Goal: Task Accomplishment & Management: Manage account settings

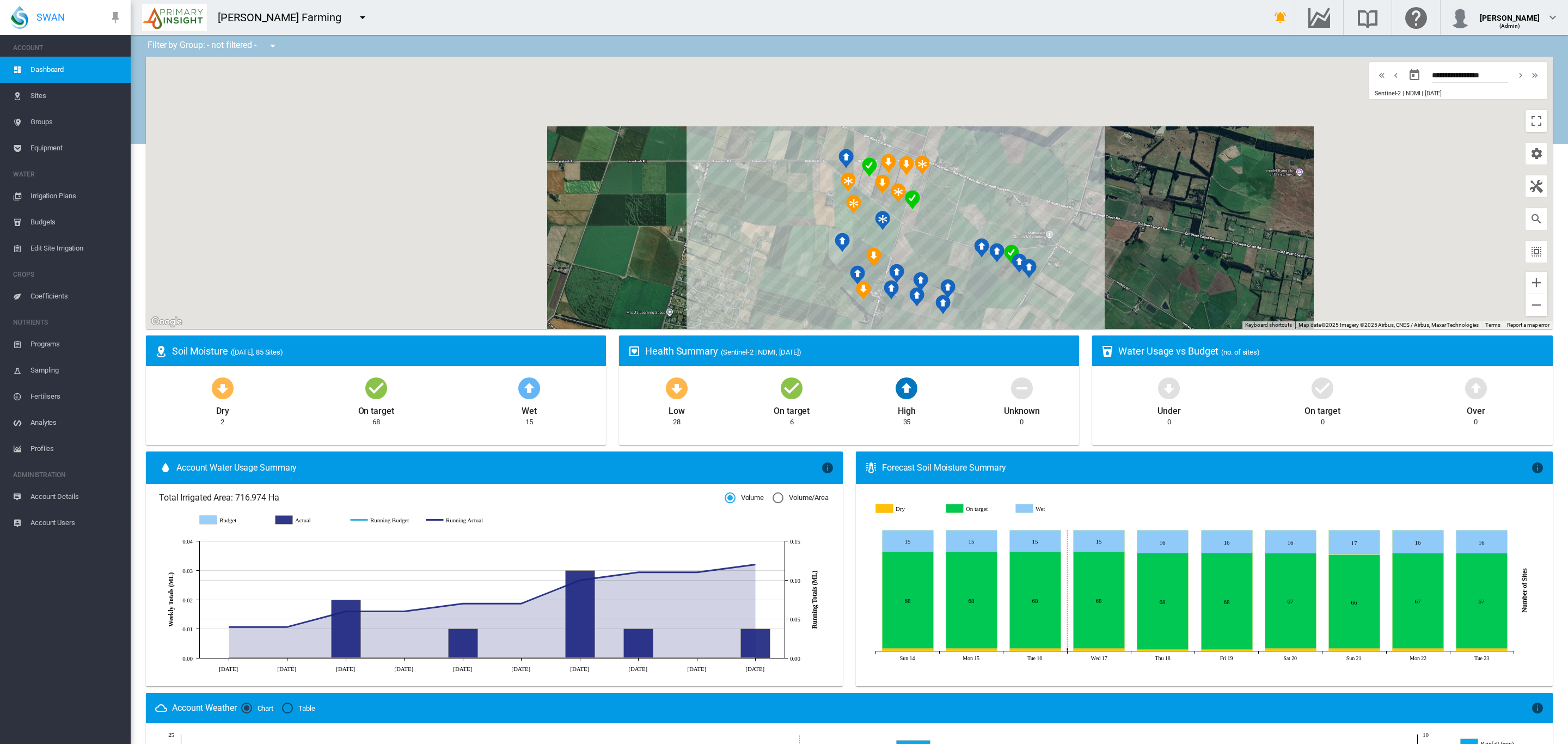
drag, startPoint x: 1085, startPoint y: 263, endPoint x: 1046, endPoint y: 278, distance: 41.8
click at [1058, 278] on div at bounding box center [850, 192] width 1407 height 272
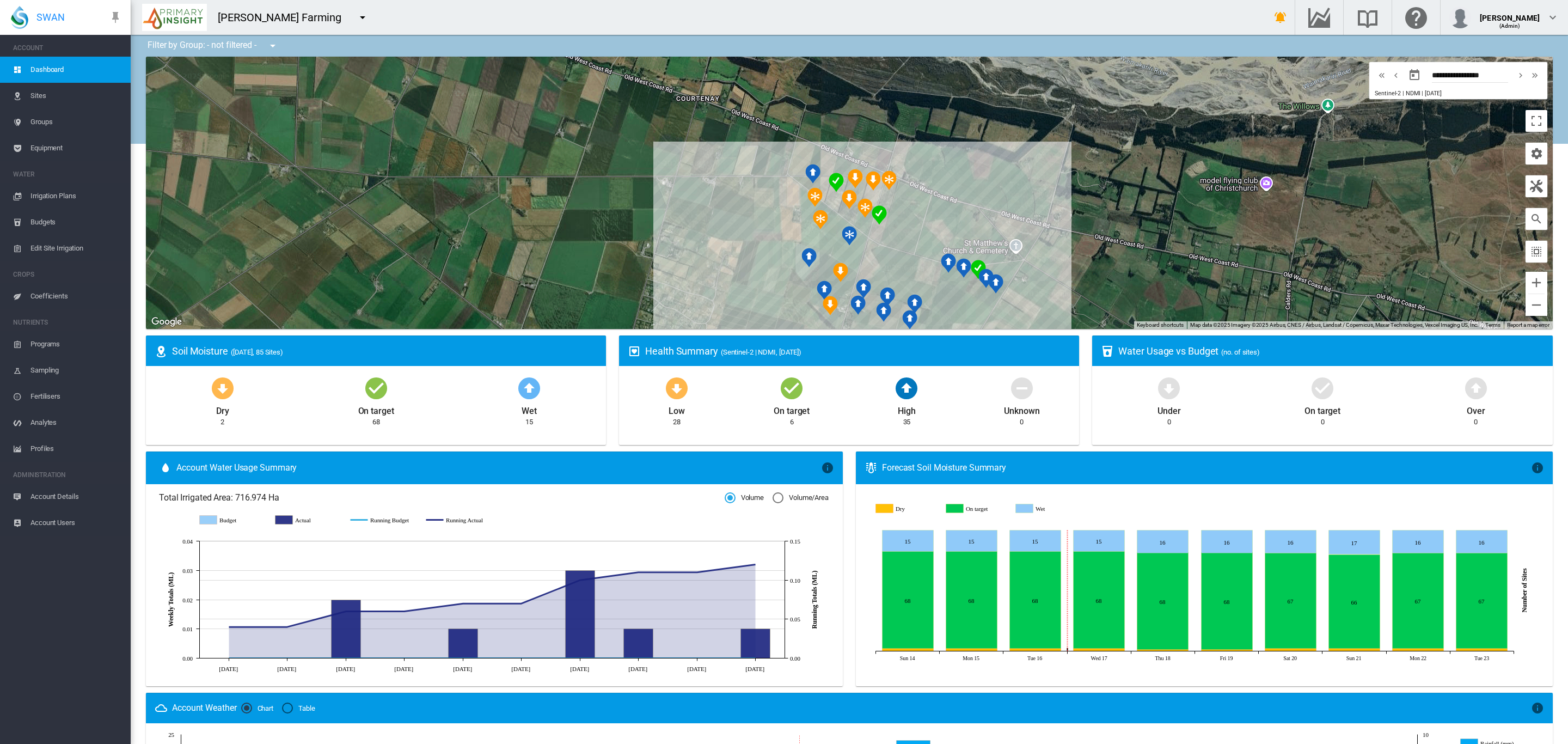
drag, startPoint x: 1082, startPoint y: 243, endPoint x: 981, endPoint y: 144, distance: 141.4
click at [982, 149] on div at bounding box center [850, 192] width 1407 height 272
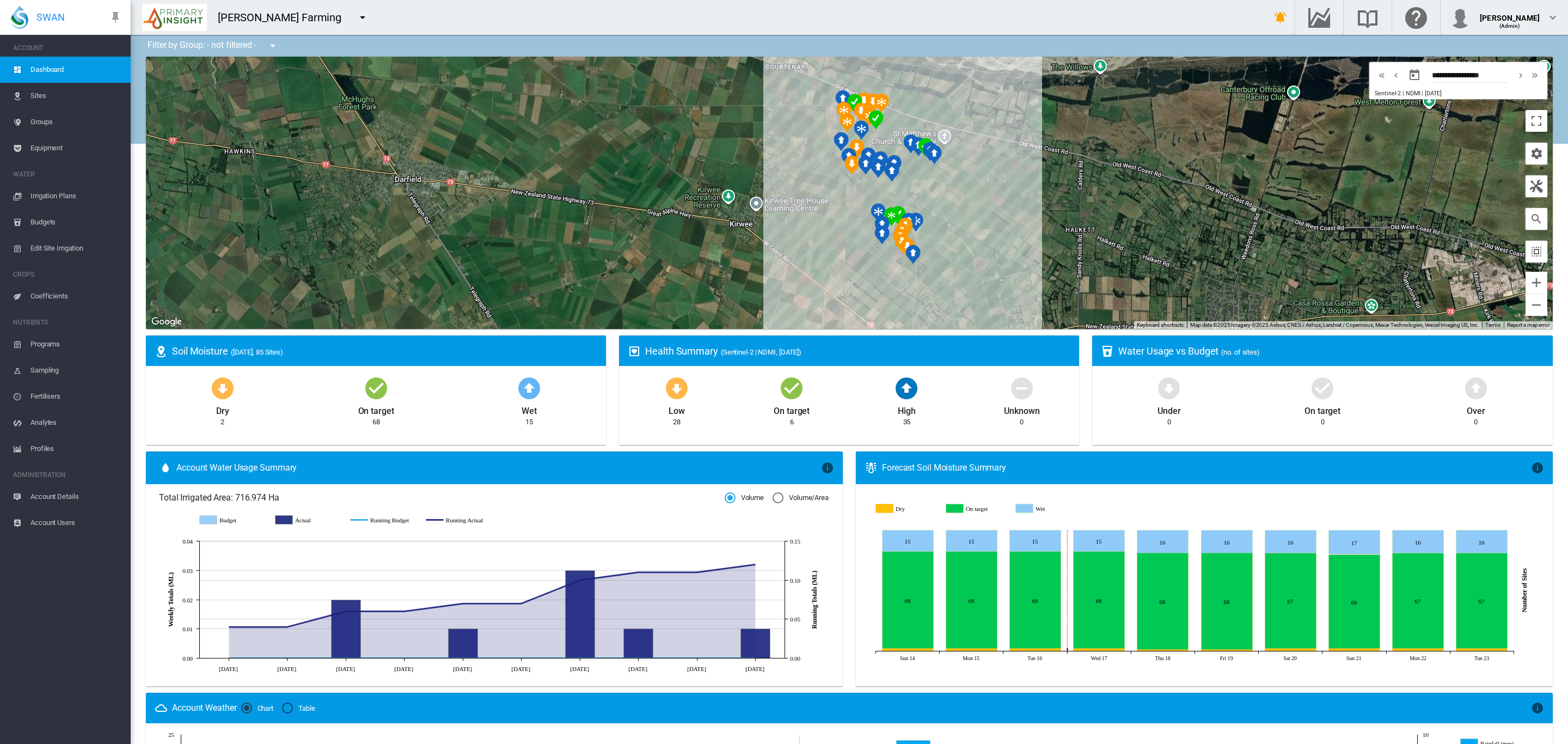
click at [356, 18] on md-icon "icon-menu-down" at bounding box center [362, 17] width 13 height 13
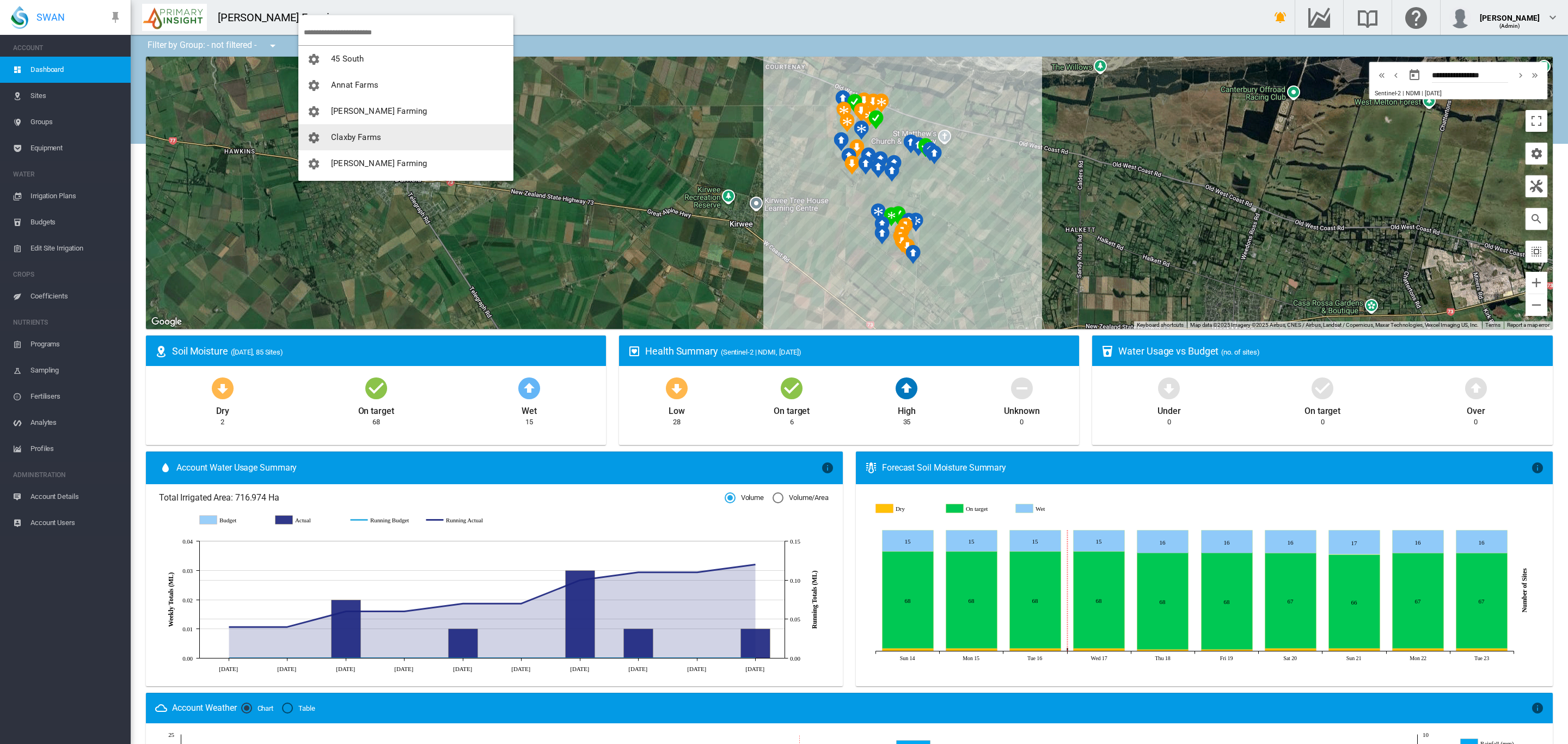
click at [378, 139] on span "Claxby Farms" at bounding box center [356, 137] width 50 height 10
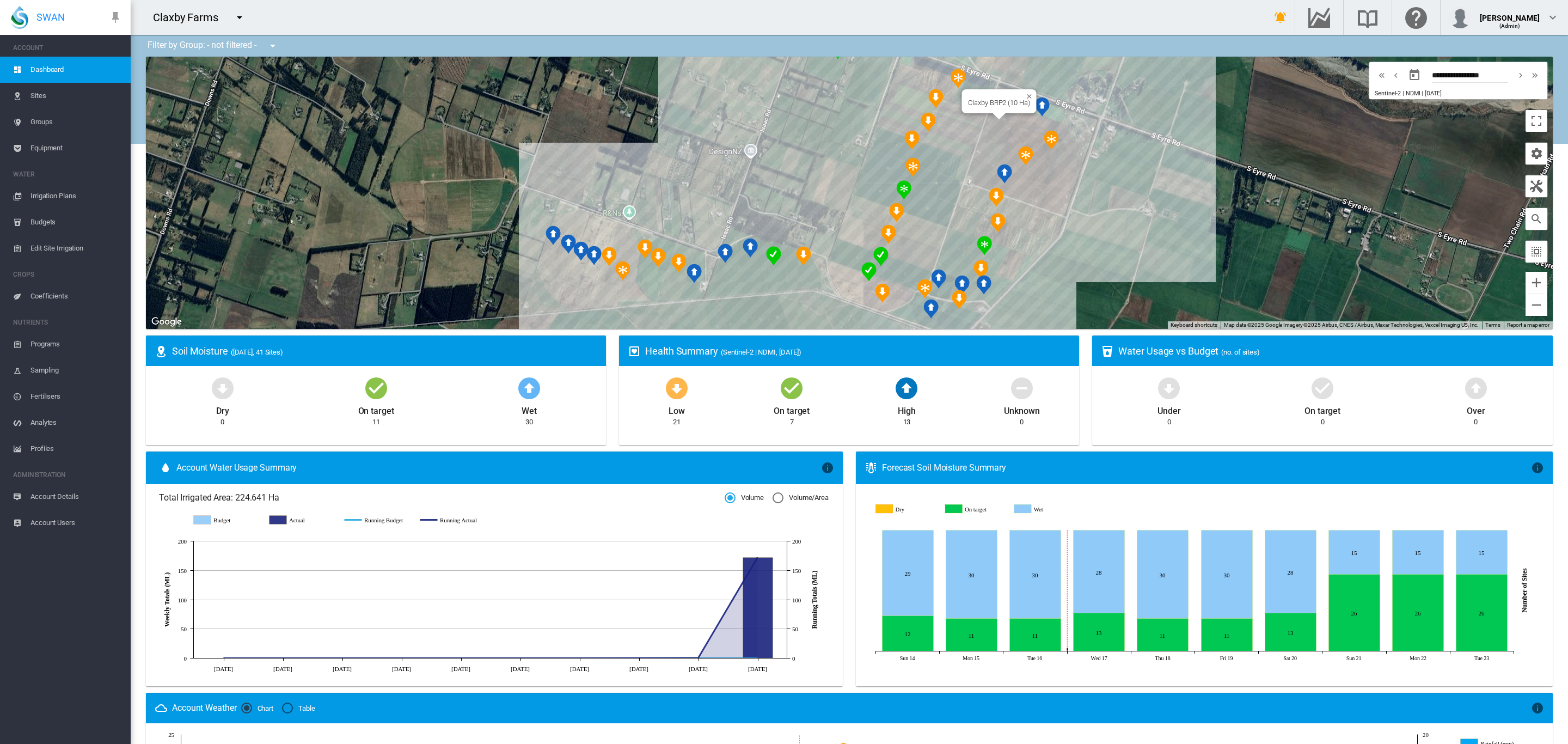
click at [1002, 128] on div "Claxby BRP2 (10 Ha)" at bounding box center [850, 192] width 1407 height 272
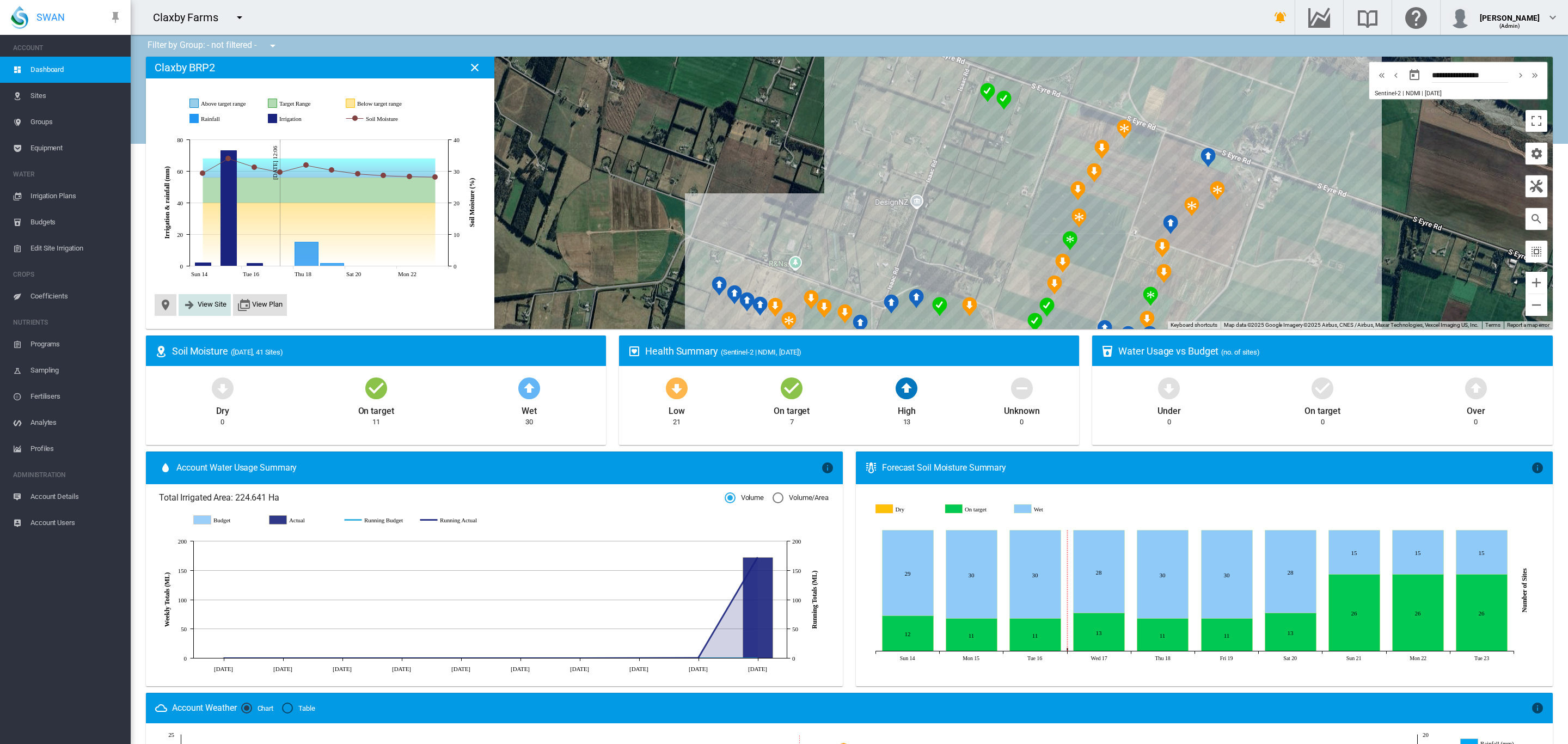
click at [210, 306] on span "View Site" at bounding box center [212, 304] width 29 height 8
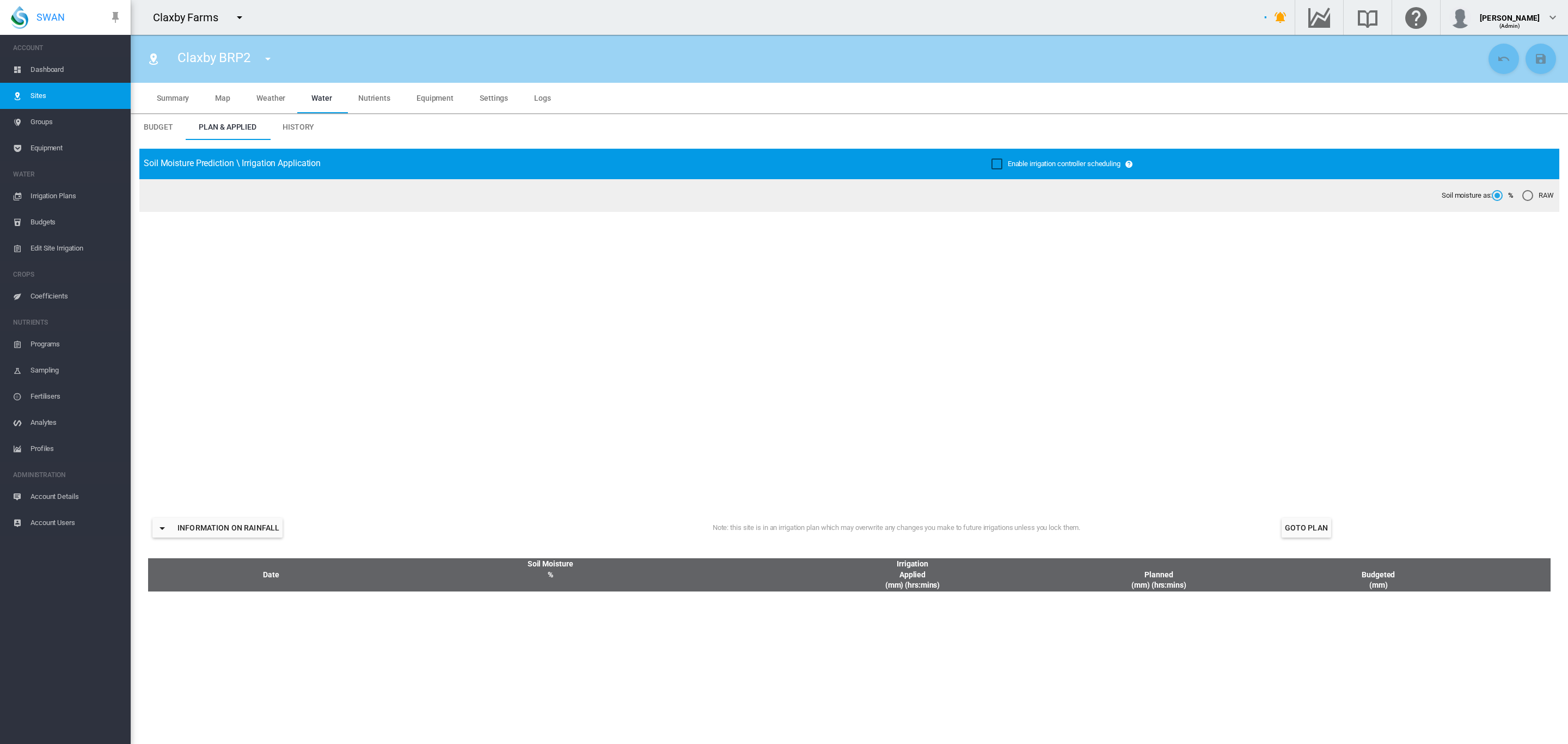
type input "**********"
type input "**"
type input "*********"
type input "**"
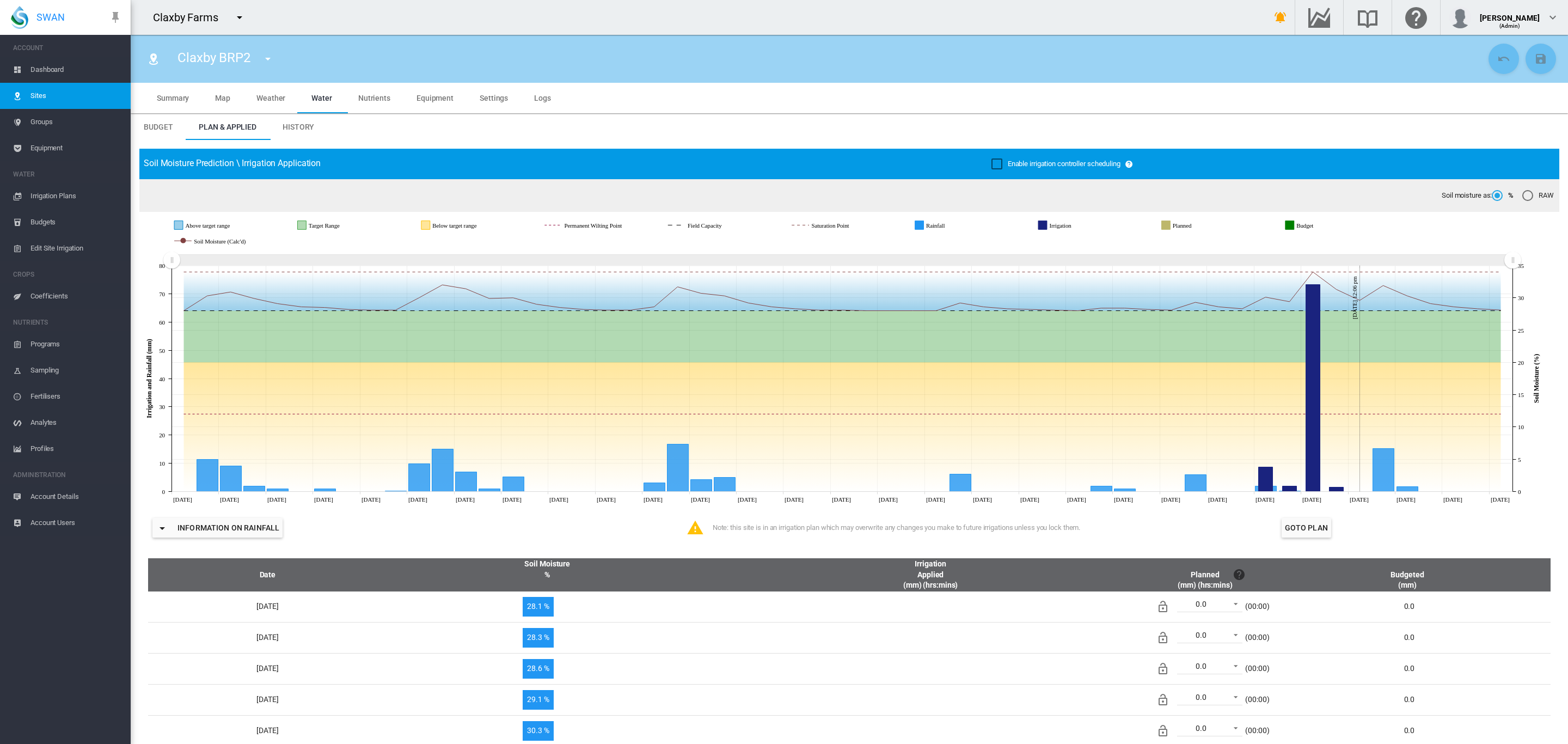
click at [480, 99] on span "Settings" at bounding box center [493, 97] width 28 height 9
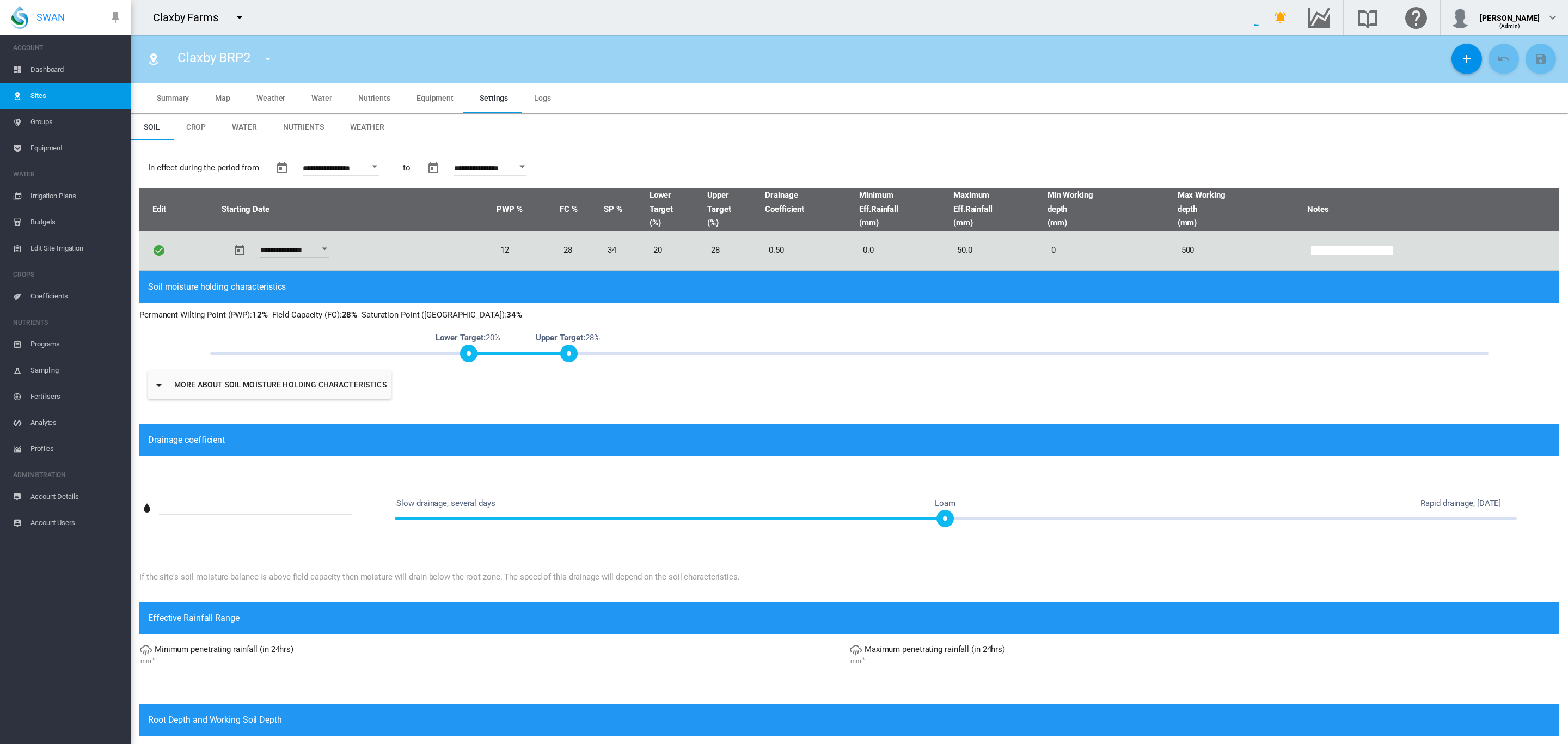
type input "*"
type input "**"
type input "***"
type input "*****"
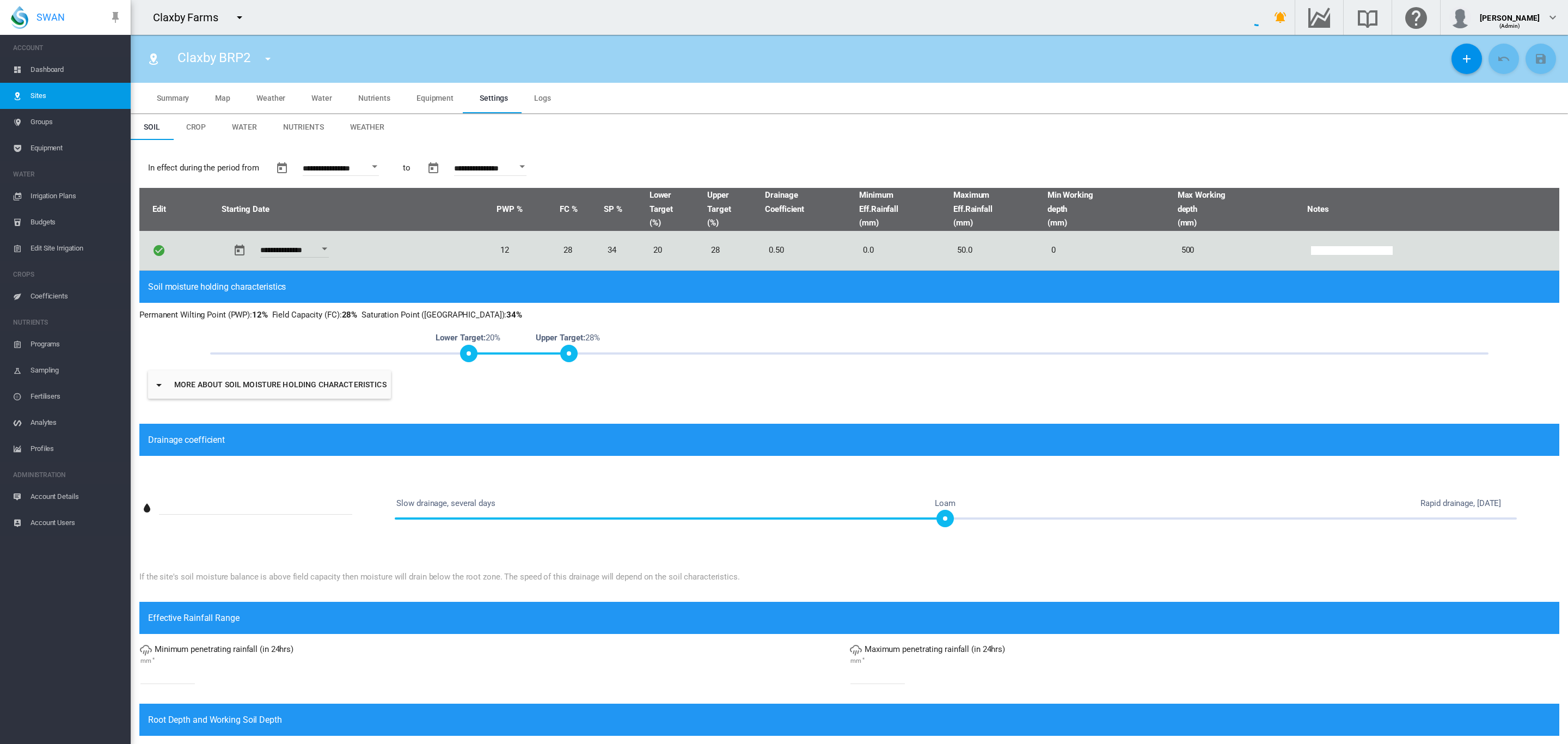
type input "**"
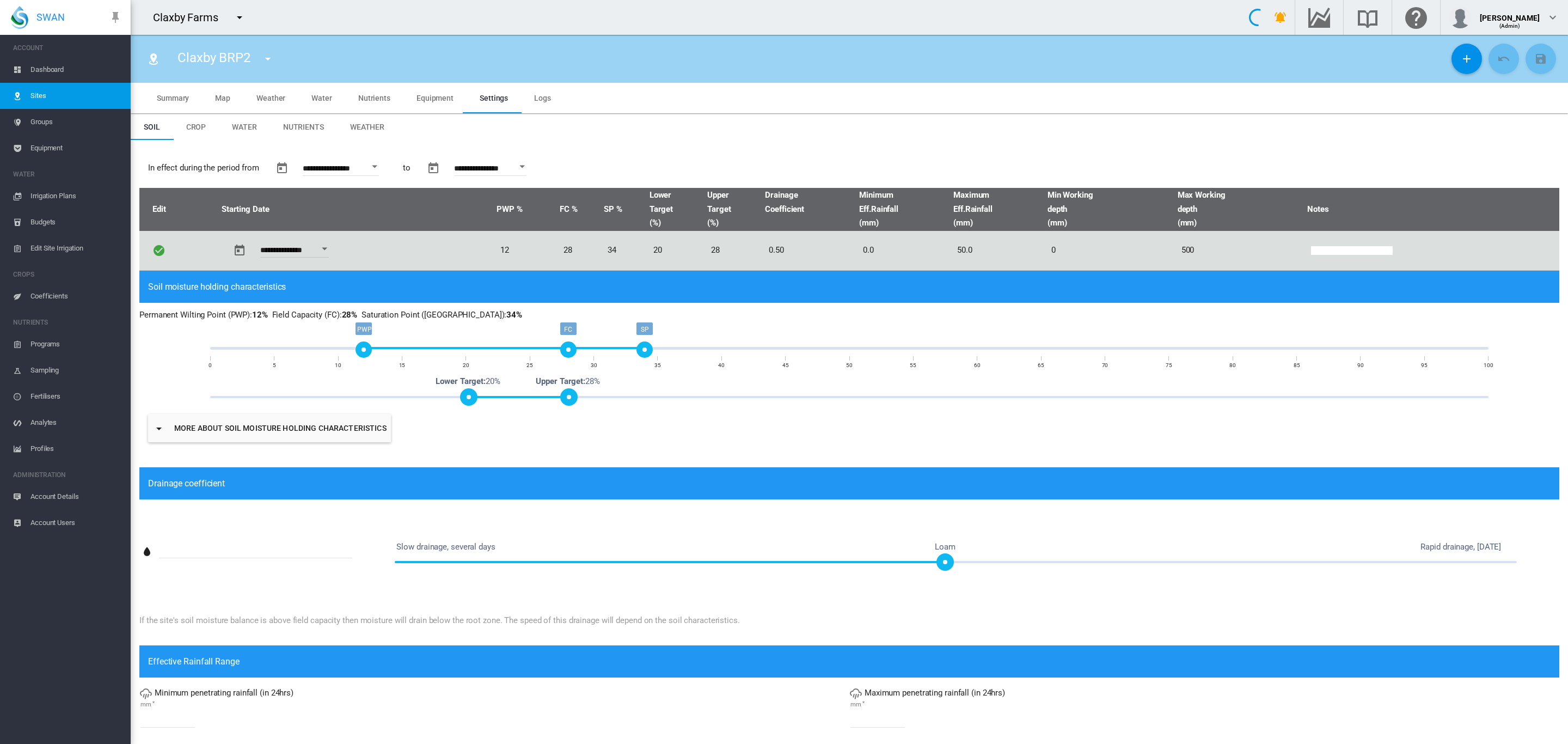
click at [427, 103] on md-tab-item "Equipment" at bounding box center [436, 98] width 63 height 31
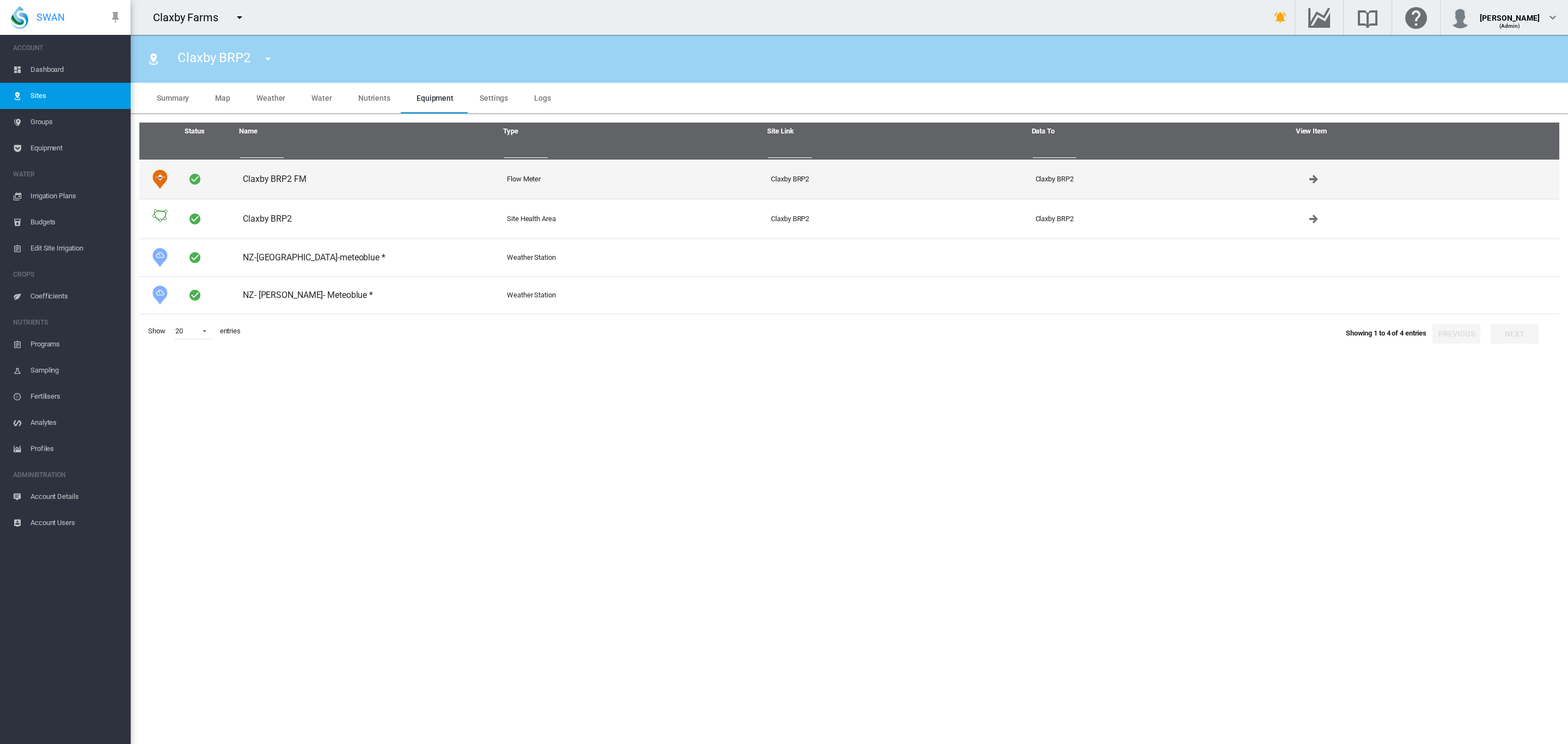
click at [411, 182] on td "Claxby BRP2 FM" at bounding box center [370, 179] width 264 height 39
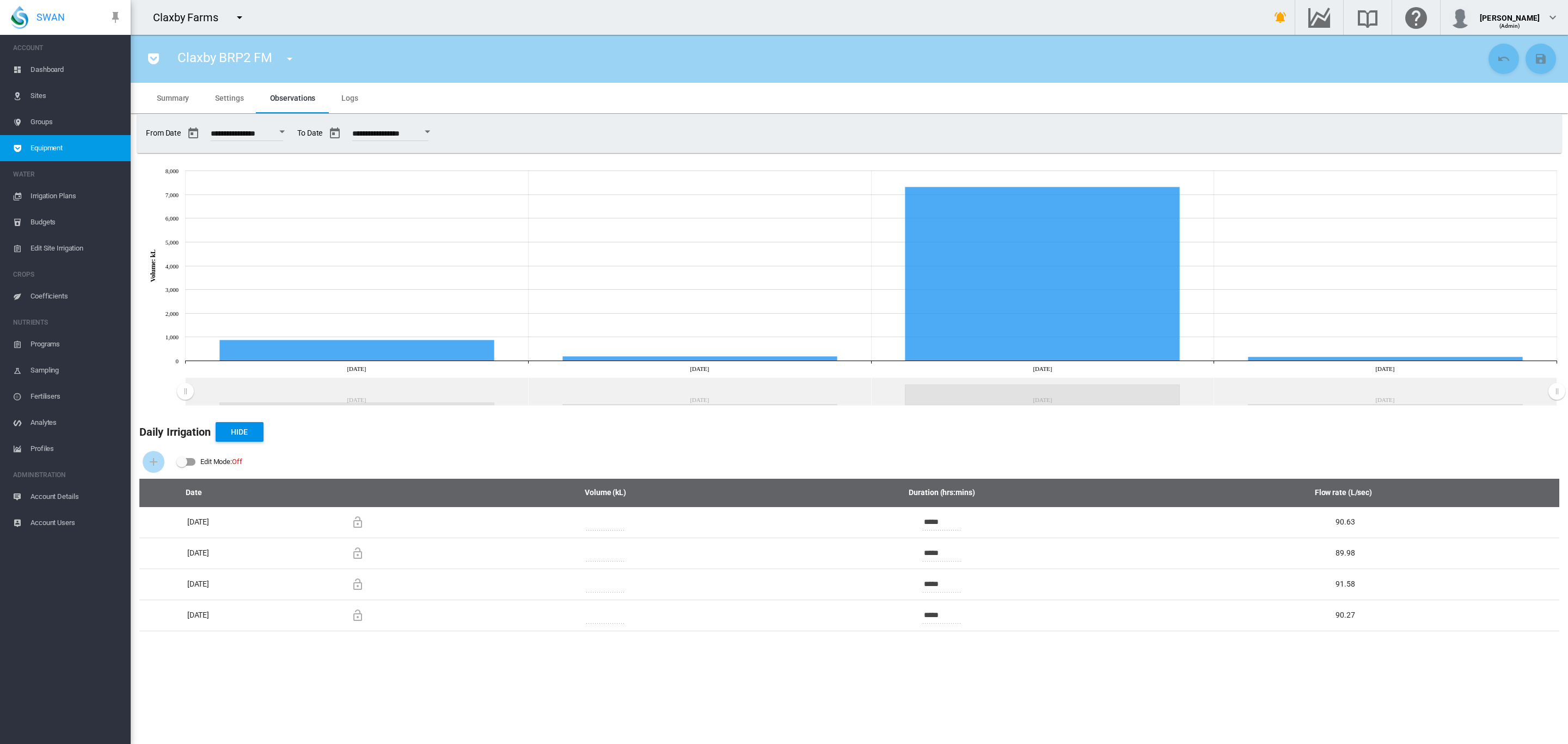
click at [28, 70] on link "Dashboard" at bounding box center [65, 69] width 131 height 26
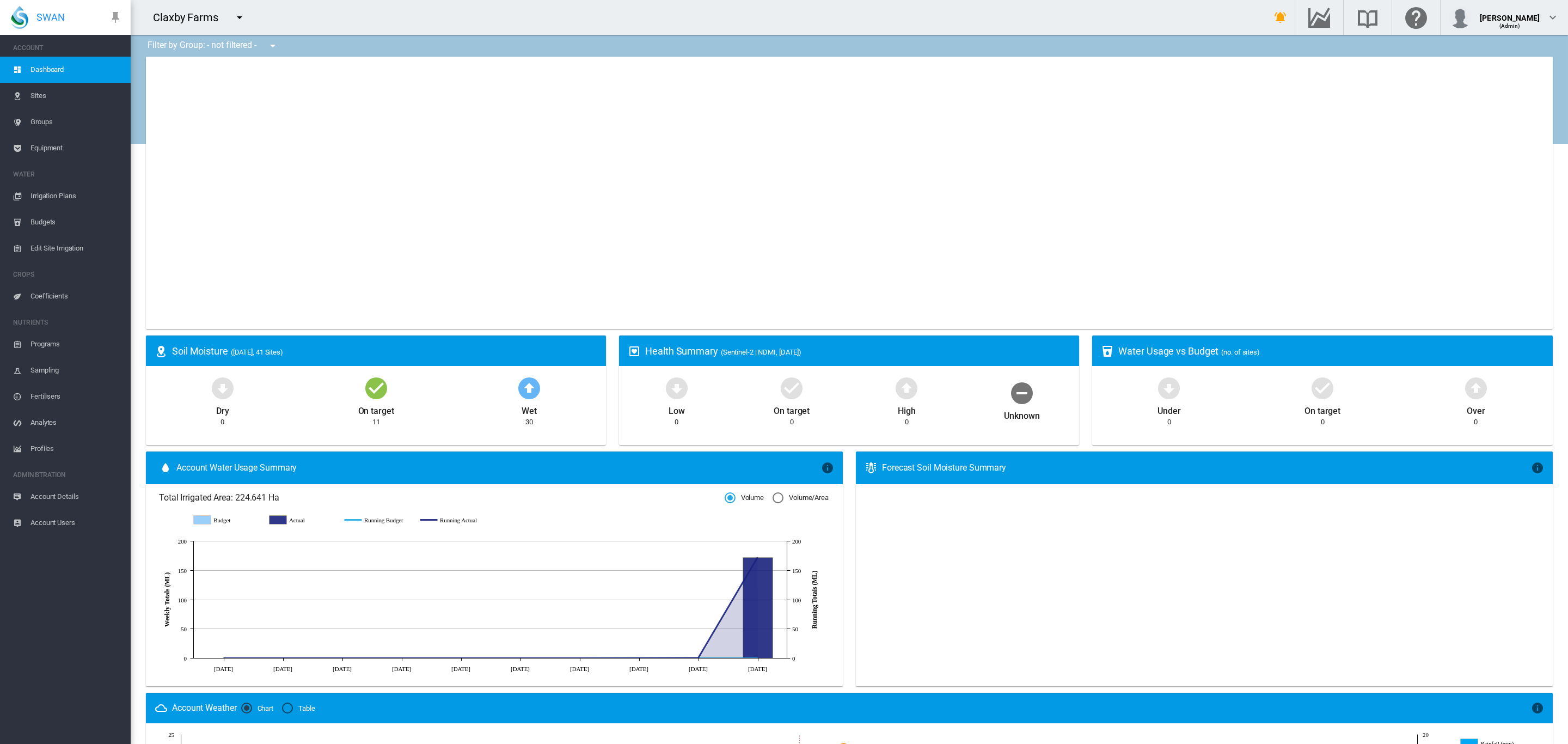
type input "**********"
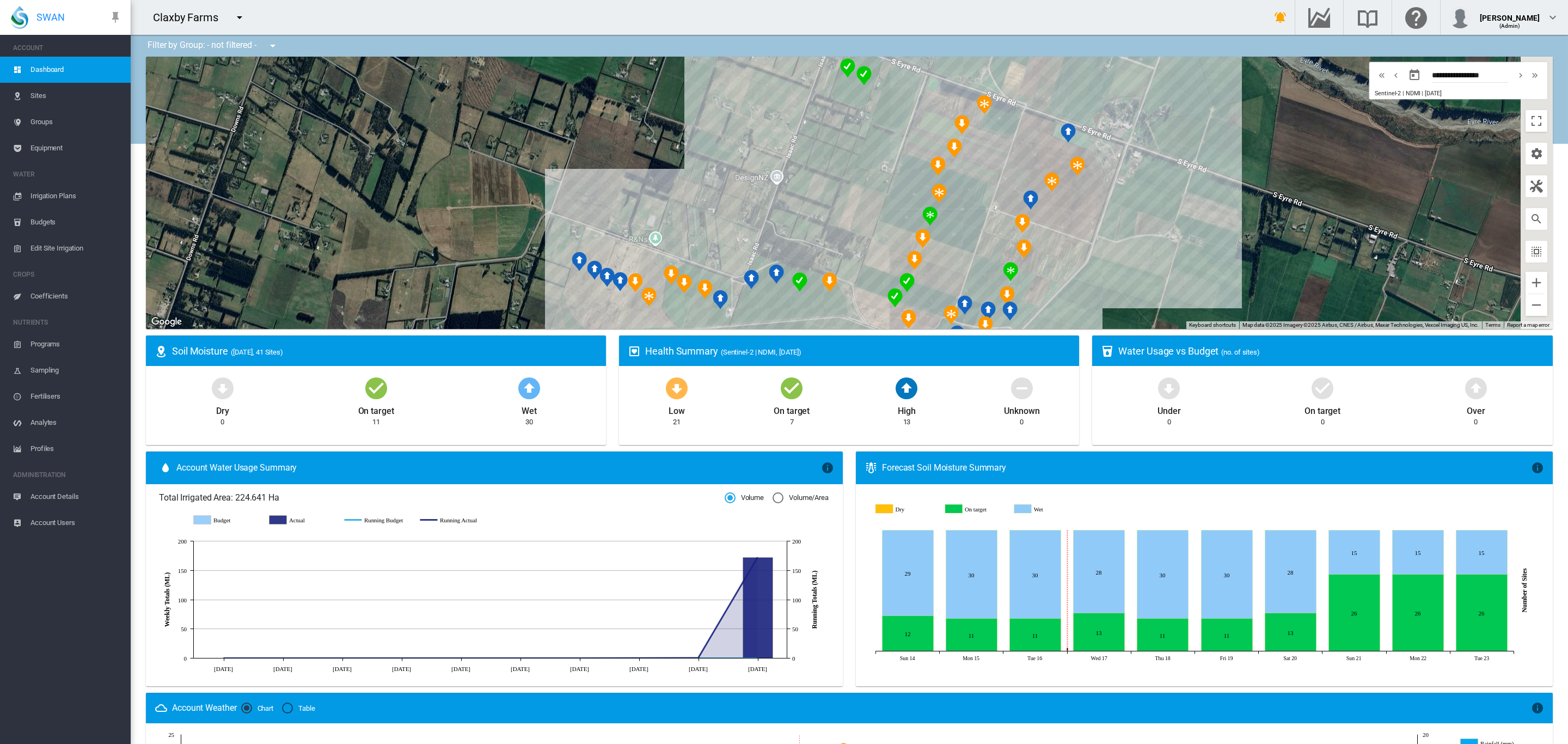
drag, startPoint x: 857, startPoint y: 190, endPoint x: 753, endPoint y: 182, distance: 104.3
click at [753, 182] on div at bounding box center [850, 192] width 1407 height 272
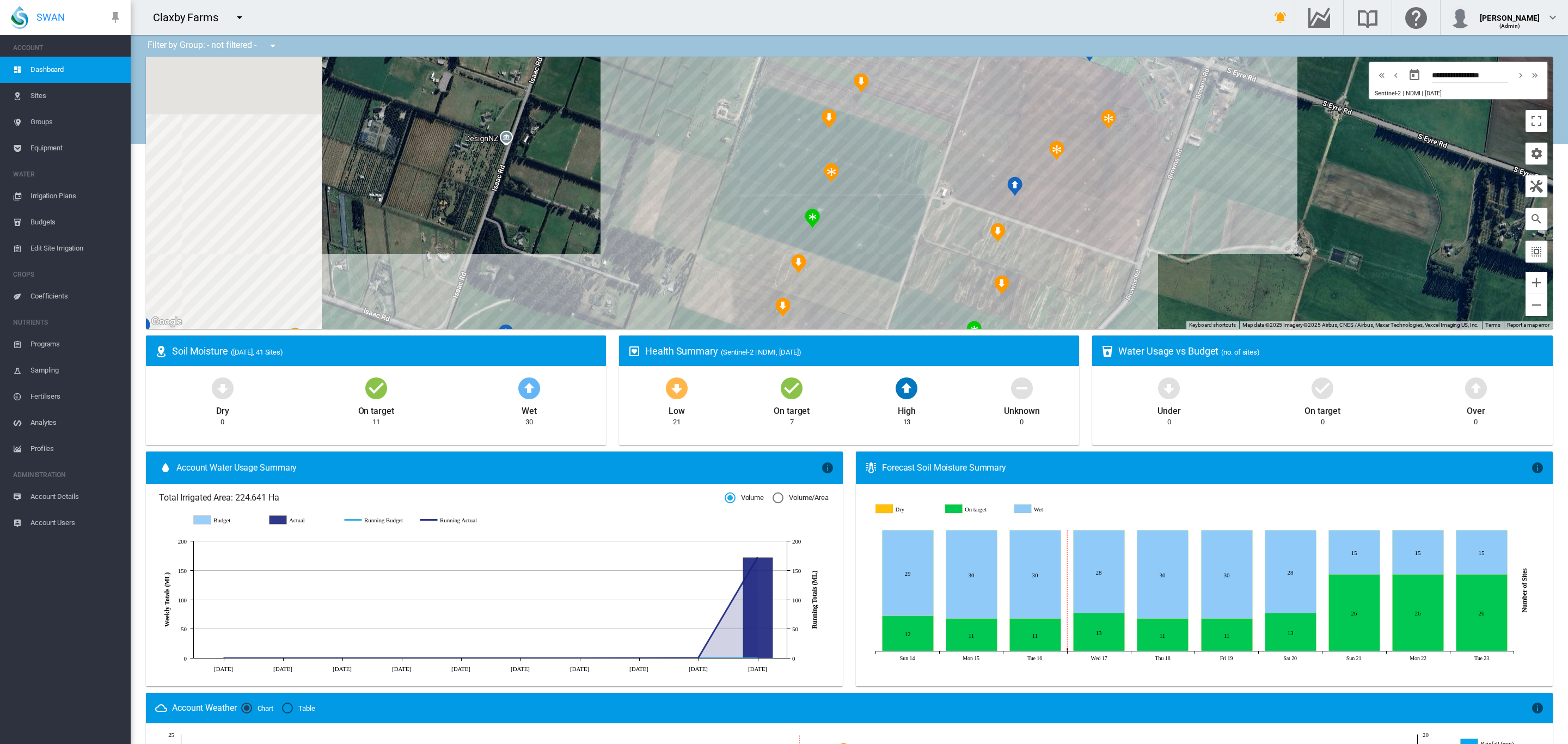
drag, startPoint x: 1069, startPoint y: 264, endPoint x: 1282, endPoint y: 272, distance: 213.2
click at [1282, 272] on div at bounding box center [850, 192] width 1407 height 272
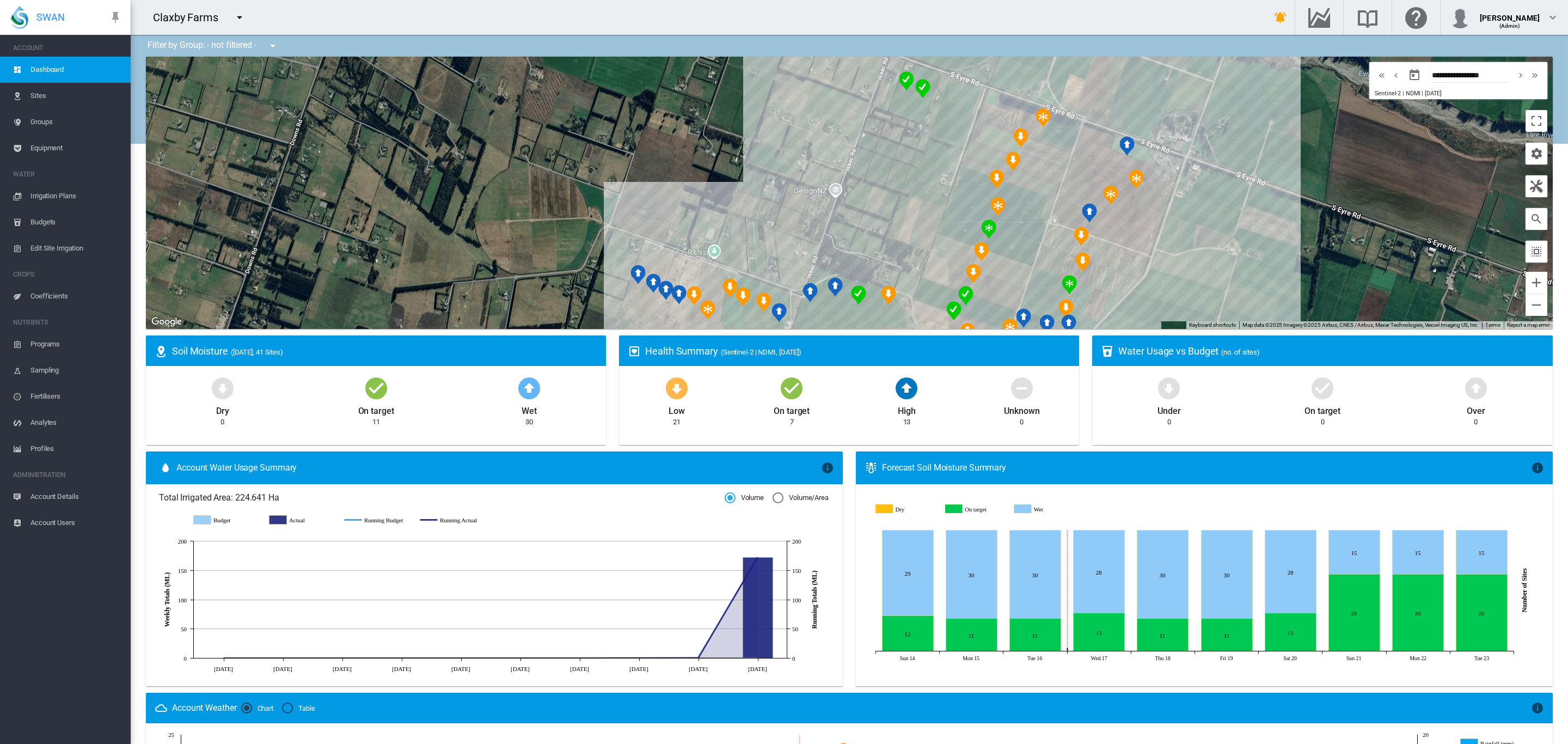
click at [46, 137] on span "Equipment" at bounding box center [76, 147] width 91 height 26
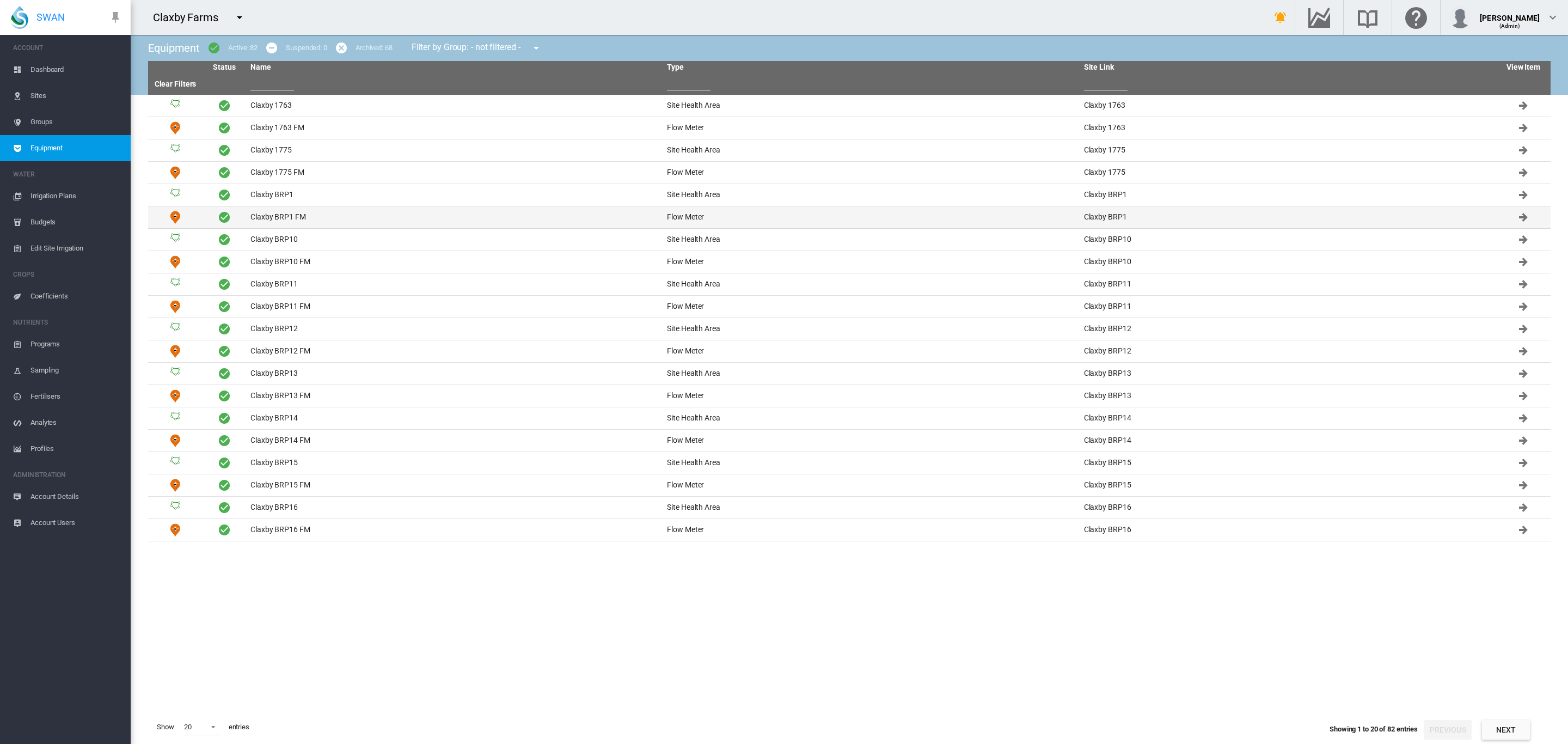
click at [298, 219] on td "Claxby BRP1 FM" at bounding box center [454, 217] width 416 height 22
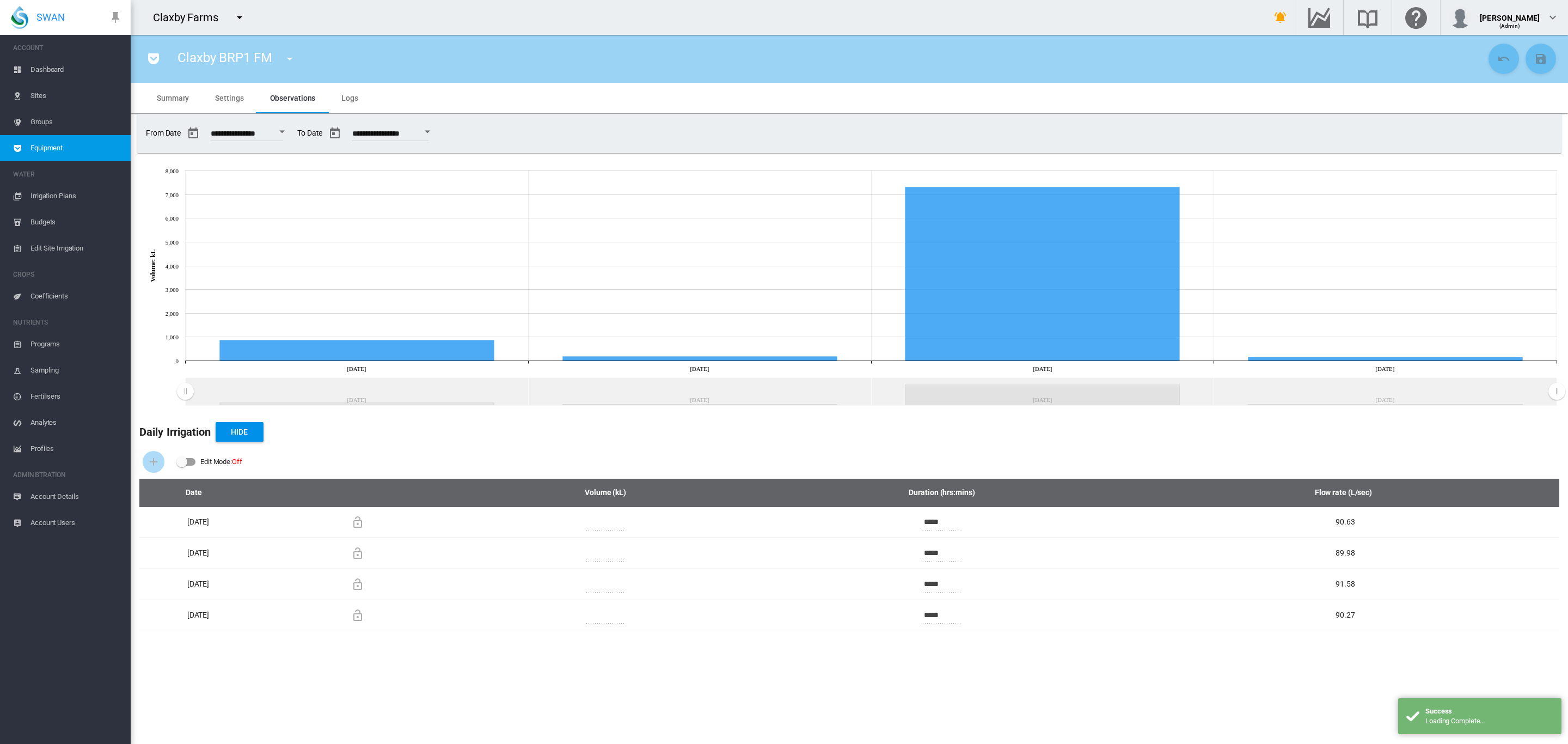
click at [226, 97] on span "Settings" at bounding box center [229, 97] width 28 height 9
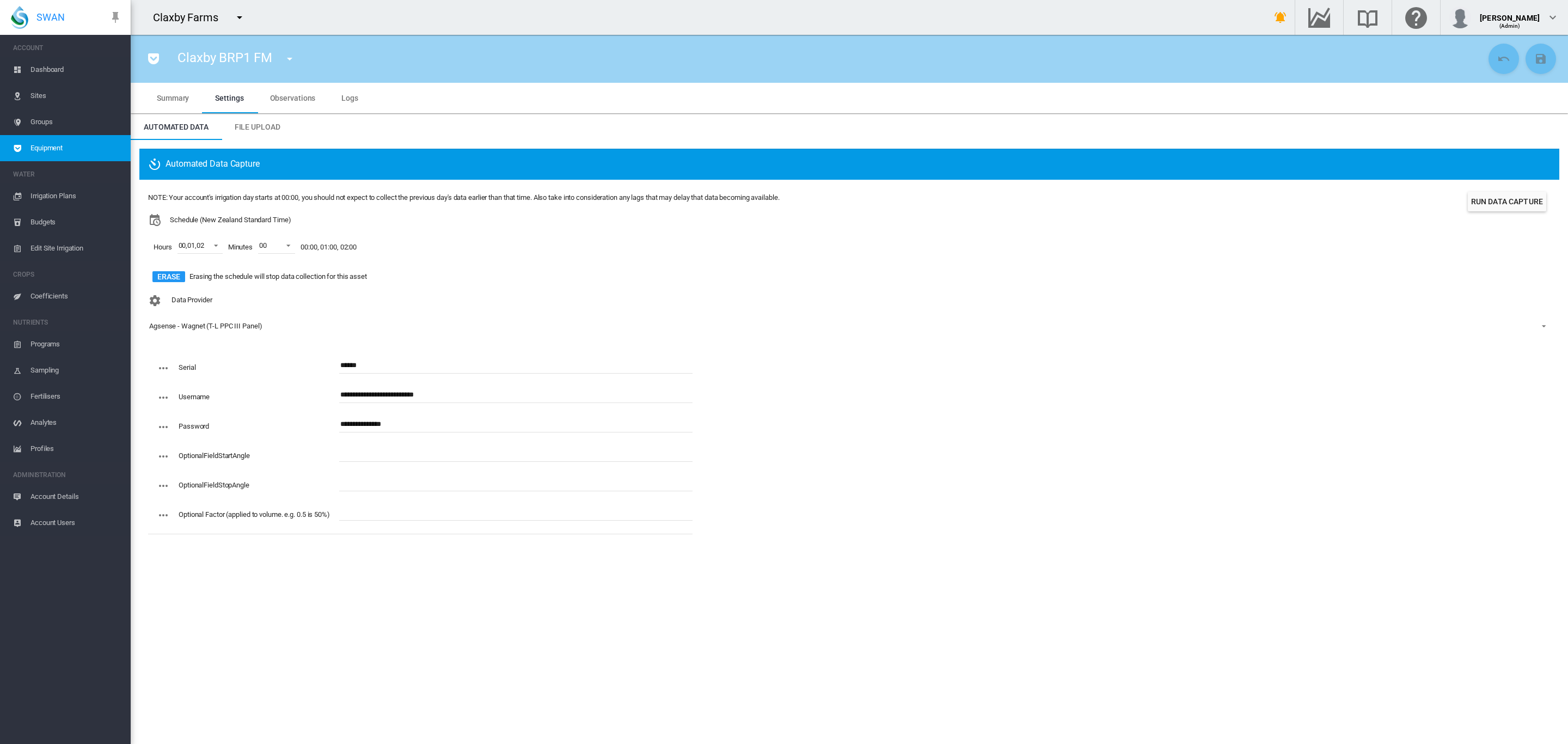
click at [301, 99] on span "Observations" at bounding box center [293, 97] width 46 height 9
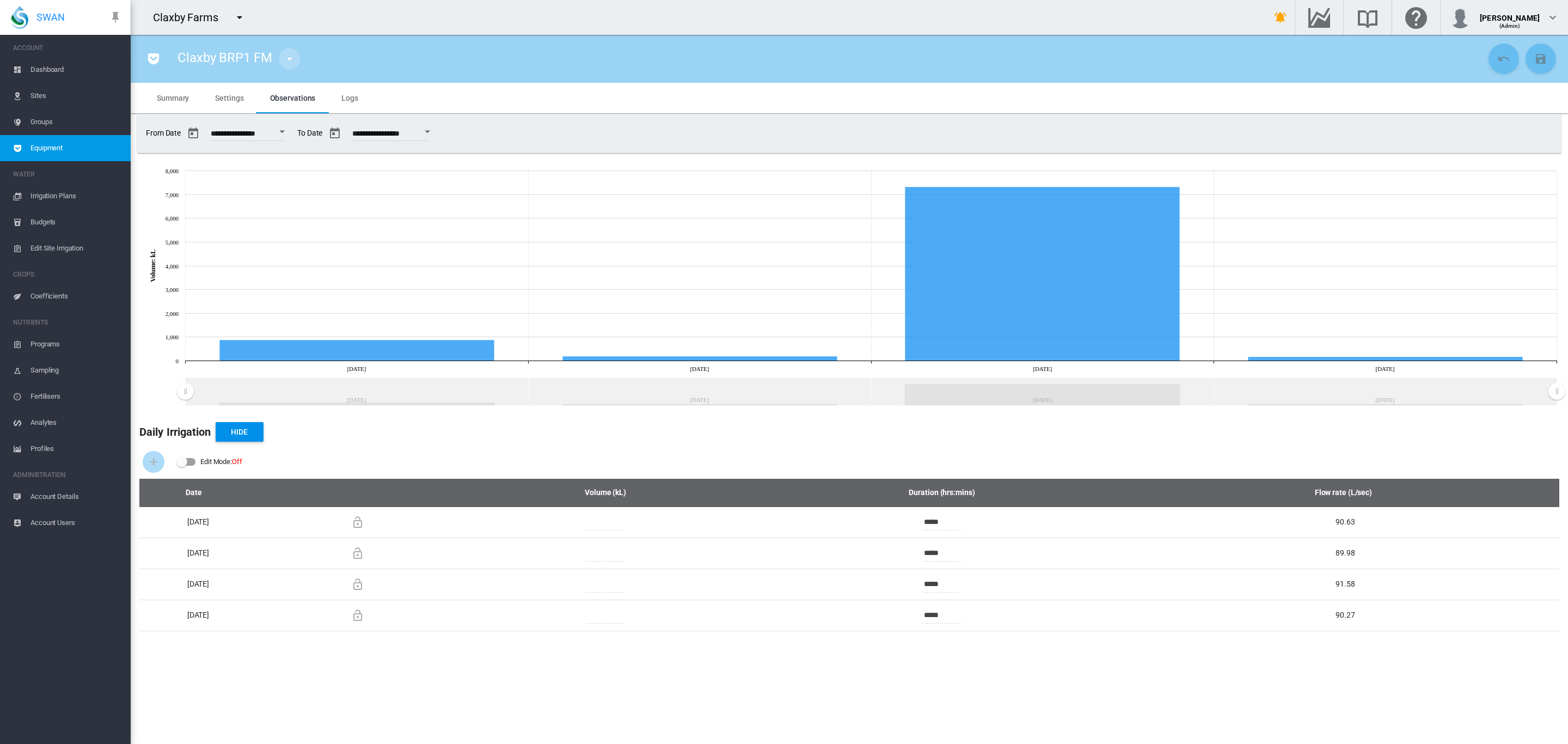
click at [293, 62] on md-icon "icon-menu-down" at bounding box center [290, 59] width 13 height 13
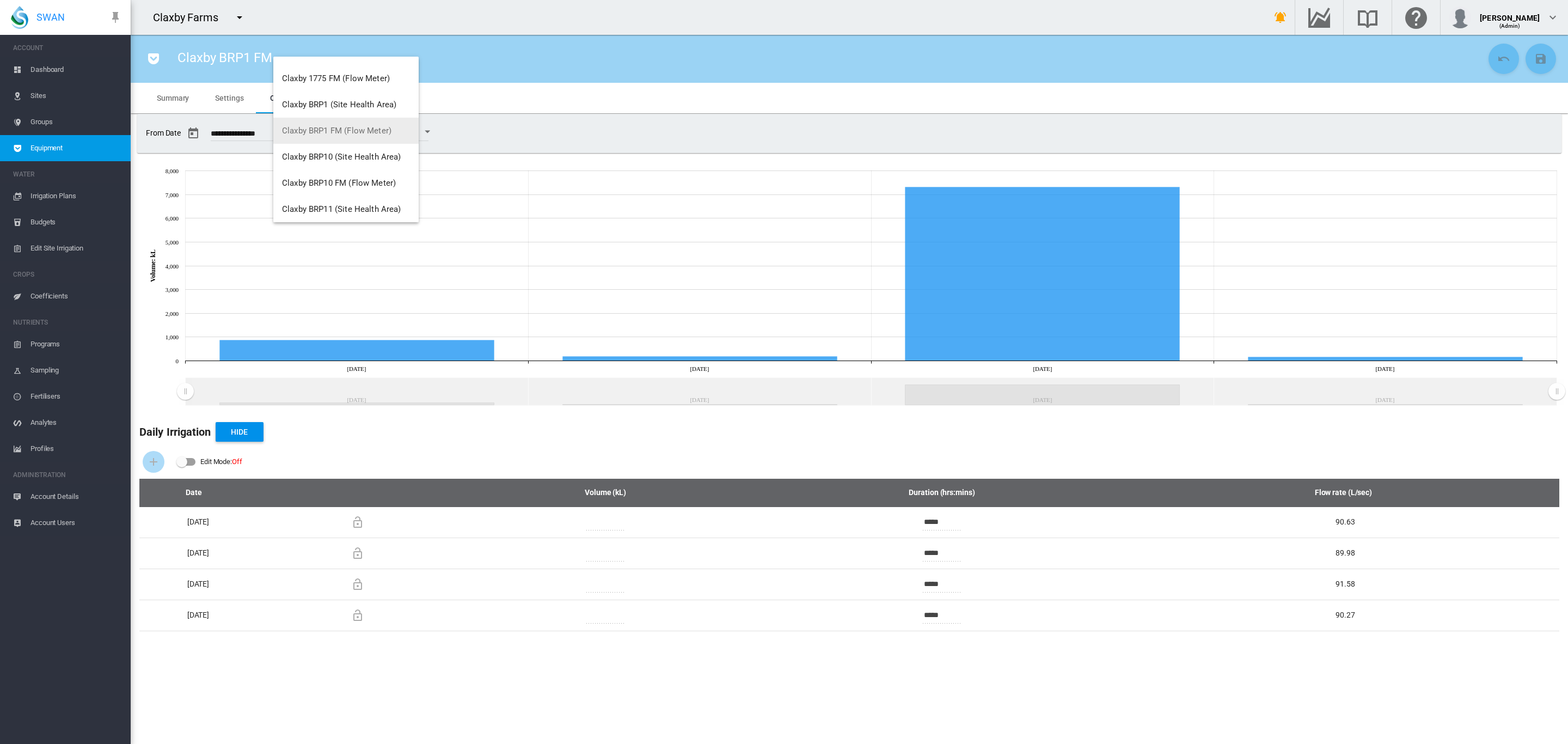
scroll to position [122, 0]
click at [365, 156] on span "Claxby BRP10 FM (Flow Meter)" at bounding box center [338, 161] width 113 height 10
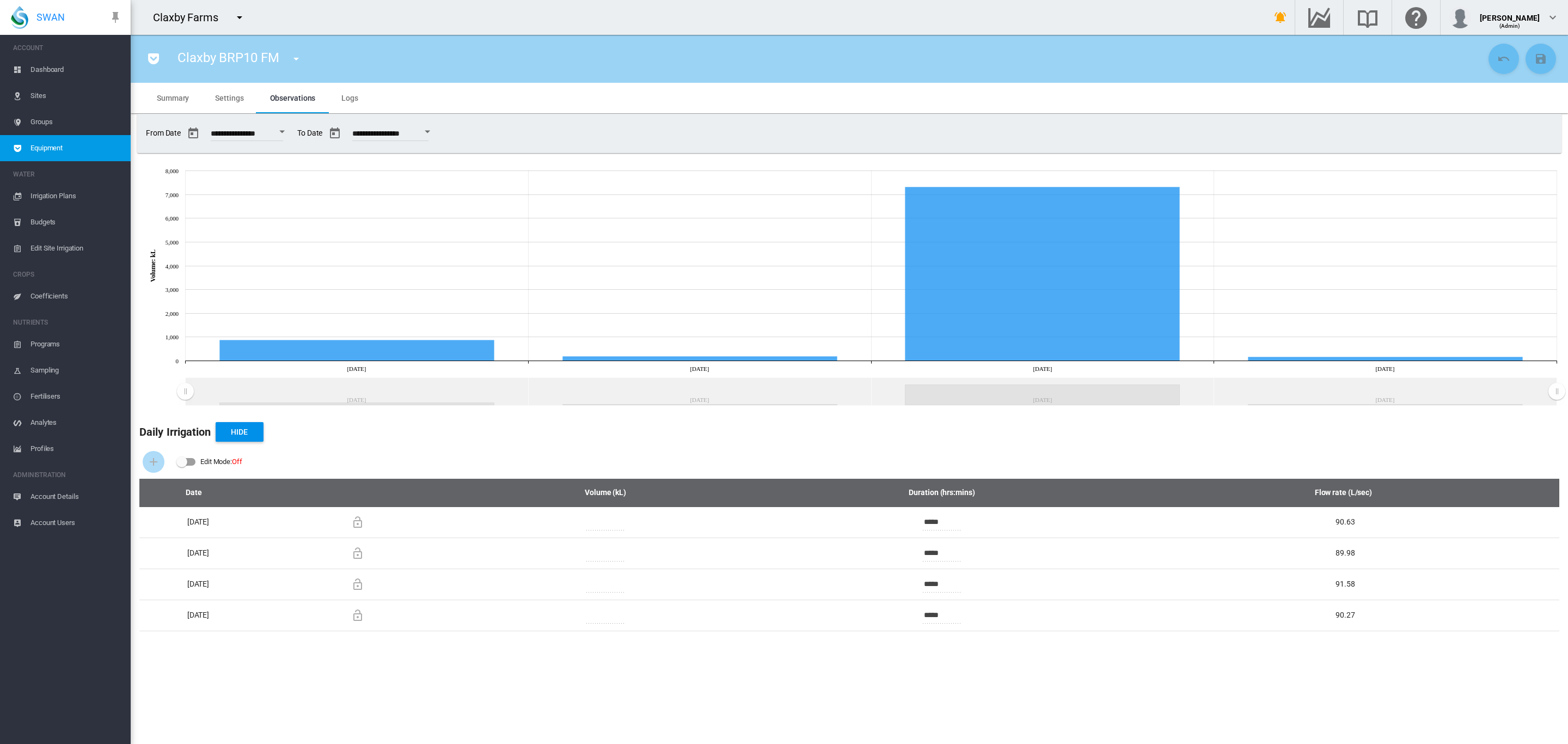
click at [53, 66] on span "Dashboard" at bounding box center [76, 69] width 91 height 26
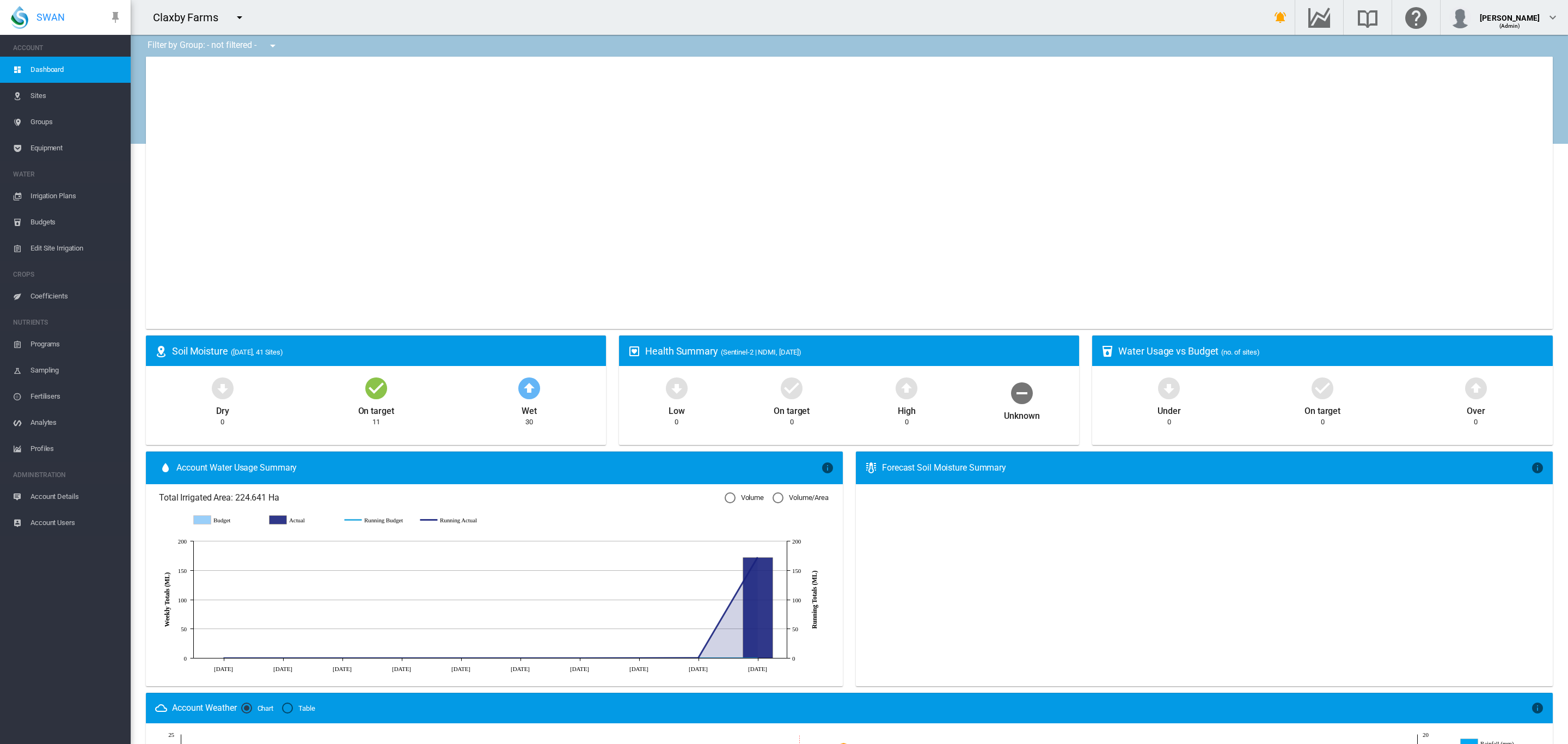
type input "**********"
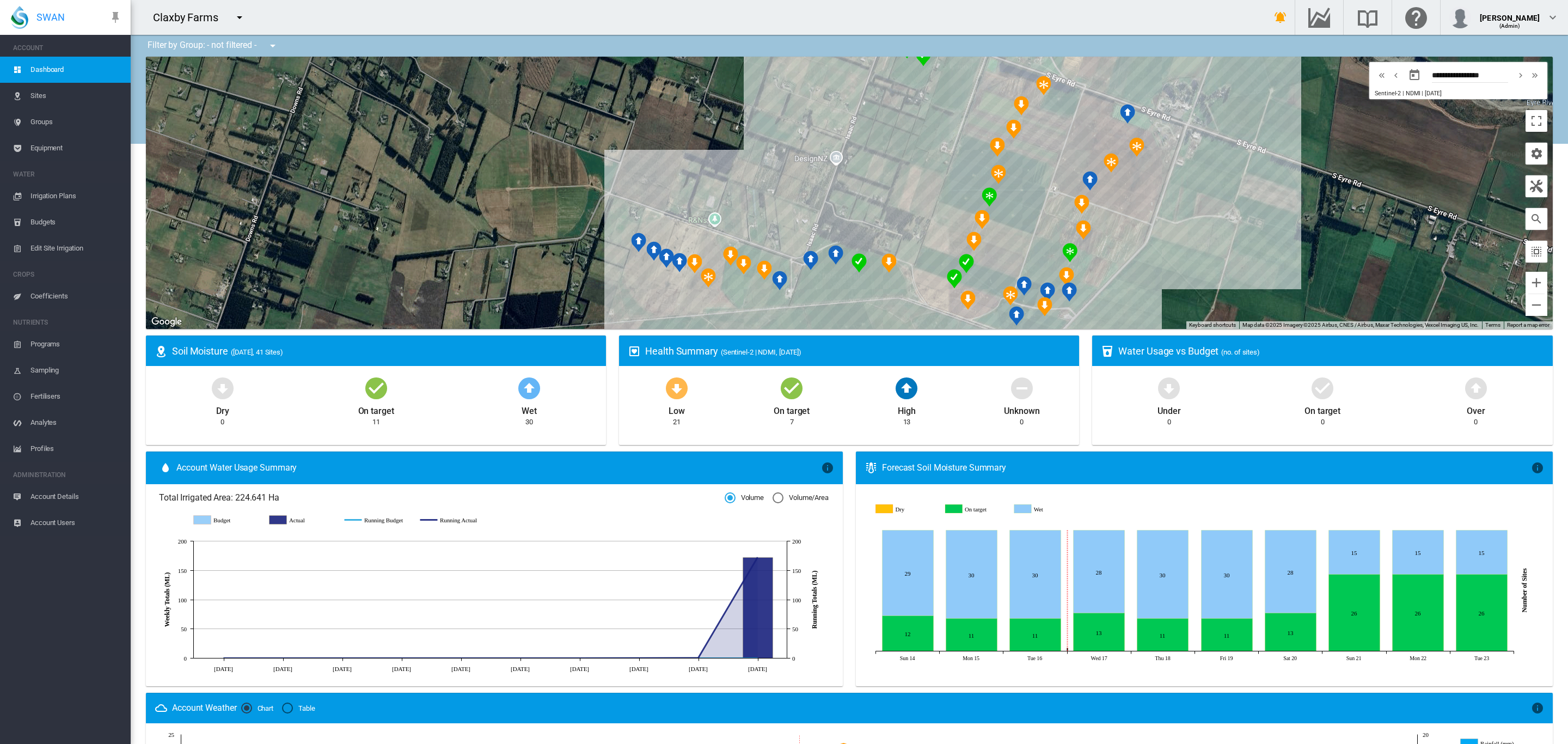
drag, startPoint x: 1265, startPoint y: 256, endPoint x: 1265, endPoint y: 219, distance: 37.0
click at [1265, 219] on div at bounding box center [850, 192] width 1407 height 272
click at [661, 309] on div "Claxby ID3 (5.45 Ha)" at bounding box center [850, 192] width 1407 height 272
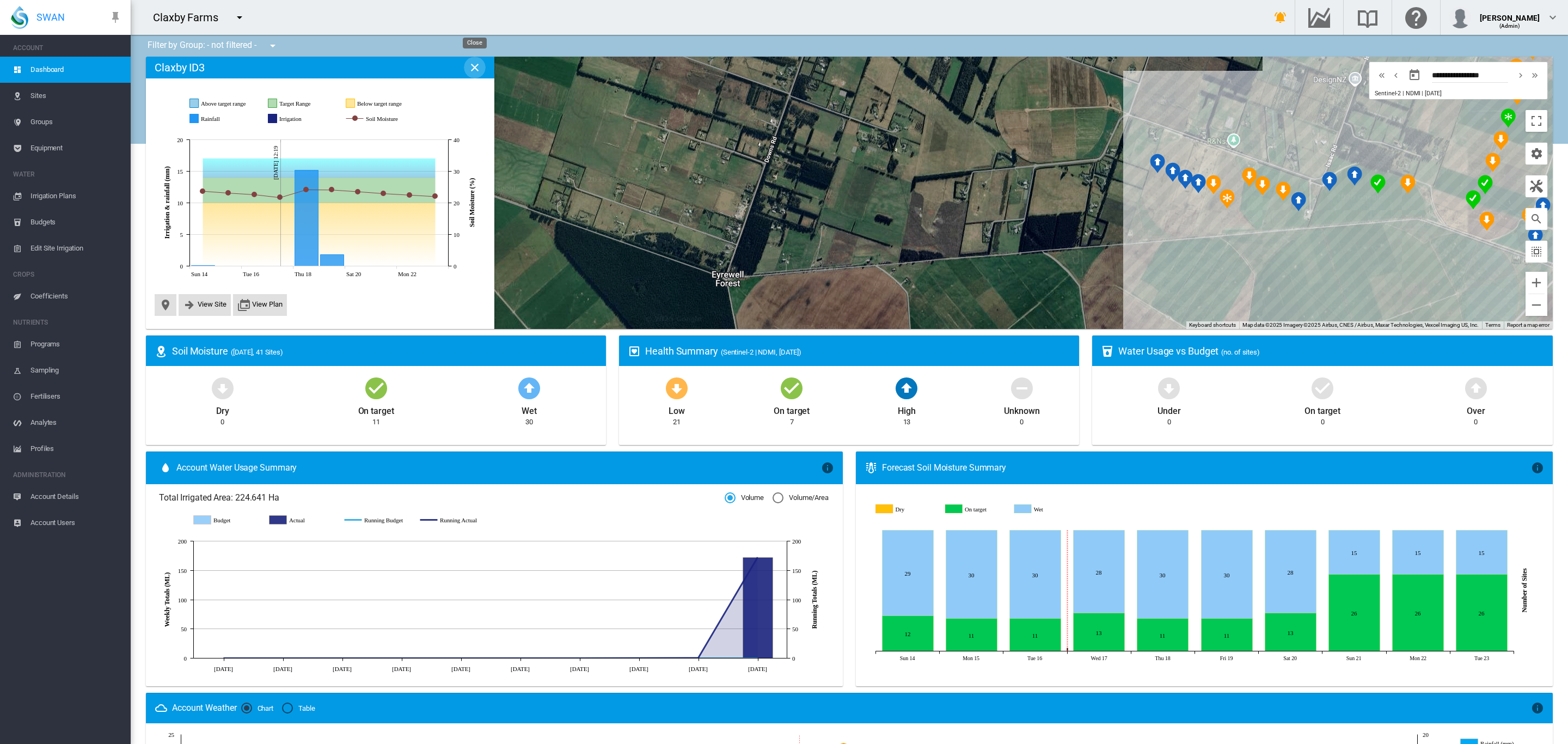
click at [471, 72] on md-icon "icon-close" at bounding box center [475, 67] width 13 height 13
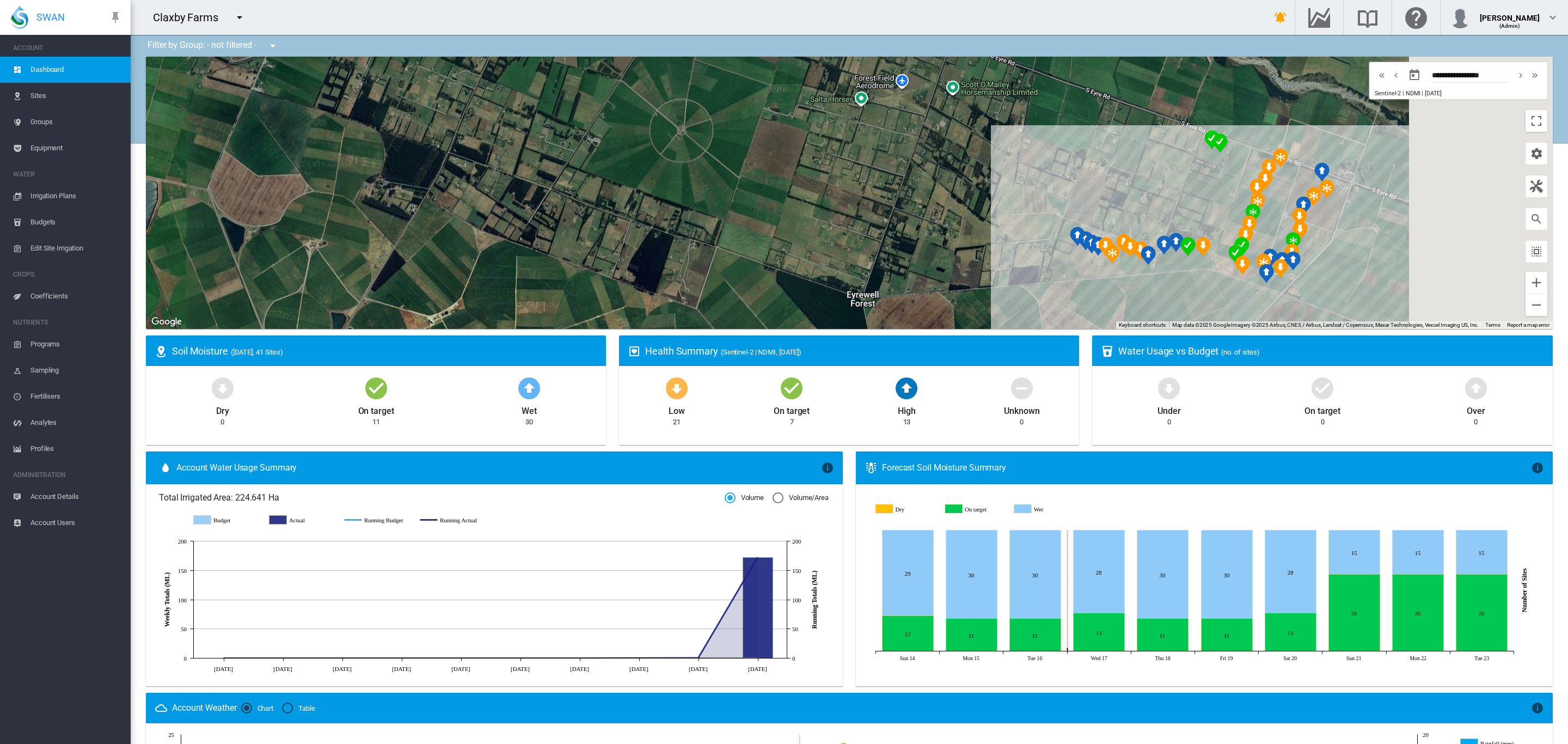
drag, startPoint x: 1346, startPoint y: 272, endPoint x: 1083, endPoint y: 308, distance: 265.5
click at [1096, 310] on div at bounding box center [850, 192] width 1407 height 272
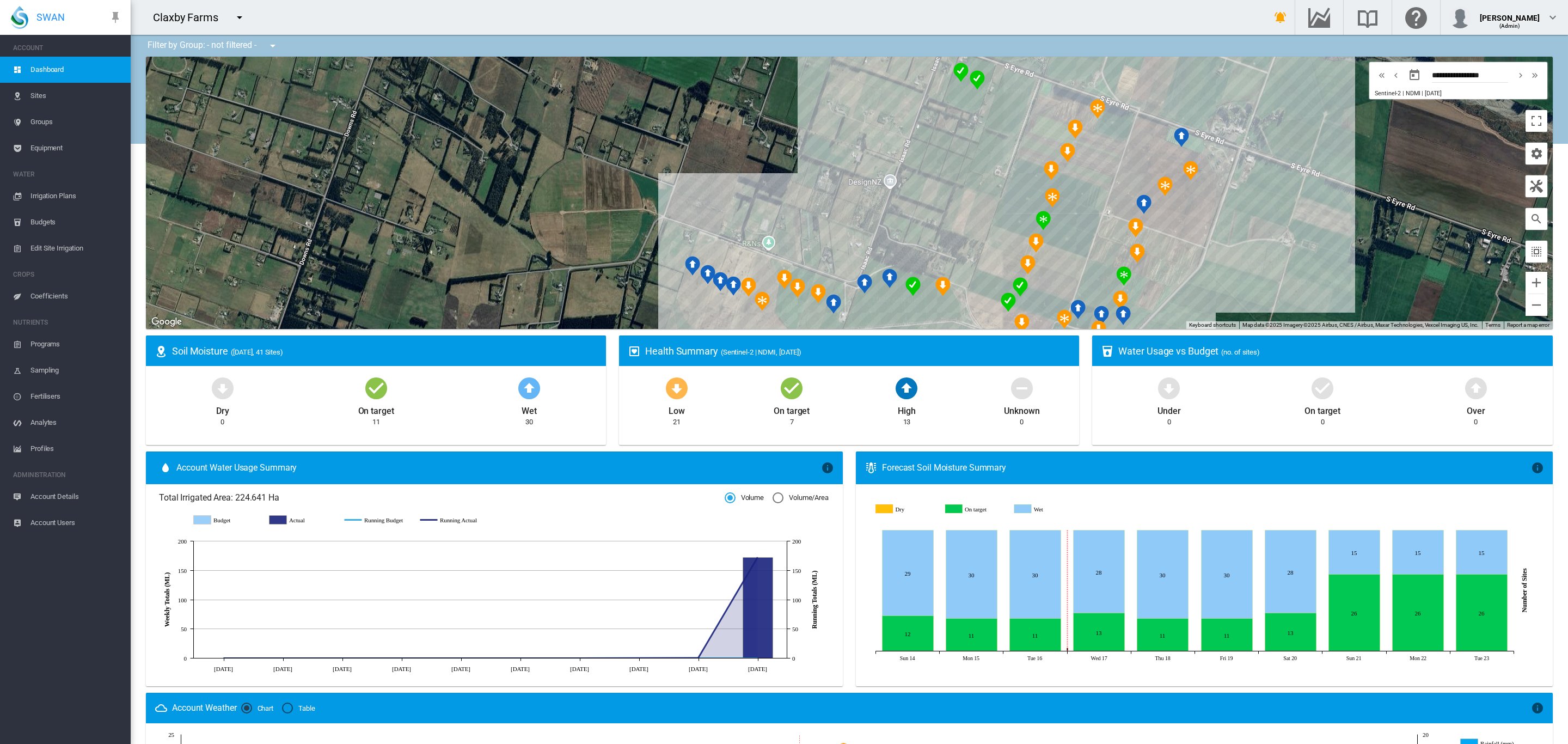
drag, startPoint x: 1038, startPoint y: 189, endPoint x: 919, endPoint y: 186, distance: 119.0
click at [919, 186] on div at bounding box center [850, 192] width 1407 height 272
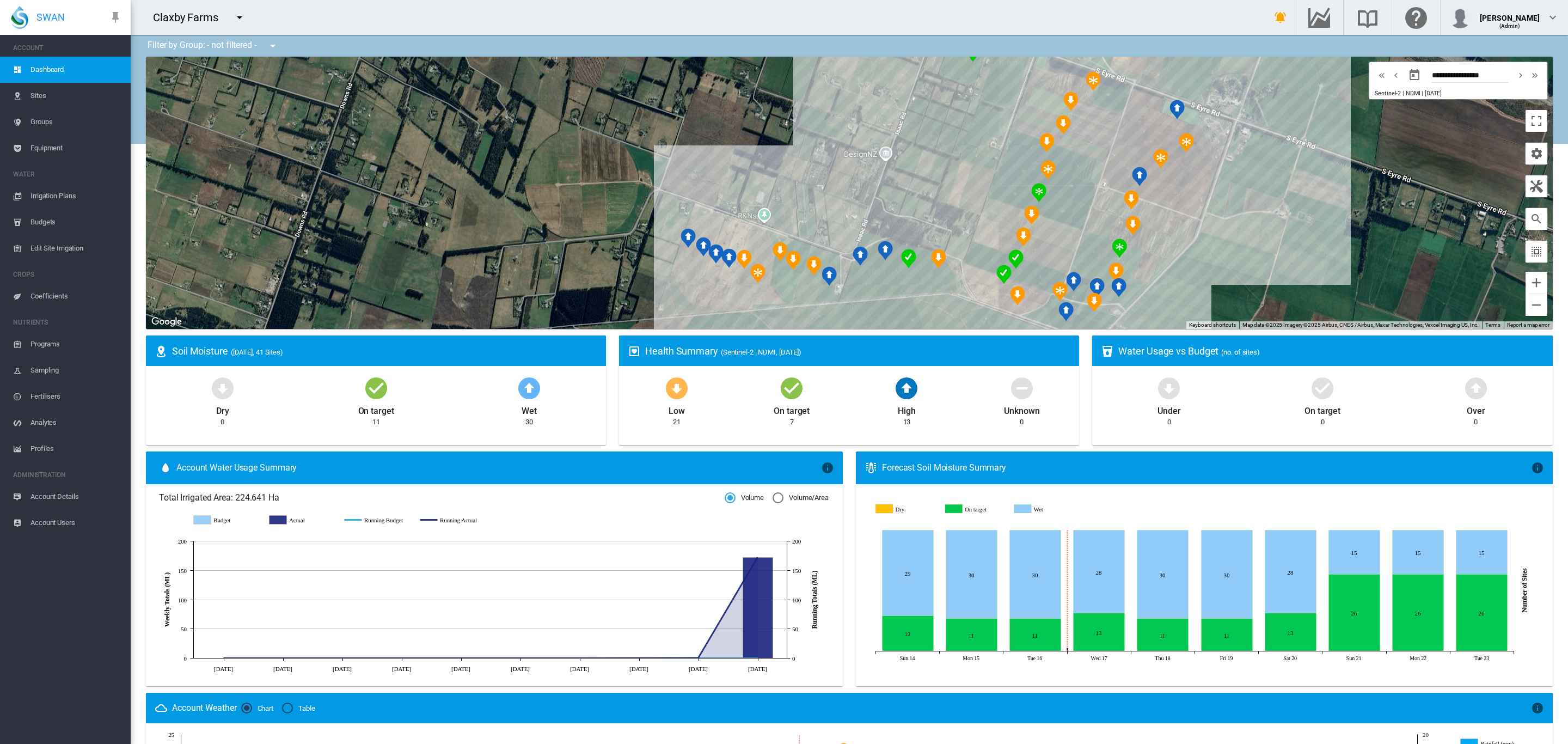
drag, startPoint x: 1288, startPoint y: 201, endPoint x: 1287, endPoint y: 195, distance: 6.1
click at [1287, 195] on div at bounding box center [850, 192] width 1407 height 272
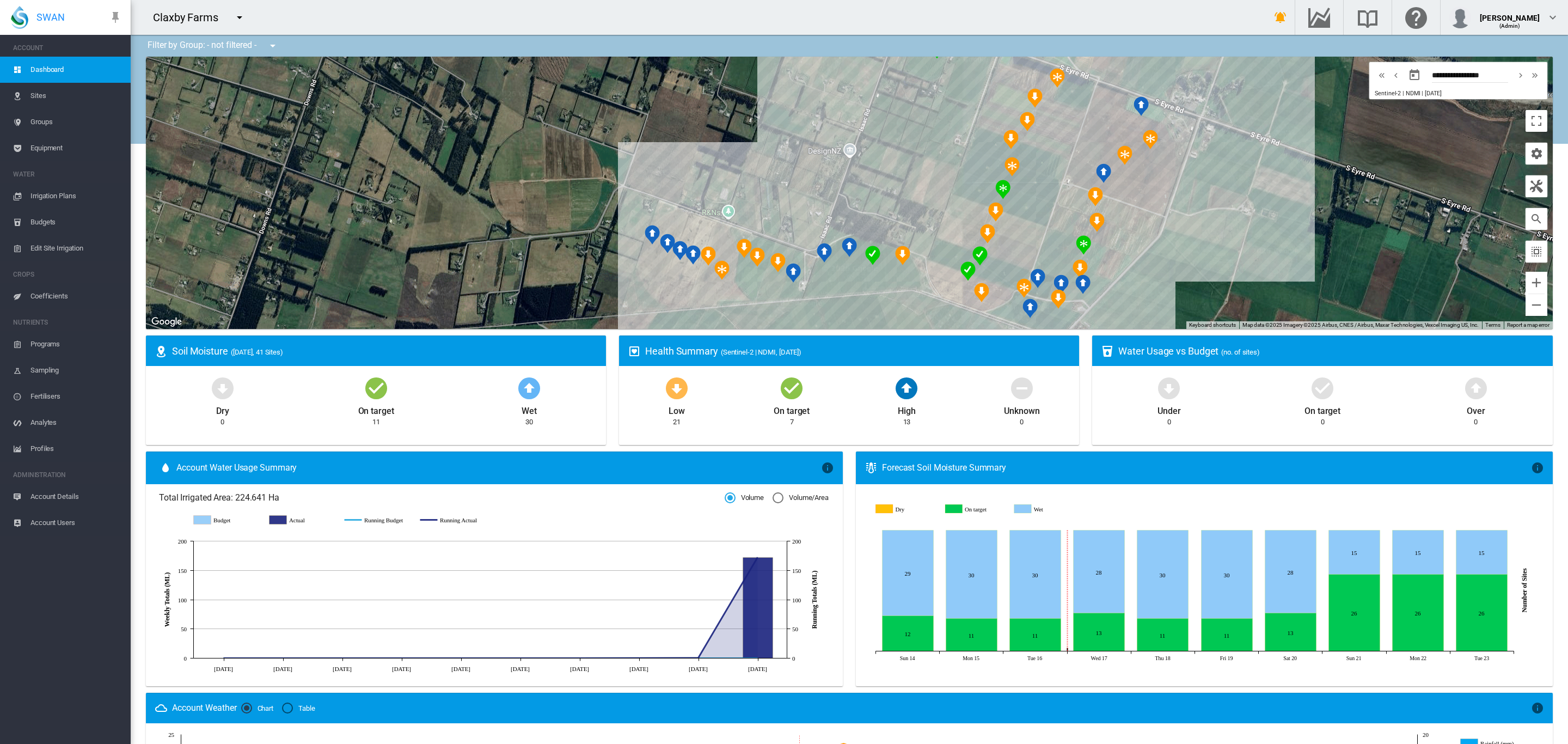
drag, startPoint x: 1283, startPoint y: 232, endPoint x: 1243, endPoint y: 229, distance: 40.1
click at [1243, 229] on div at bounding box center [850, 192] width 1407 height 272
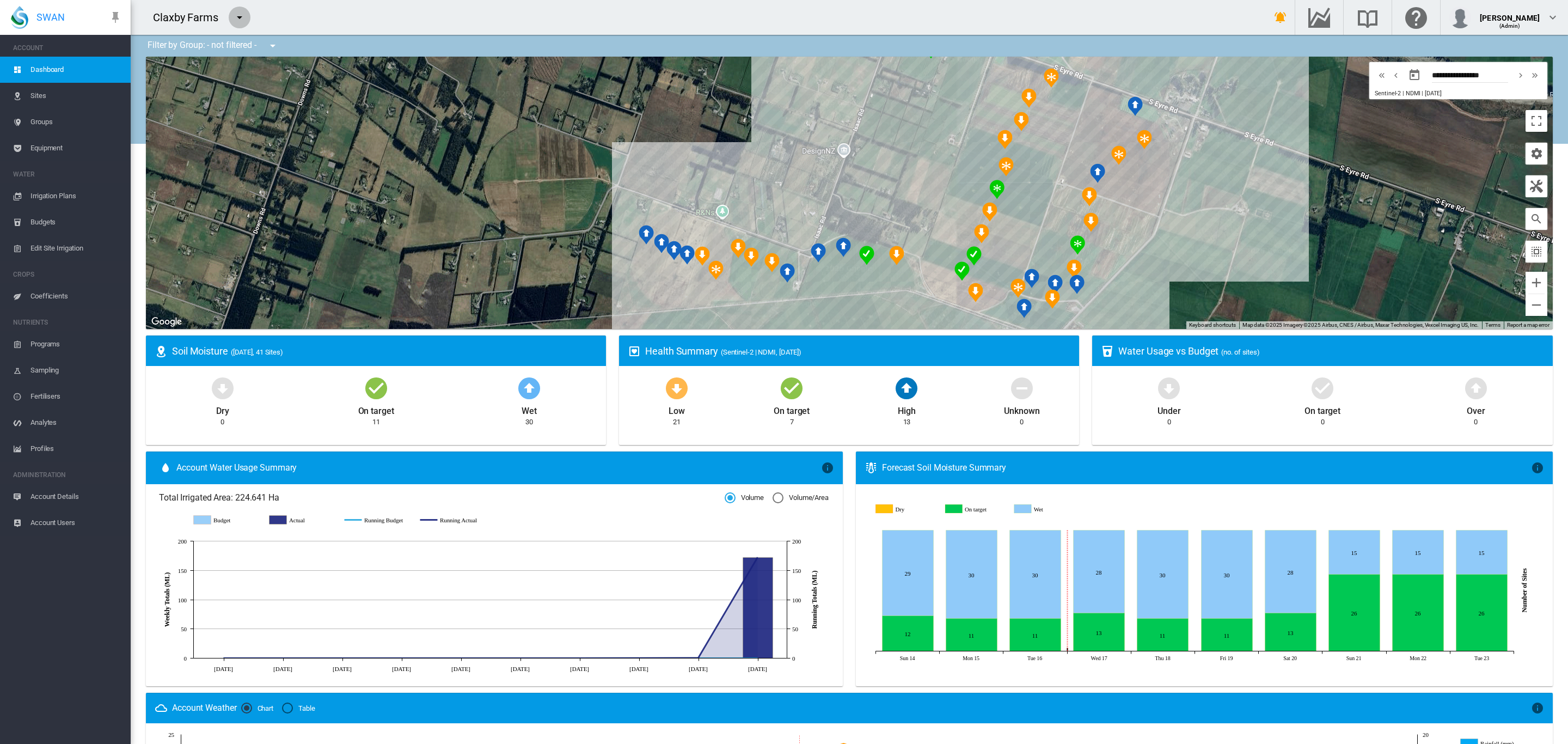
click at [235, 22] on md-icon "icon-menu-down" at bounding box center [239, 17] width 13 height 13
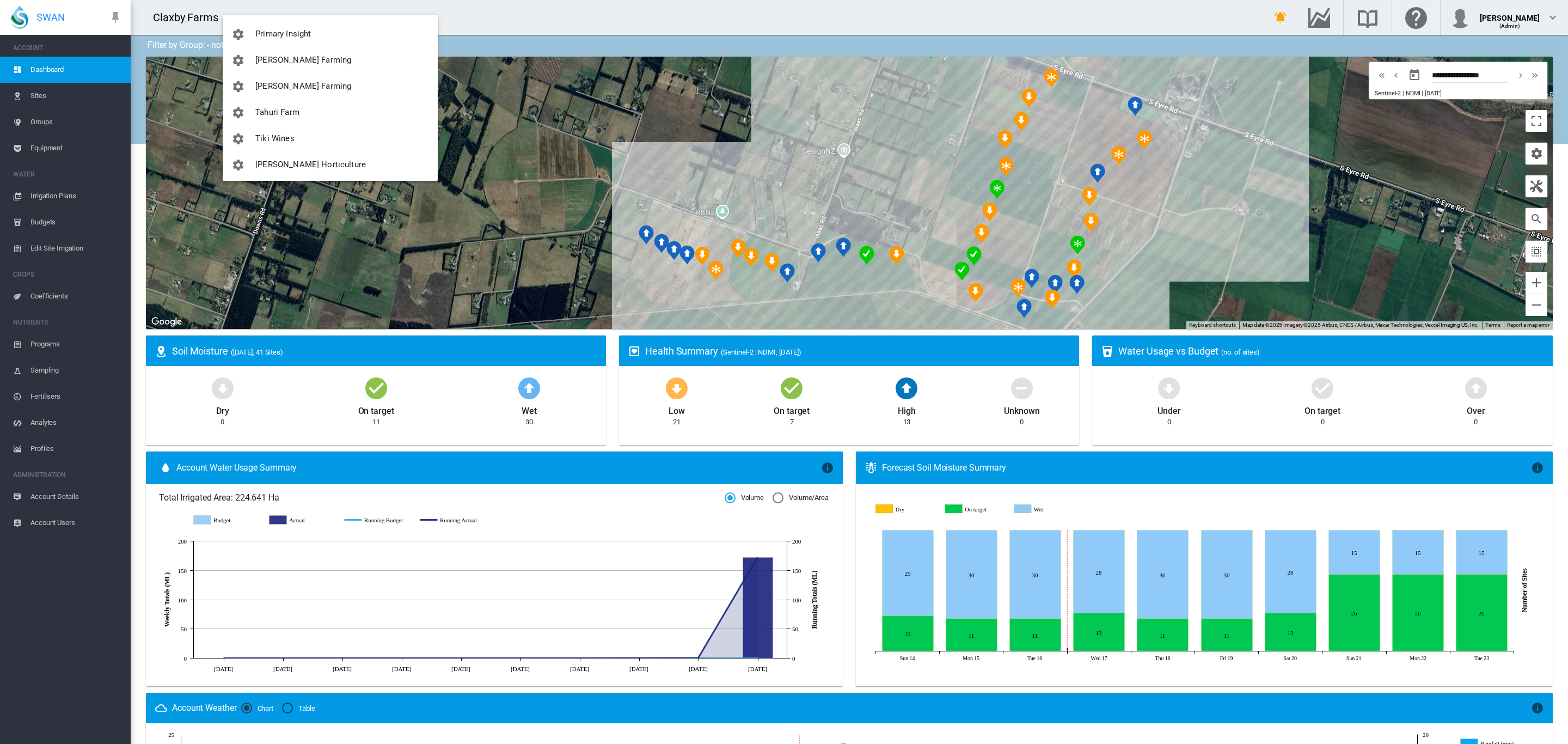
scroll to position [366, 0]
click at [294, 80] on span "[PERSON_NAME] Farming" at bounding box center [304, 85] width 96 height 10
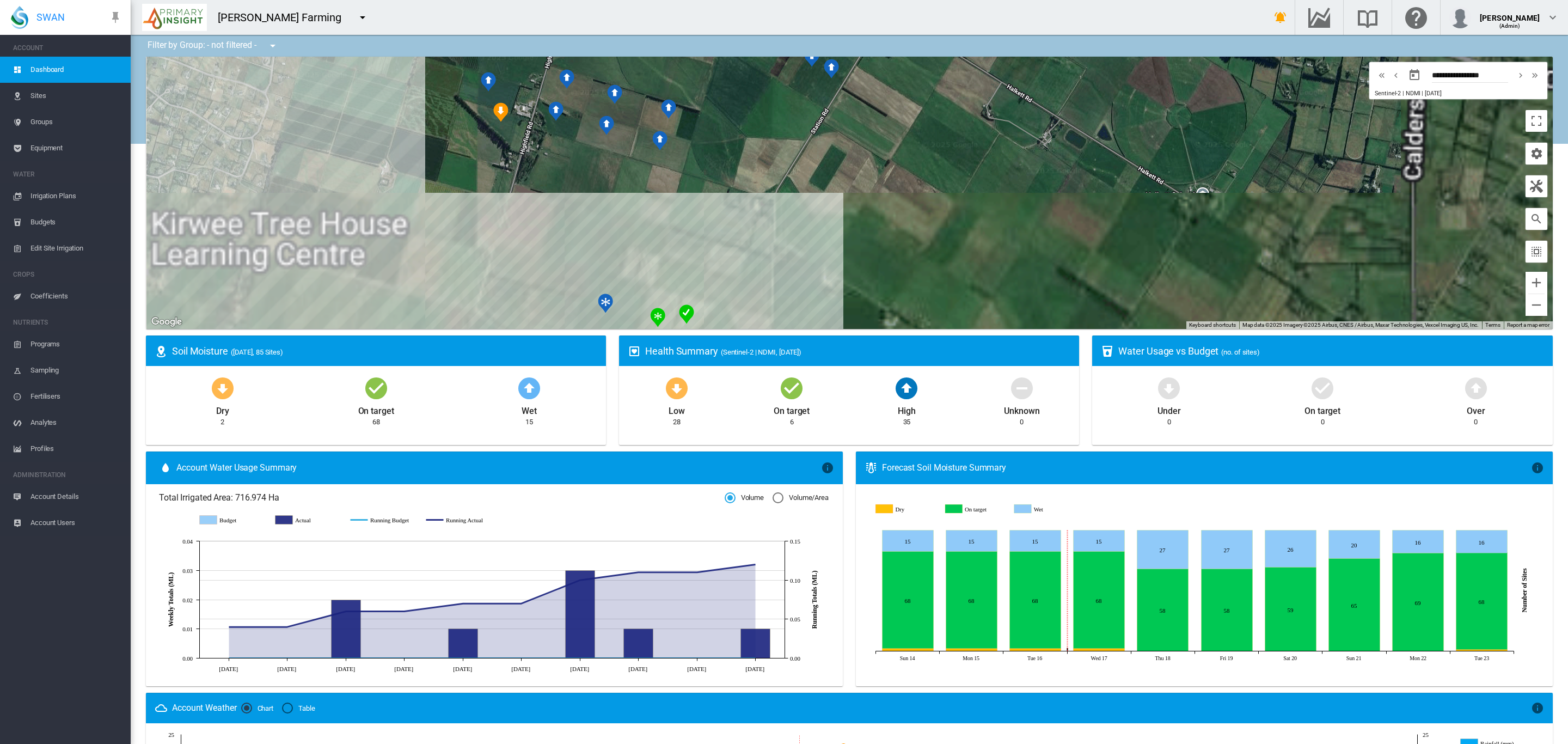
drag, startPoint x: 907, startPoint y: 198, endPoint x: 1147, endPoint y: 361, distance: 290.1
click at [1147, 361] on div "Filter by Group: - not filtered - - not filtered - All (24-25) [GEOGRAPHIC_DATA…" at bounding box center [850, 553] width 1438 height 1036
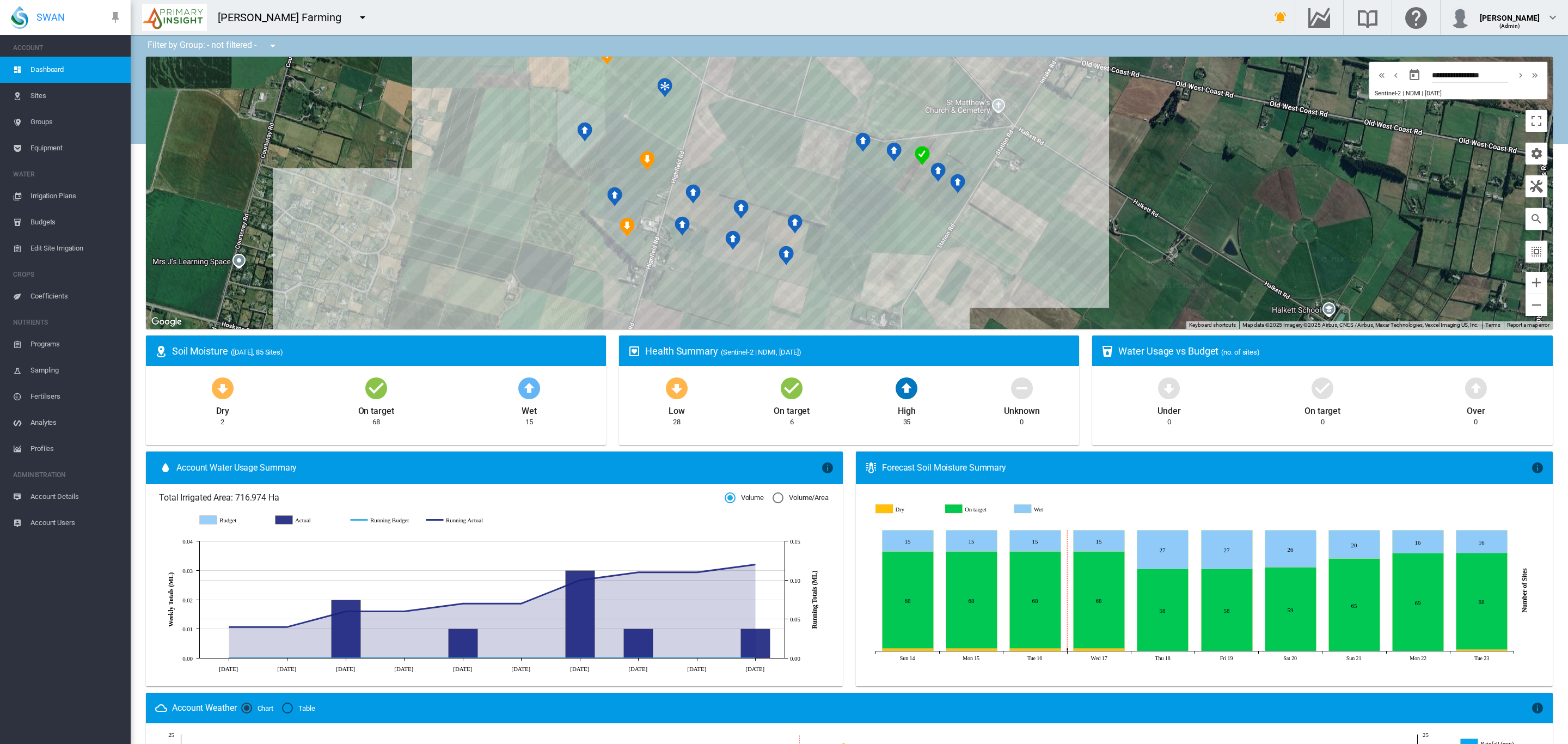
drag, startPoint x: 883, startPoint y: 226, endPoint x: 934, endPoint y: 322, distance: 108.7
click at [939, 318] on div at bounding box center [850, 192] width 1407 height 272
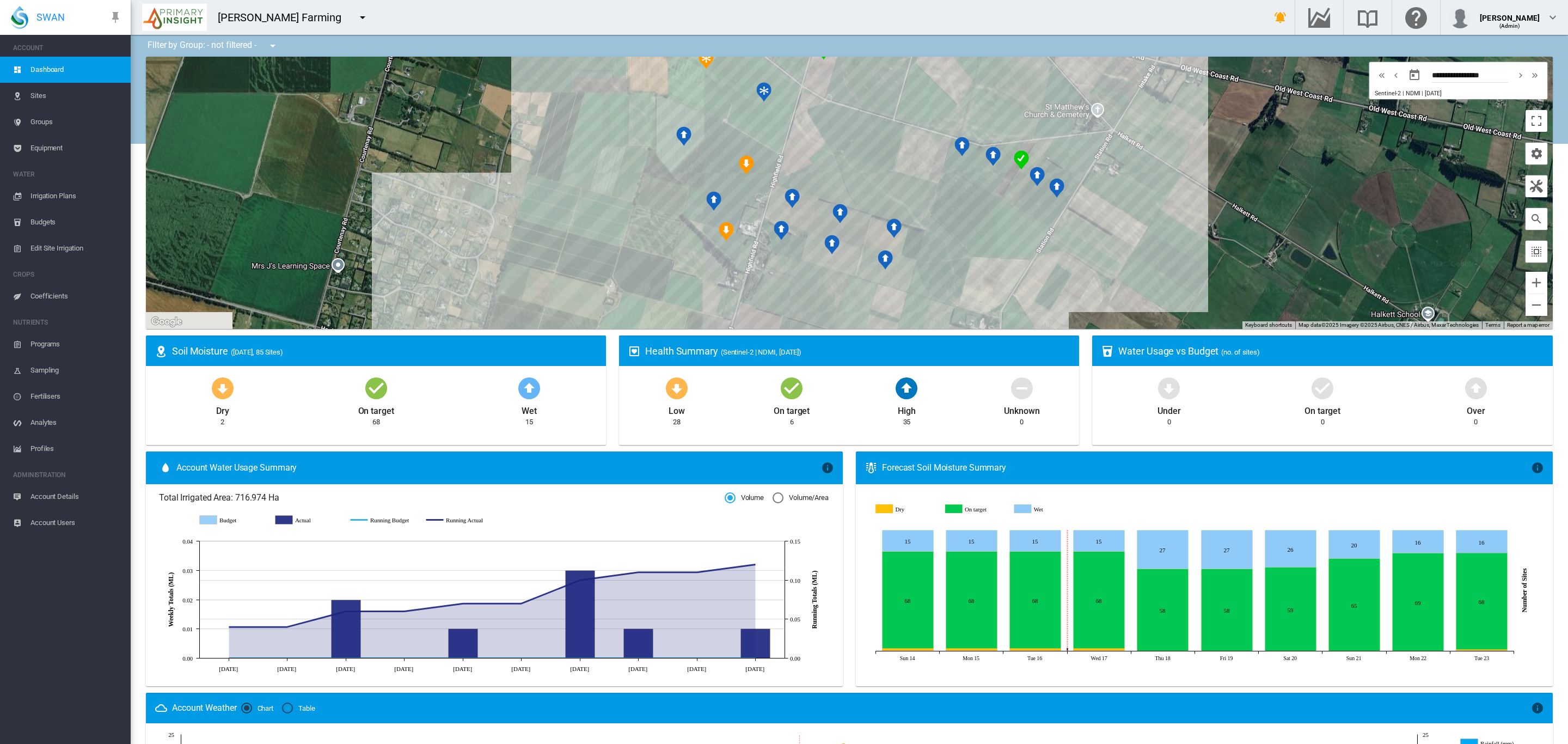
drag, startPoint x: 775, startPoint y: 197, endPoint x: 871, endPoint y: 137, distance: 113.2
click at [871, 150] on div at bounding box center [850, 192] width 1407 height 272
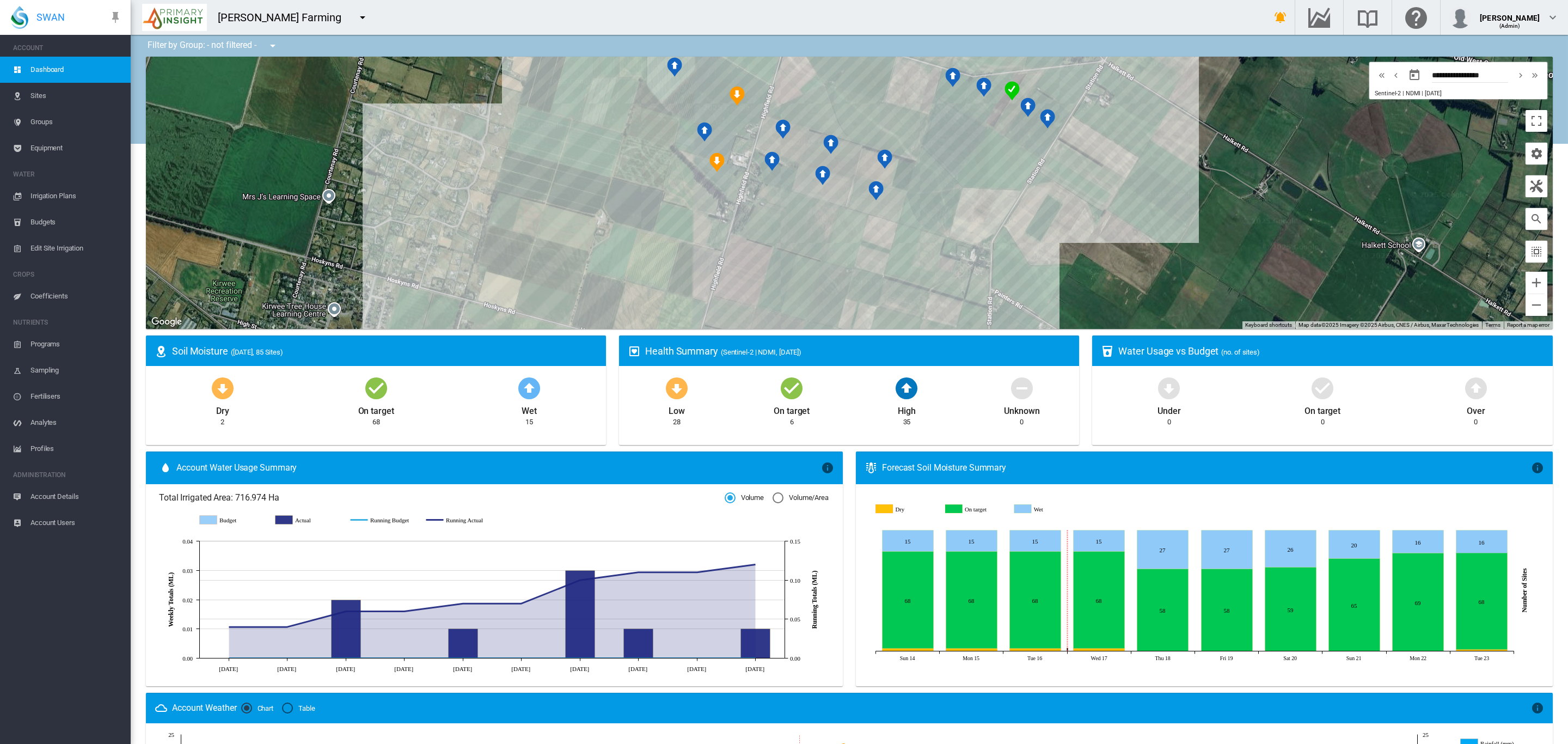
drag, startPoint x: 1013, startPoint y: 273, endPoint x: 936, endPoint y: 100, distance: 189.4
click at [944, 112] on div at bounding box center [850, 192] width 1407 height 272
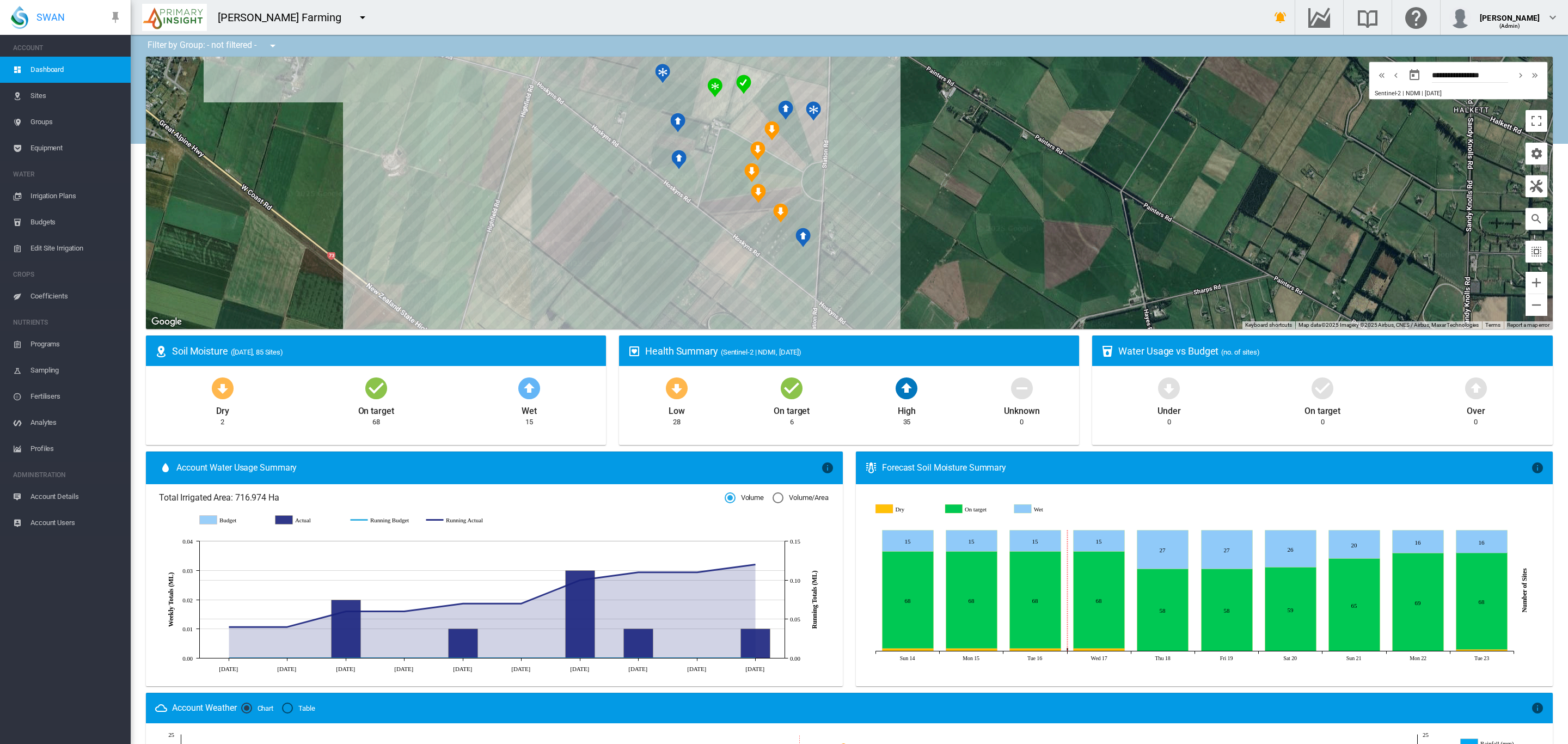
drag, startPoint x: 1002, startPoint y: 247, endPoint x: 953, endPoint y: 193, distance: 72.9
click at [953, 193] on div at bounding box center [850, 192] width 1407 height 272
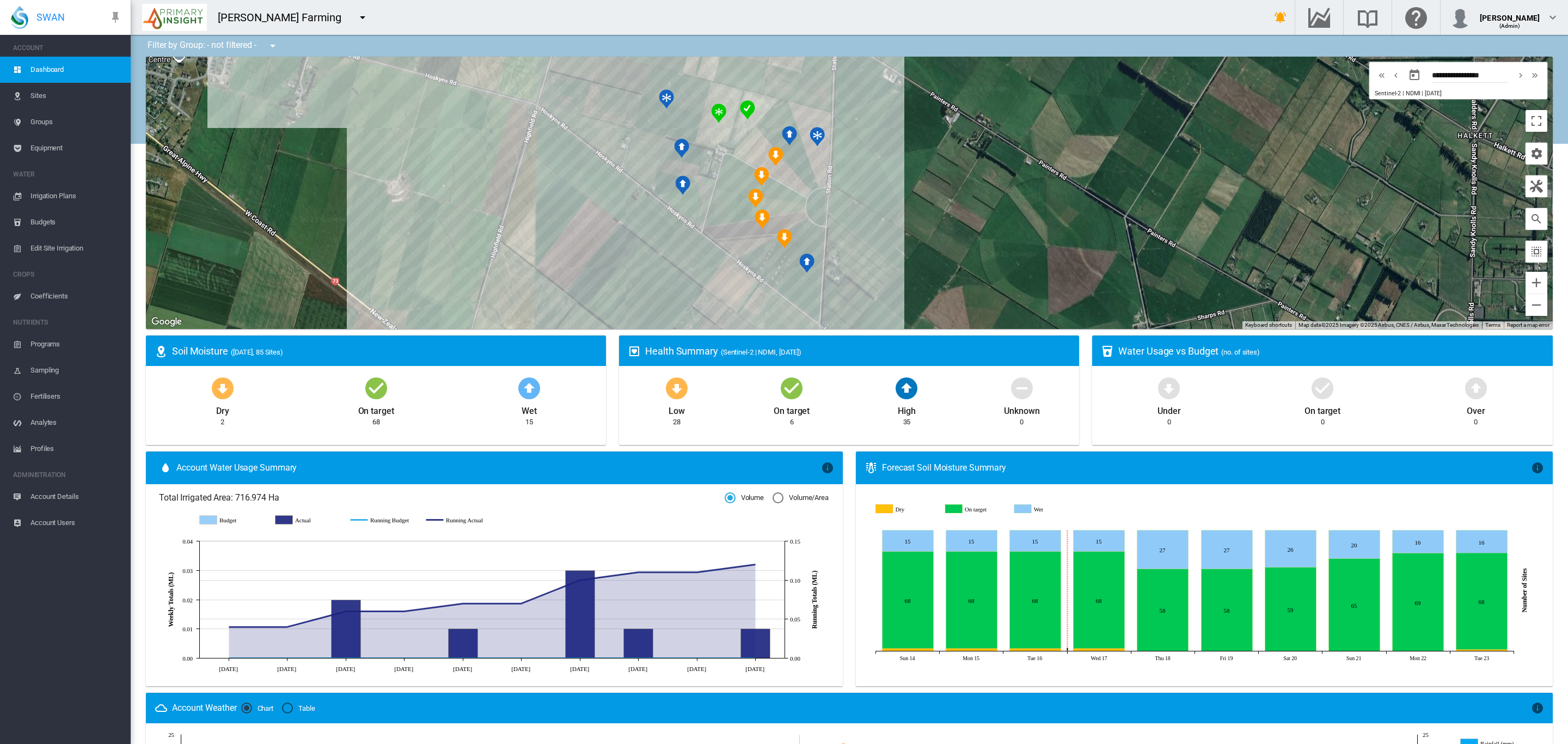
drag, startPoint x: 675, startPoint y: 208, endPoint x: 688, endPoint y: 265, distance: 58.5
click at [688, 265] on div at bounding box center [850, 192] width 1407 height 272
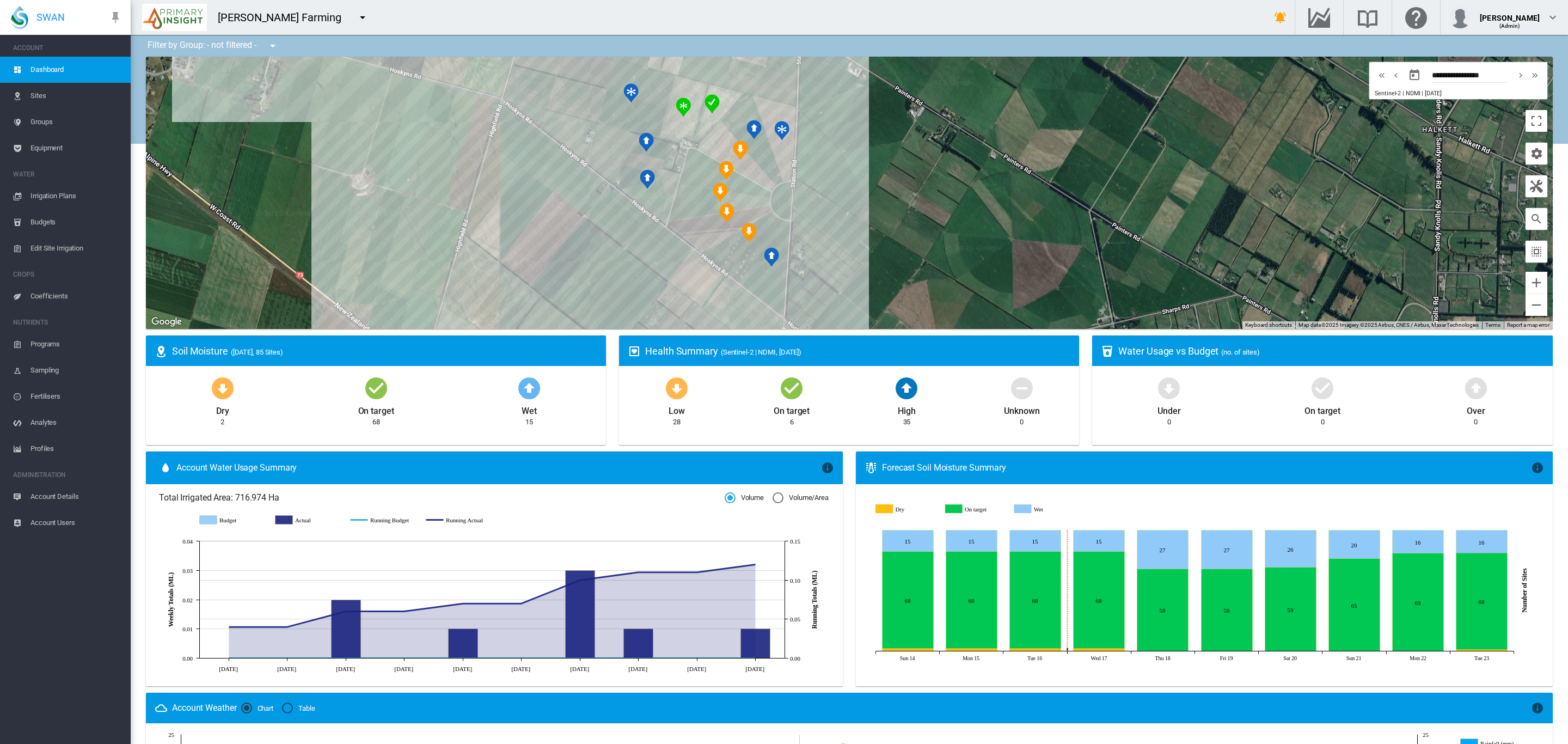
drag, startPoint x: 971, startPoint y: 254, endPoint x: 928, endPoint y: 214, distance: 58.7
click at [928, 214] on div at bounding box center [850, 192] width 1407 height 272
click at [649, 198] on div "Limegrove - BB (8.58 Ha)" at bounding box center [850, 192] width 1407 height 272
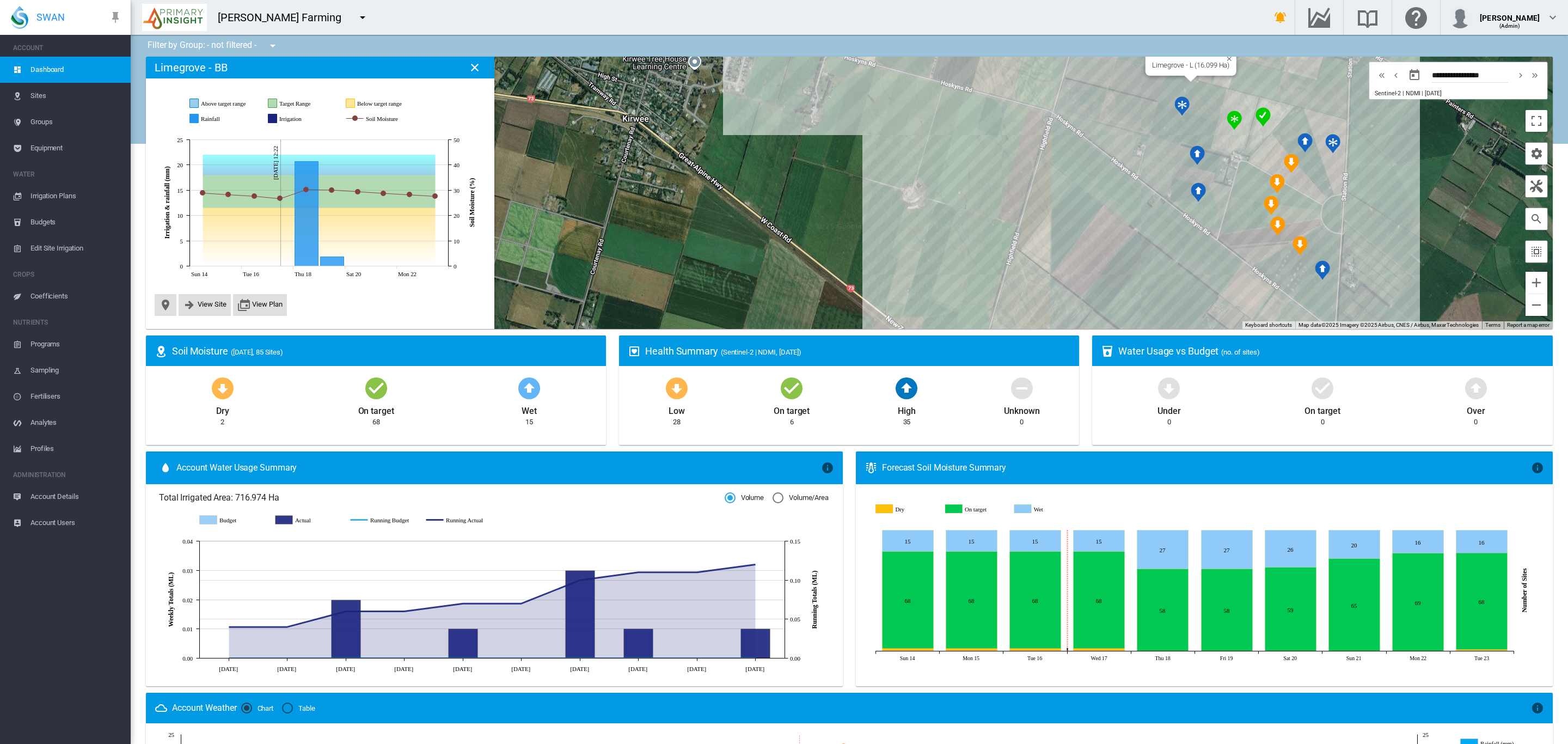
click at [1182, 123] on div "Limegrove - L (16.099 Ha)" at bounding box center [850, 192] width 1407 height 272
click at [212, 309] on button "View Site" at bounding box center [204, 305] width 43 height 13
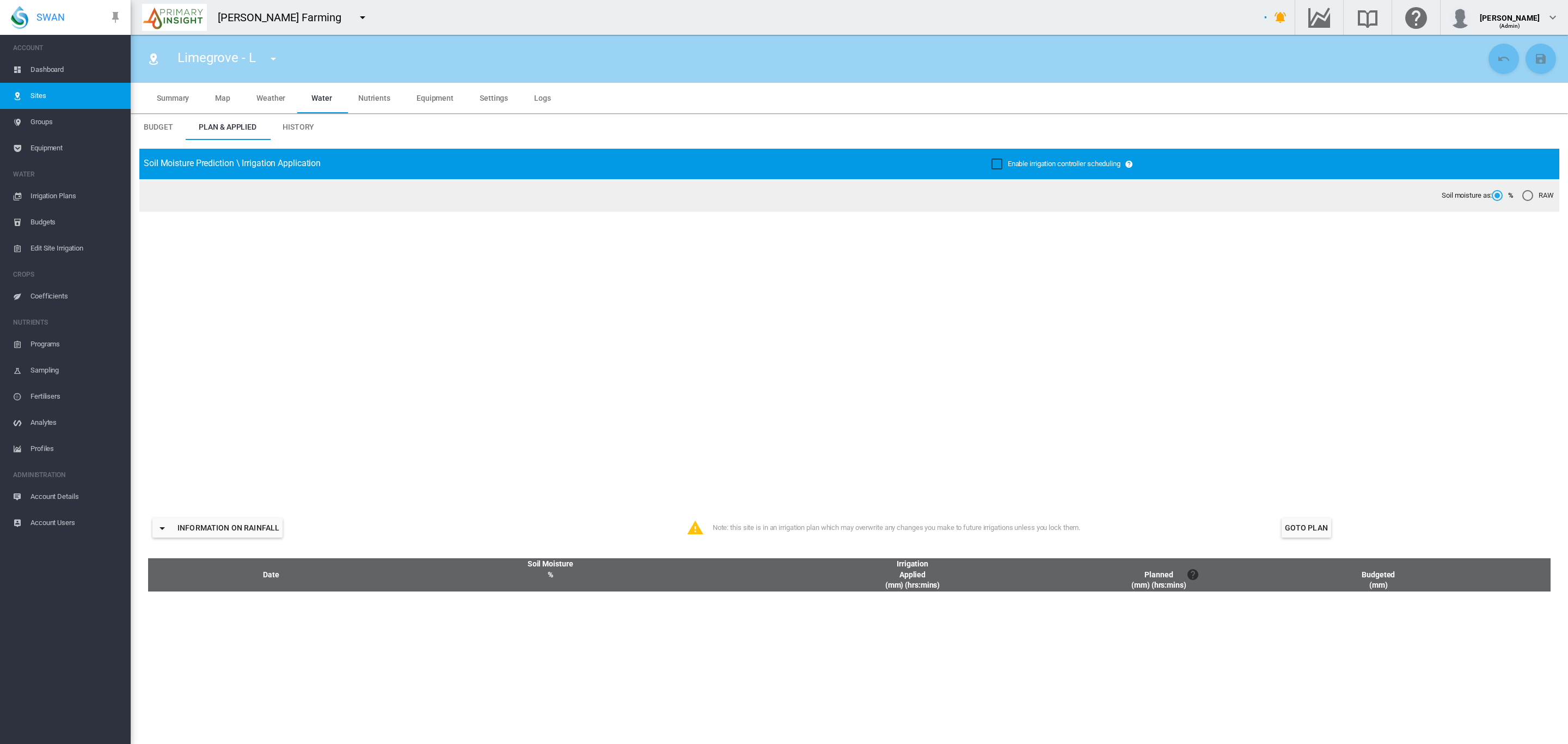
click at [449, 103] on md-tab-item "Equipment" at bounding box center [436, 98] width 63 height 31
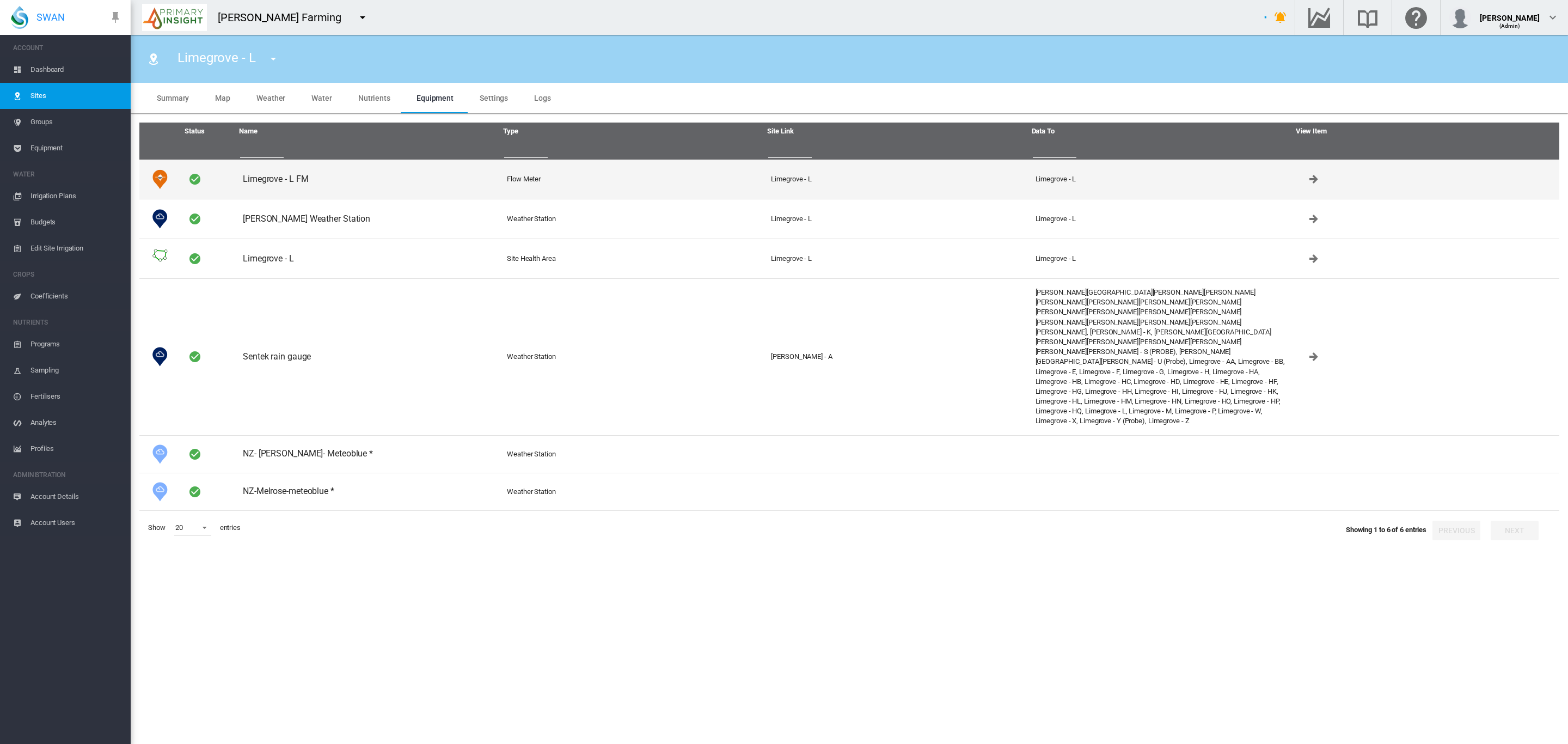
click at [277, 178] on td "Limegrove - L FM" at bounding box center [370, 179] width 264 height 39
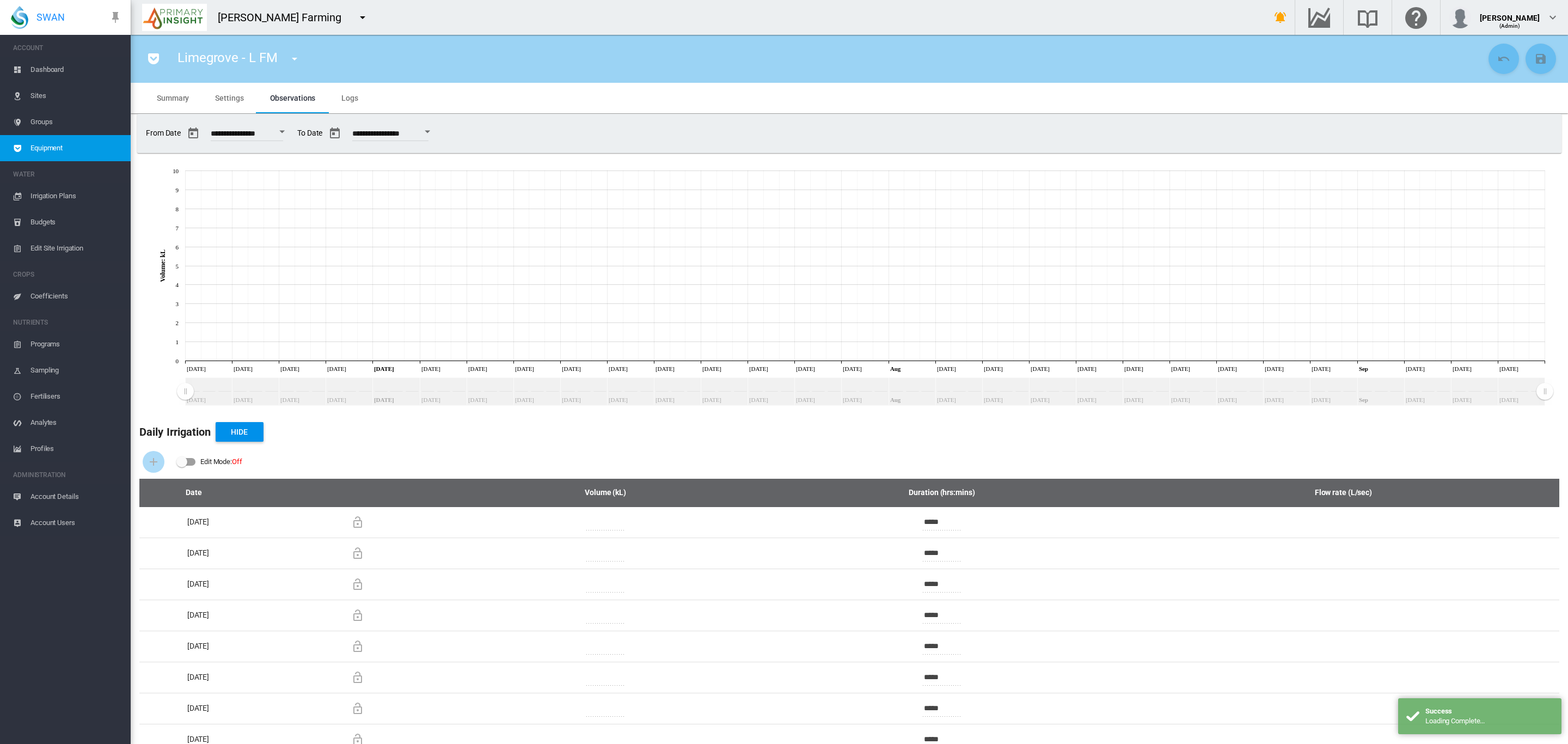
click at [218, 101] on span "Settings" at bounding box center [229, 97] width 28 height 9
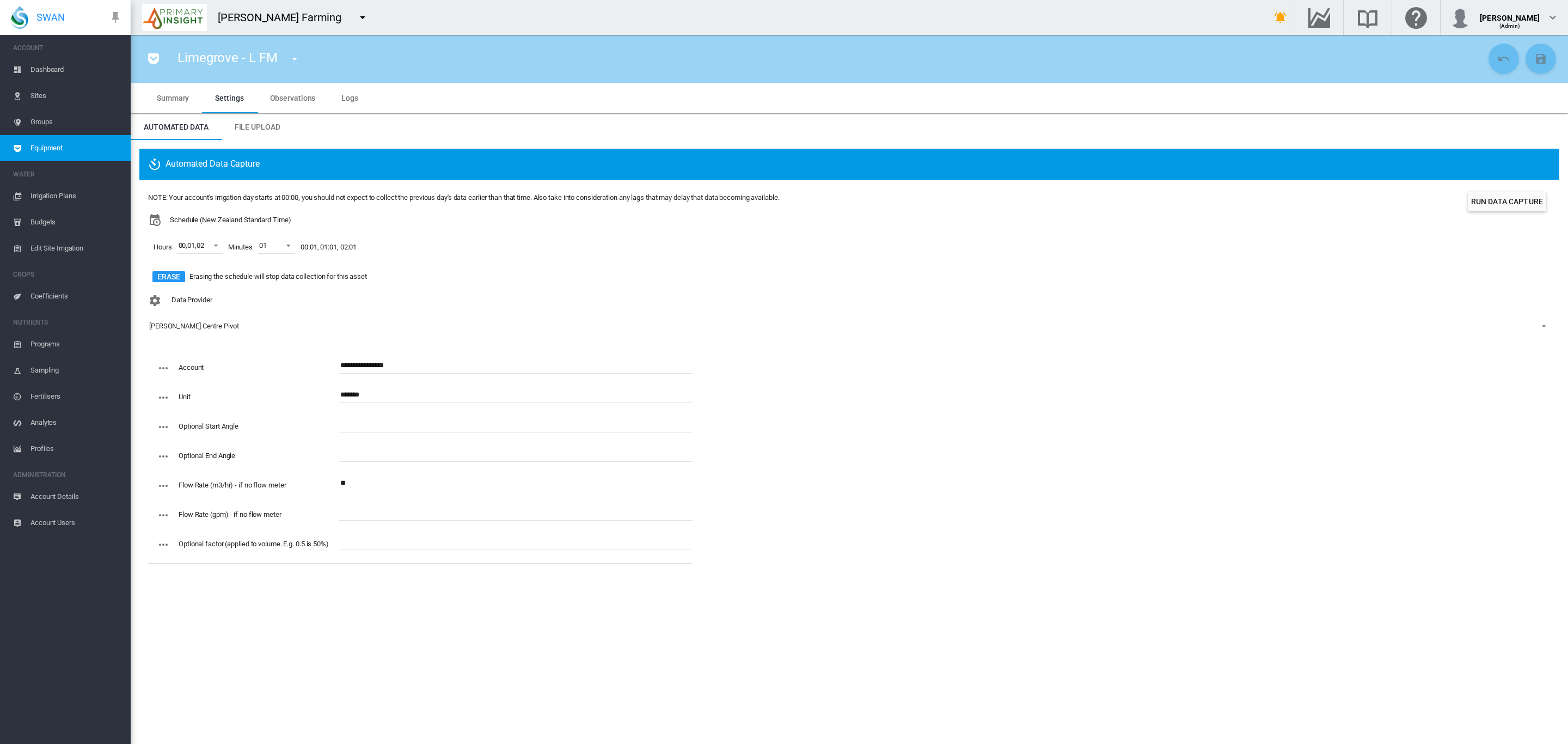
click at [356, 487] on input "**" at bounding box center [516, 483] width 354 height 16
click at [294, 61] on md-icon "icon-menu-down" at bounding box center [295, 59] width 13 height 13
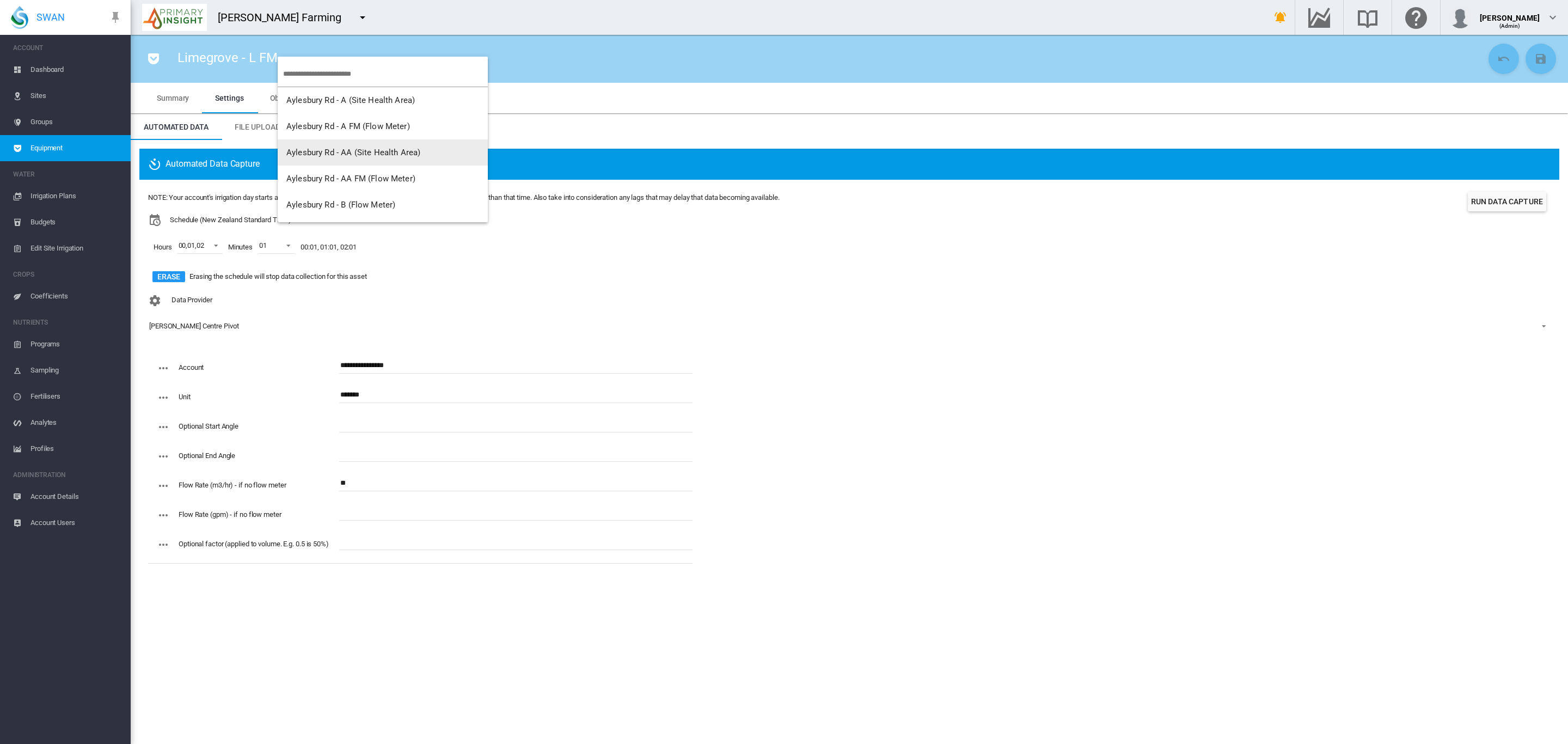
scroll to position [22, 0]
click at [44, 74] on md-backdrop at bounding box center [784, 372] width 1568 height 744
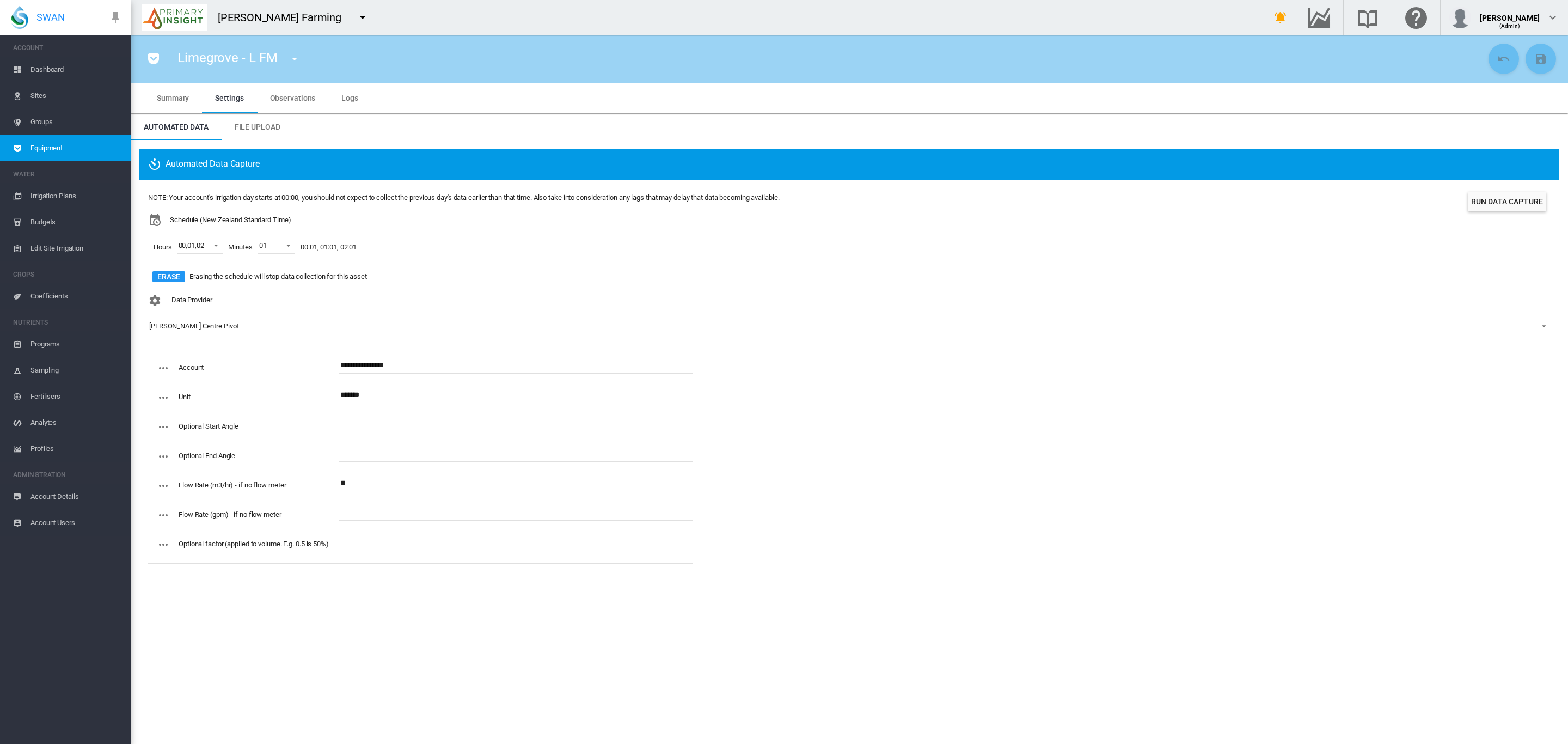
click at [44, 67] on span "Dashboard" at bounding box center [76, 69] width 91 height 26
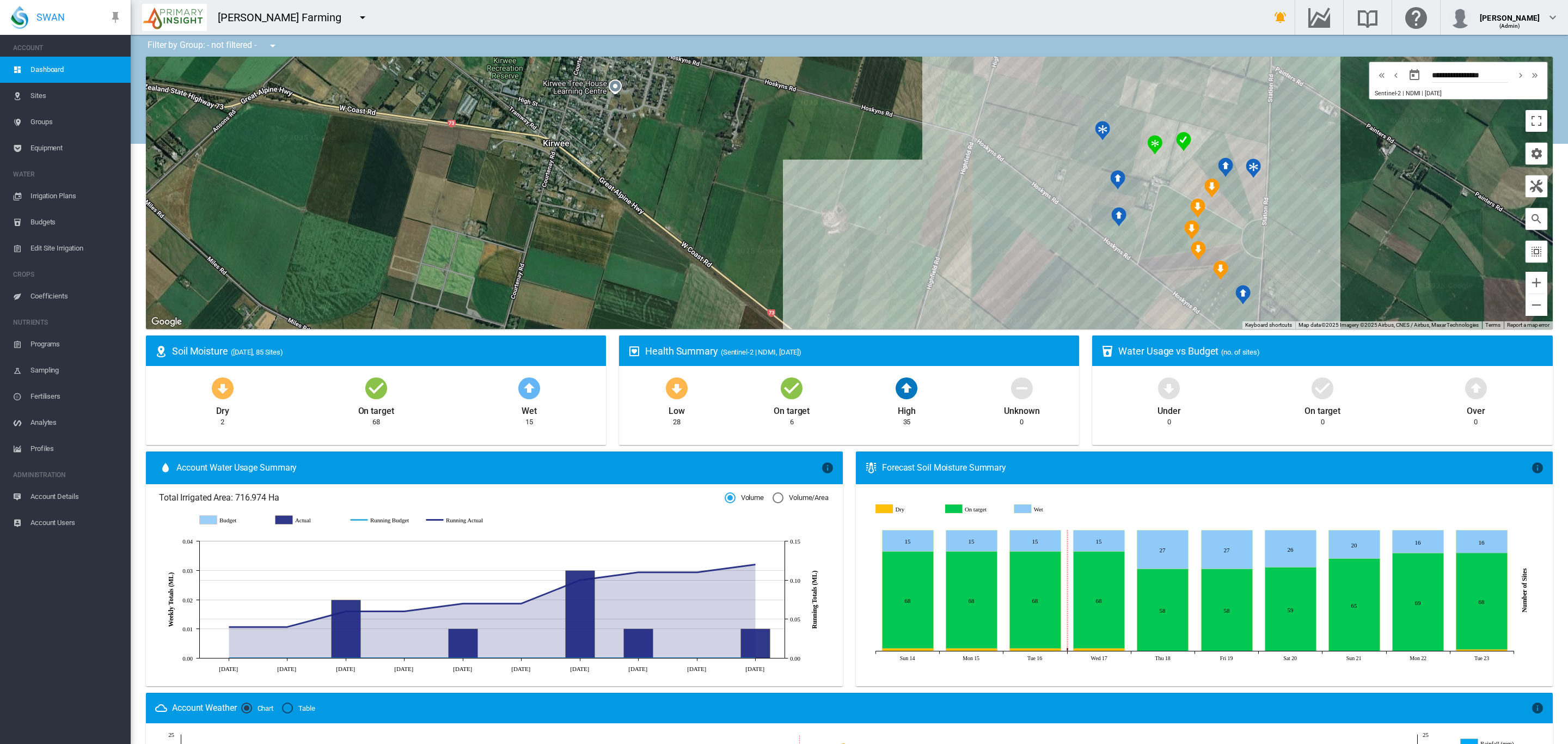
drag, startPoint x: 757, startPoint y: 208, endPoint x: 610, endPoint y: 239, distance: 150.2
click at [610, 239] on div at bounding box center [850, 192] width 1407 height 272
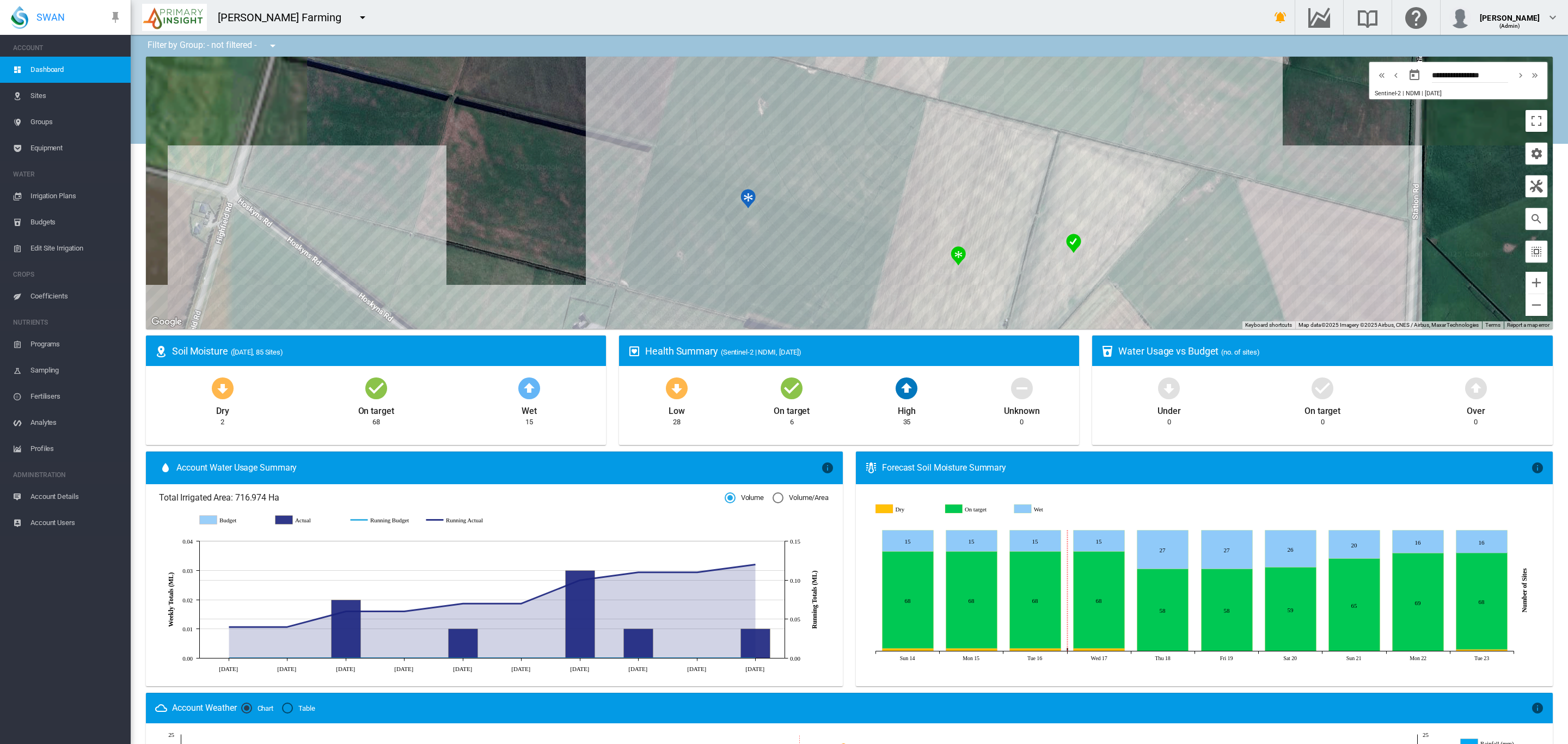
drag, startPoint x: 1007, startPoint y: 226, endPoint x: 1095, endPoint y: 360, distance: 160.3
click at [1095, 360] on div "Filter by Group: - not filtered - - not filtered - All (24-25) [GEOGRAPHIC_DATA…" at bounding box center [850, 553] width 1438 height 1036
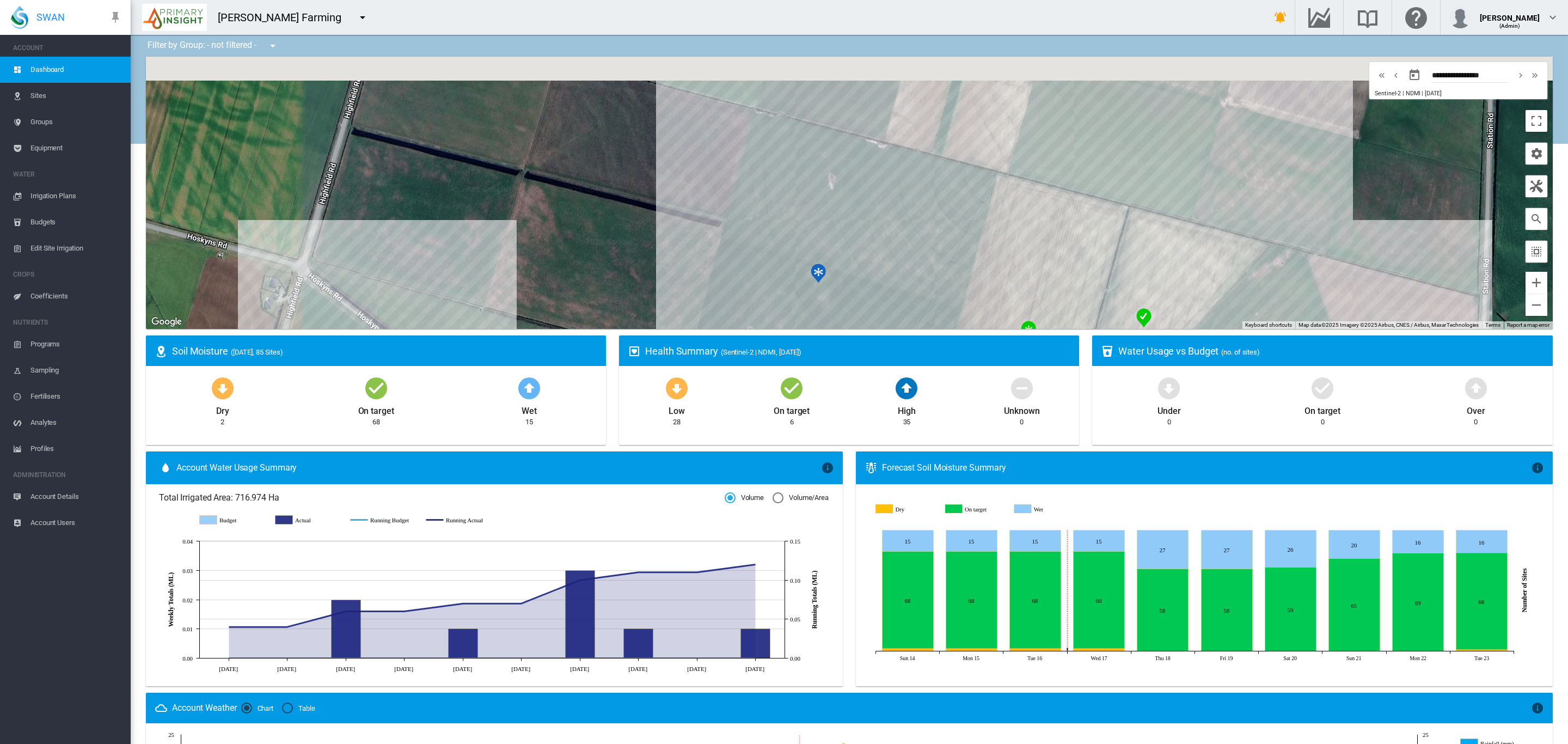
drag, startPoint x: 985, startPoint y: 173, endPoint x: 1046, endPoint y: 228, distance: 82.1
click at [1046, 228] on div at bounding box center [850, 192] width 1407 height 272
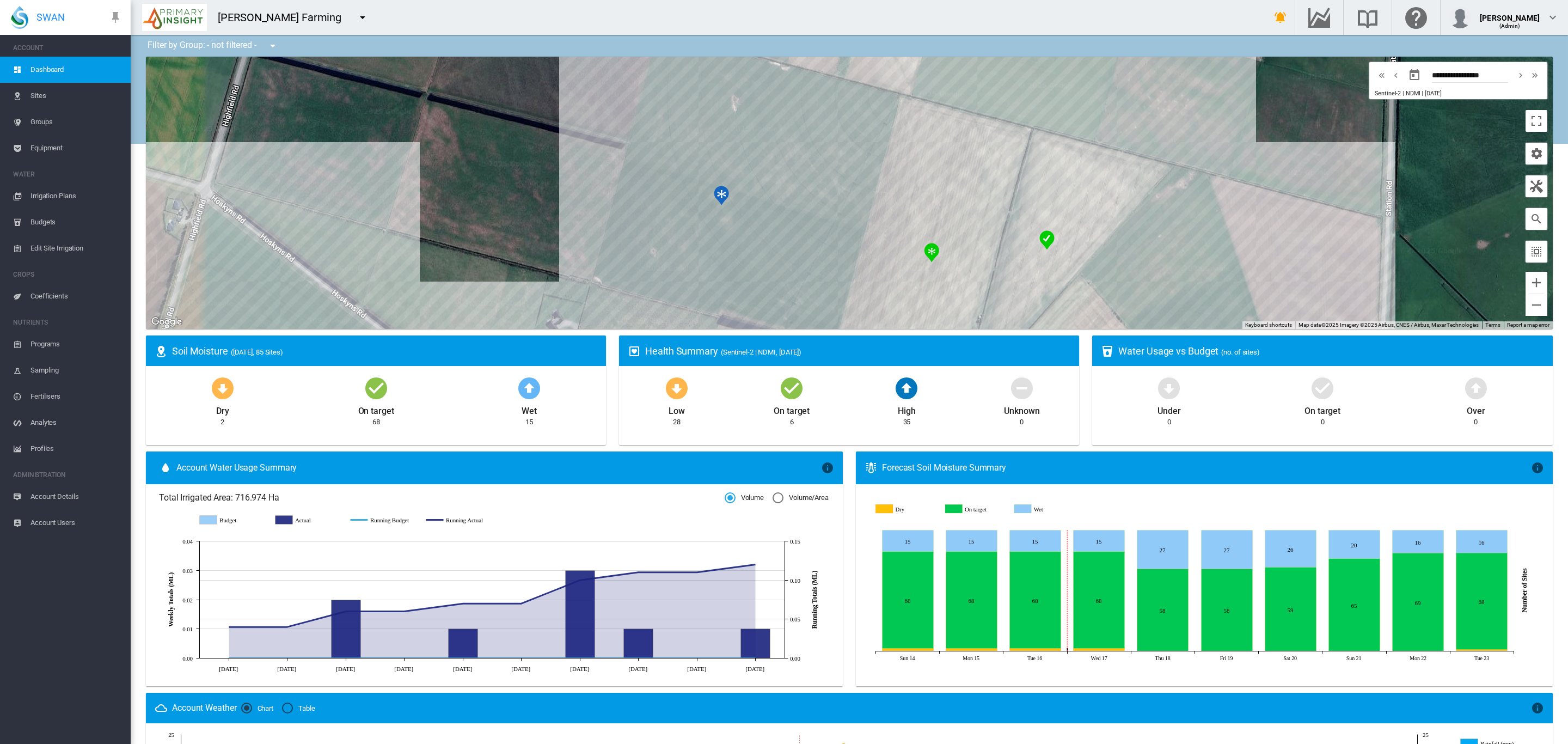
drag, startPoint x: 992, startPoint y: 218, endPoint x: 878, endPoint y: 129, distance: 144.6
click at [878, 129] on div at bounding box center [850, 192] width 1407 height 272
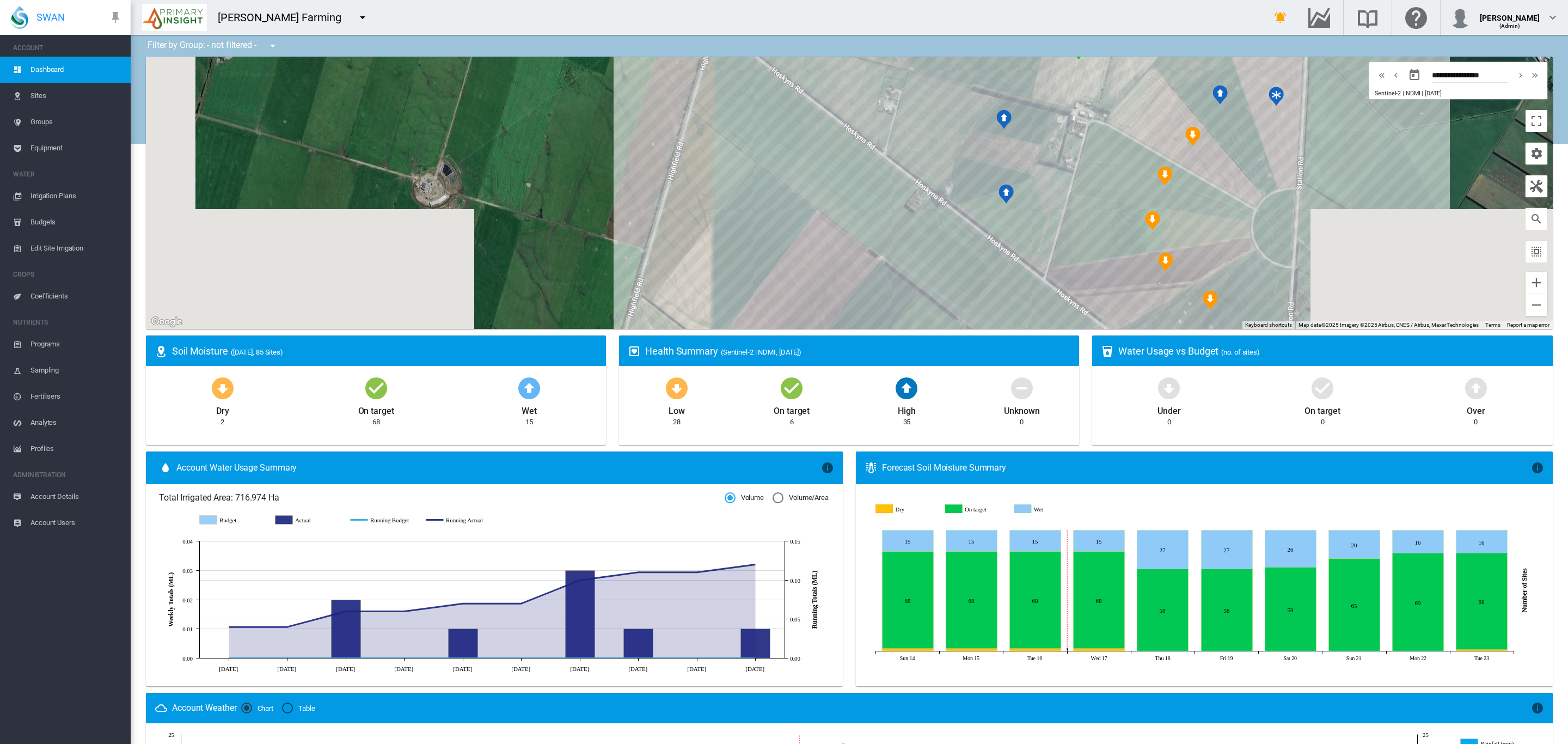
drag, startPoint x: 997, startPoint y: 260, endPoint x: 1109, endPoint y: 102, distance: 193.7
click at [1109, 102] on div at bounding box center [850, 192] width 1407 height 272
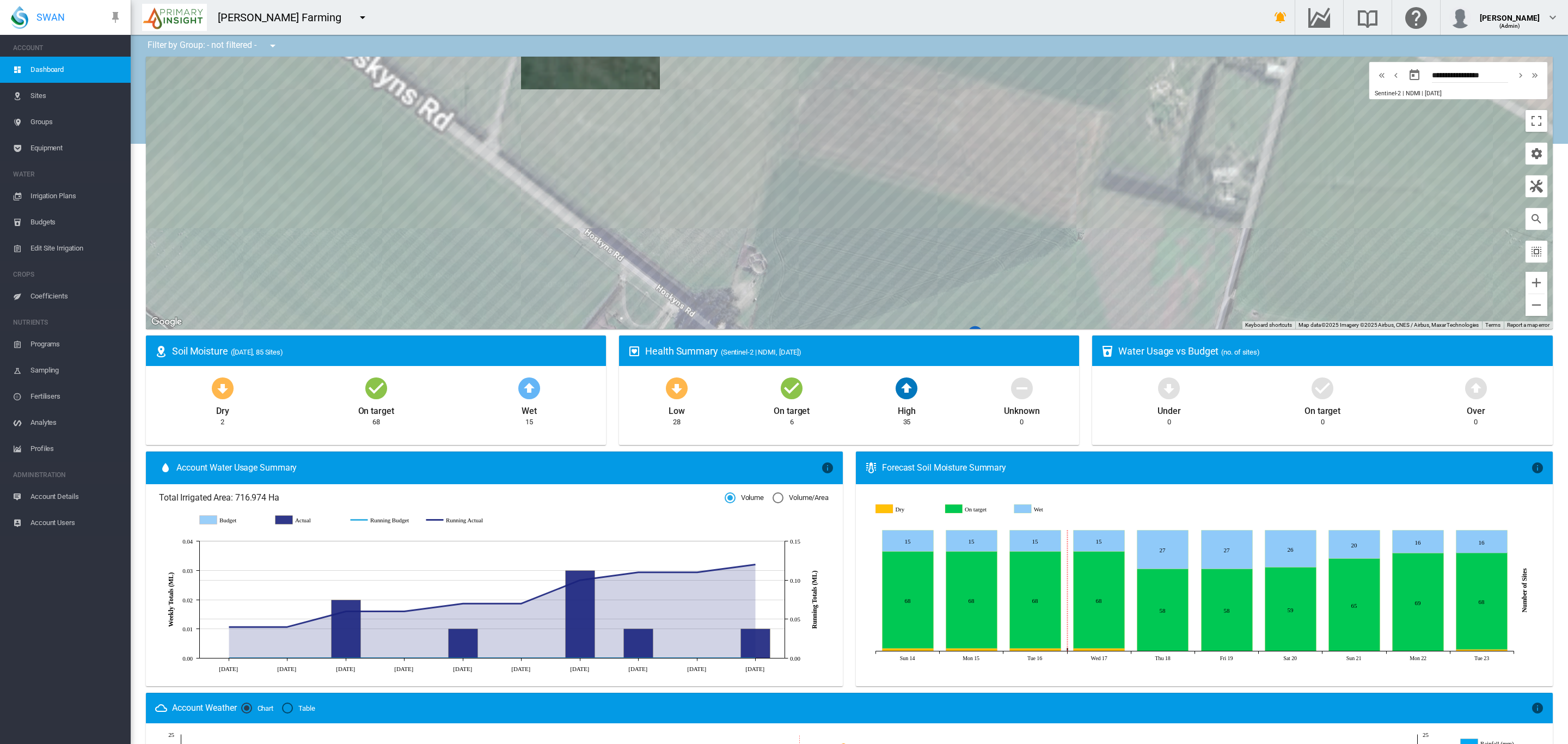
drag, startPoint x: 1077, startPoint y: 153, endPoint x: 1130, endPoint y: 404, distance: 256.5
click at [1130, 404] on div "Filter by Group: - not filtered - - not filtered - All (24-25) [GEOGRAPHIC_DATA…" at bounding box center [850, 553] width 1438 height 1036
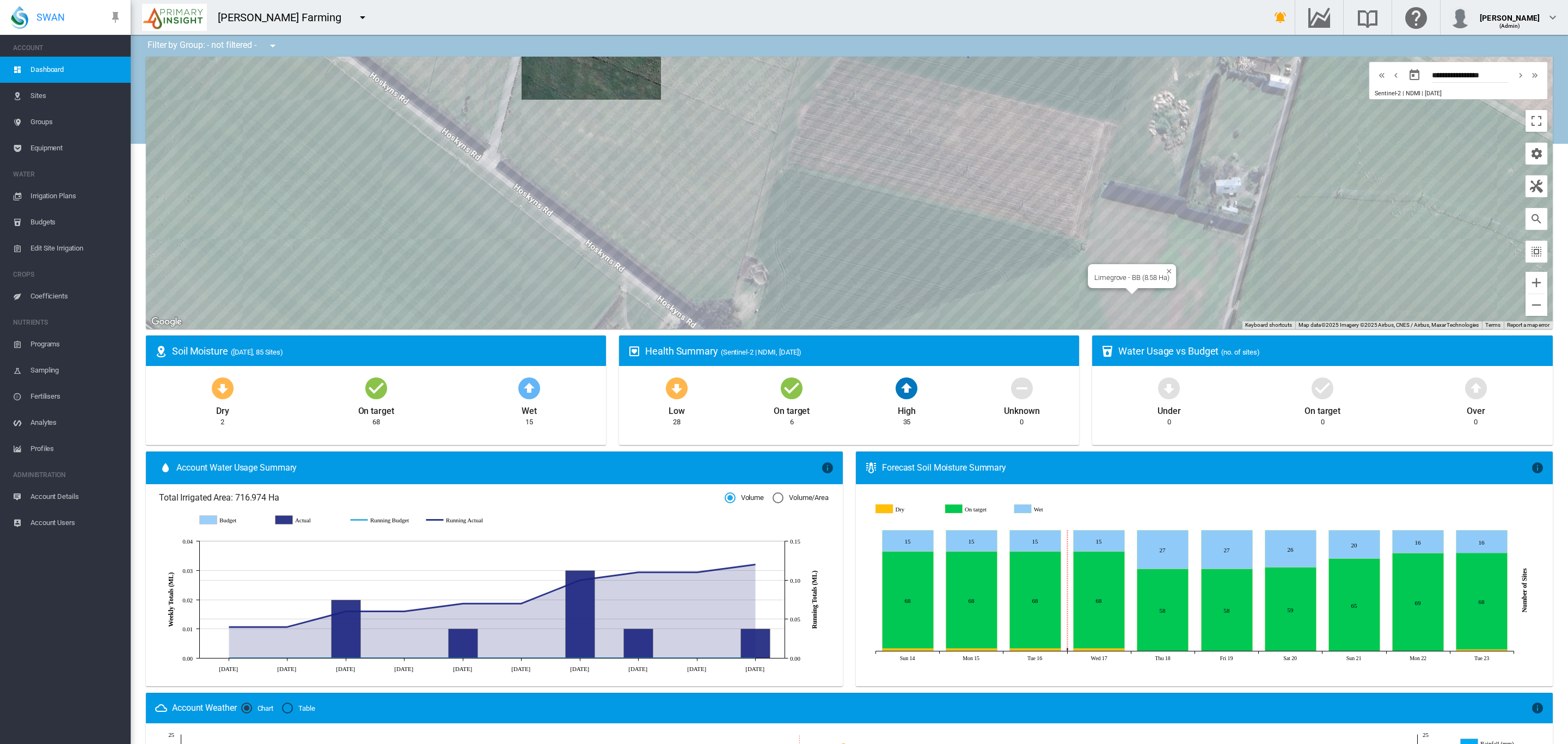
drag, startPoint x: 1132, startPoint y: 263, endPoint x: 1172, endPoint y: 293, distance: 50.0
click at [1172, 293] on div "Limegrove - BB (8.58 Ha)" at bounding box center [850, 192] width 1407 height 272
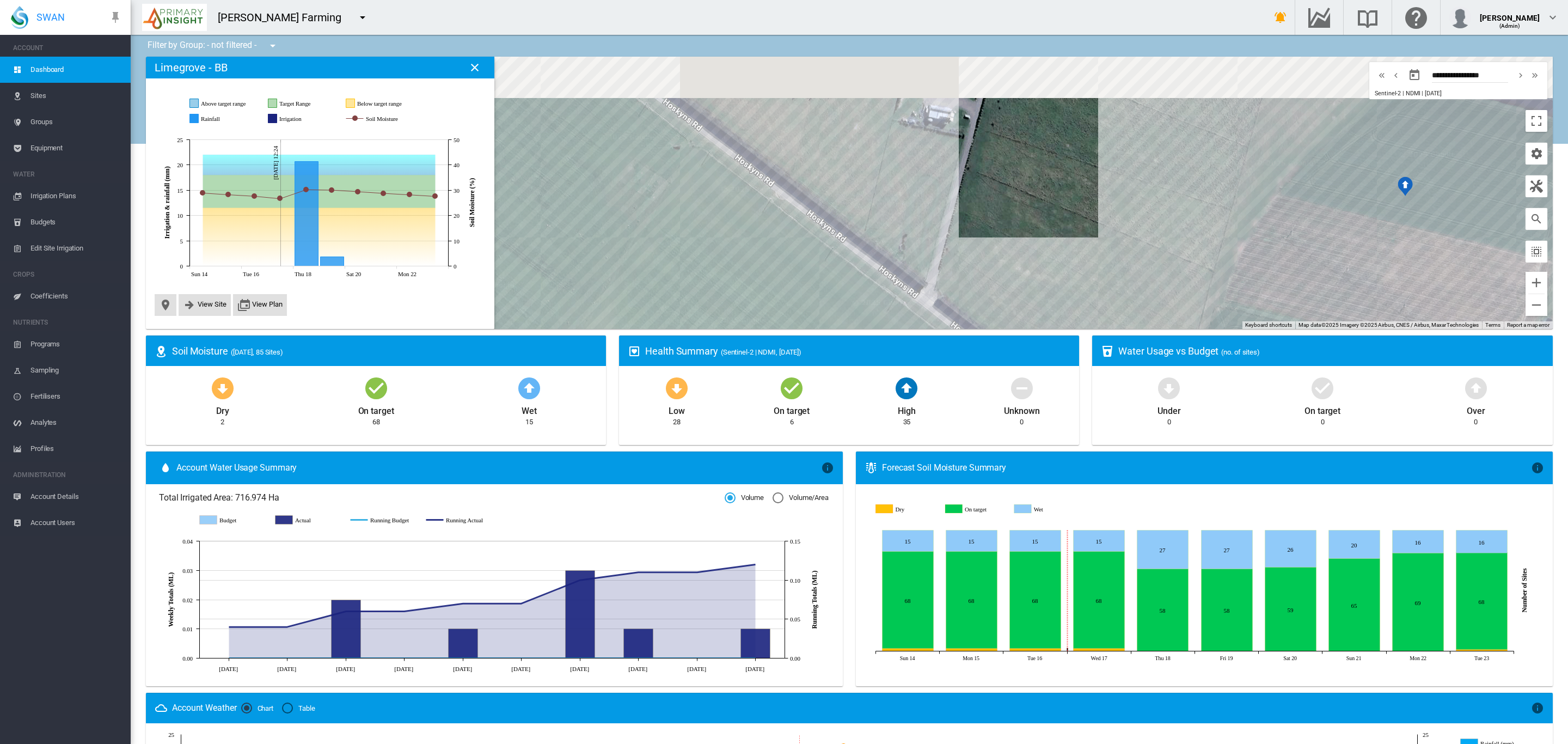
drag, startPoint x: 969, startPoint y: 163, endPoint x: 1209, endPoint y: 408, distance: 343.0
click at [1209, 409] on div "Filter by Group: - not filtered - - not filtered - All (24-25) [GEOGRAPHIC_DATA…" at bounding box center [850, 553] width 1438 height 1036
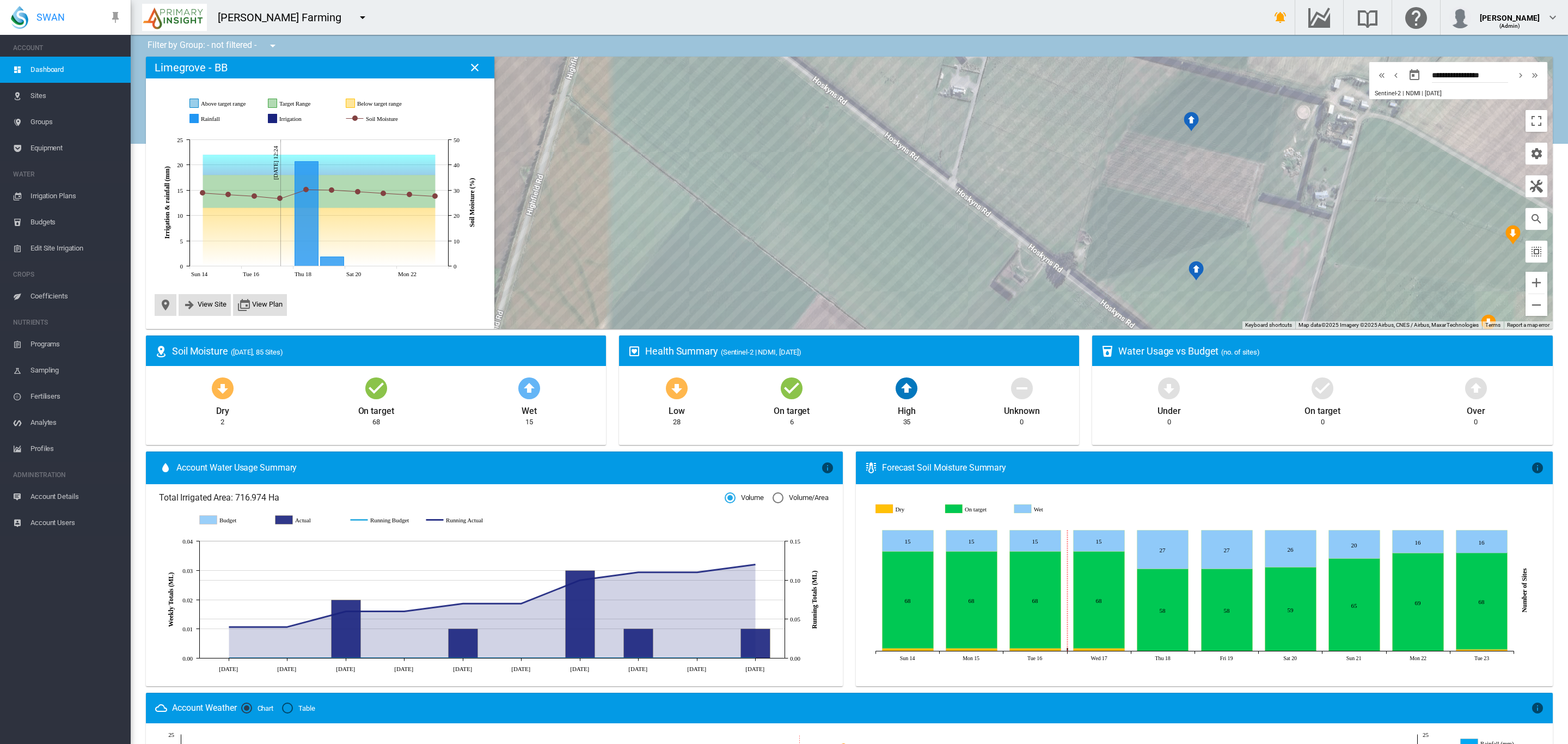
drag, startPoint x: 1186, startPoint y: 261, endPoint x: 1077, endPoint y: 130, distance: 170.4
click at [1077, 130] on div at bounding box center [850, 192] width 1407 height 272
click at [1242, 223] on div "Limegrove - M (5.67 Ha)" at bounding box center [850, 192] width 1407 height 272
click at [1242, 223] on div at bounding box center [850, 192] width 1407 height 272
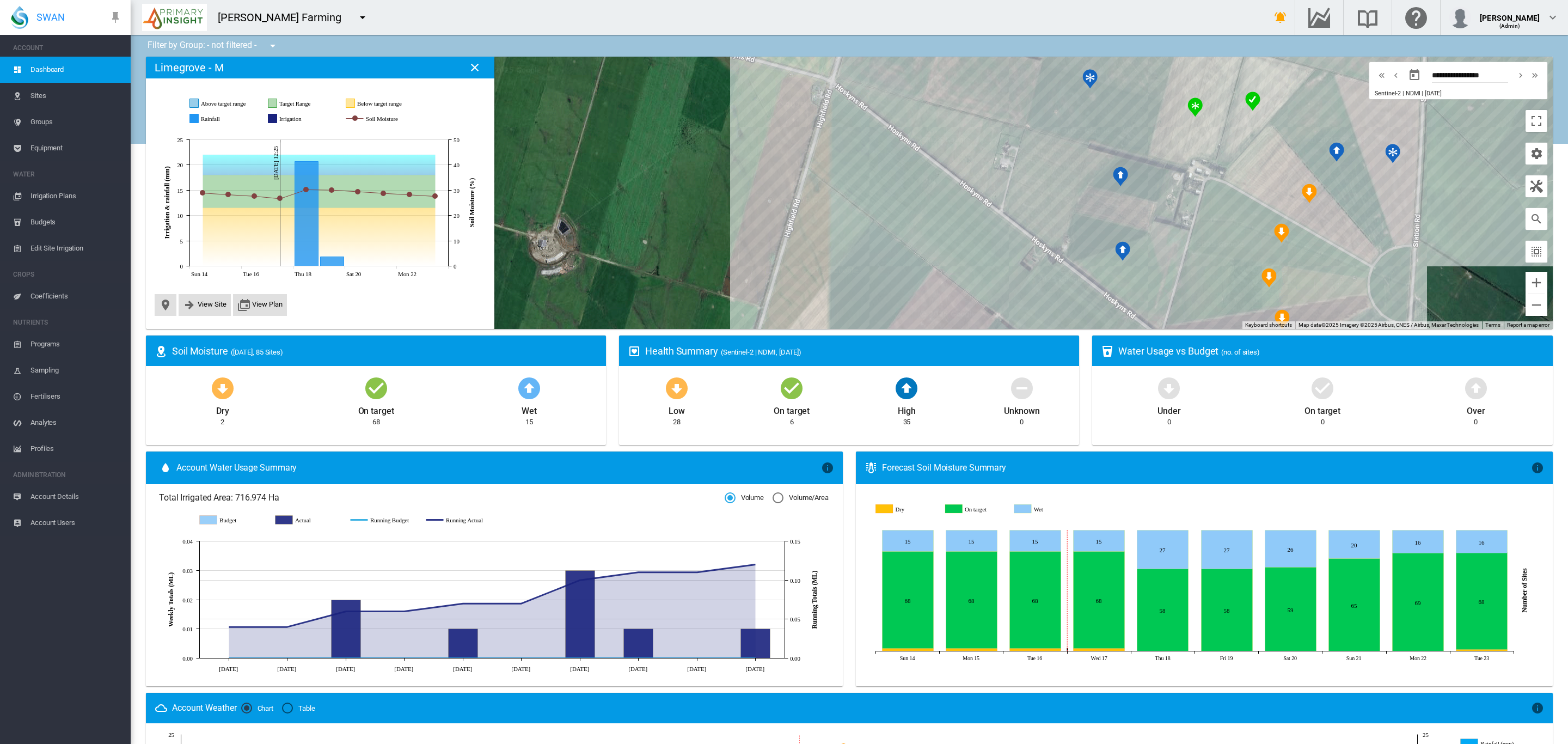
drag, startPoint x: 1210, startPoint y: 236, endPoint x: 1112, endPoint y: 223, distance: 98.9
click at [1113, 223] on div at bounding box center [850, 192] width 1407 height 272
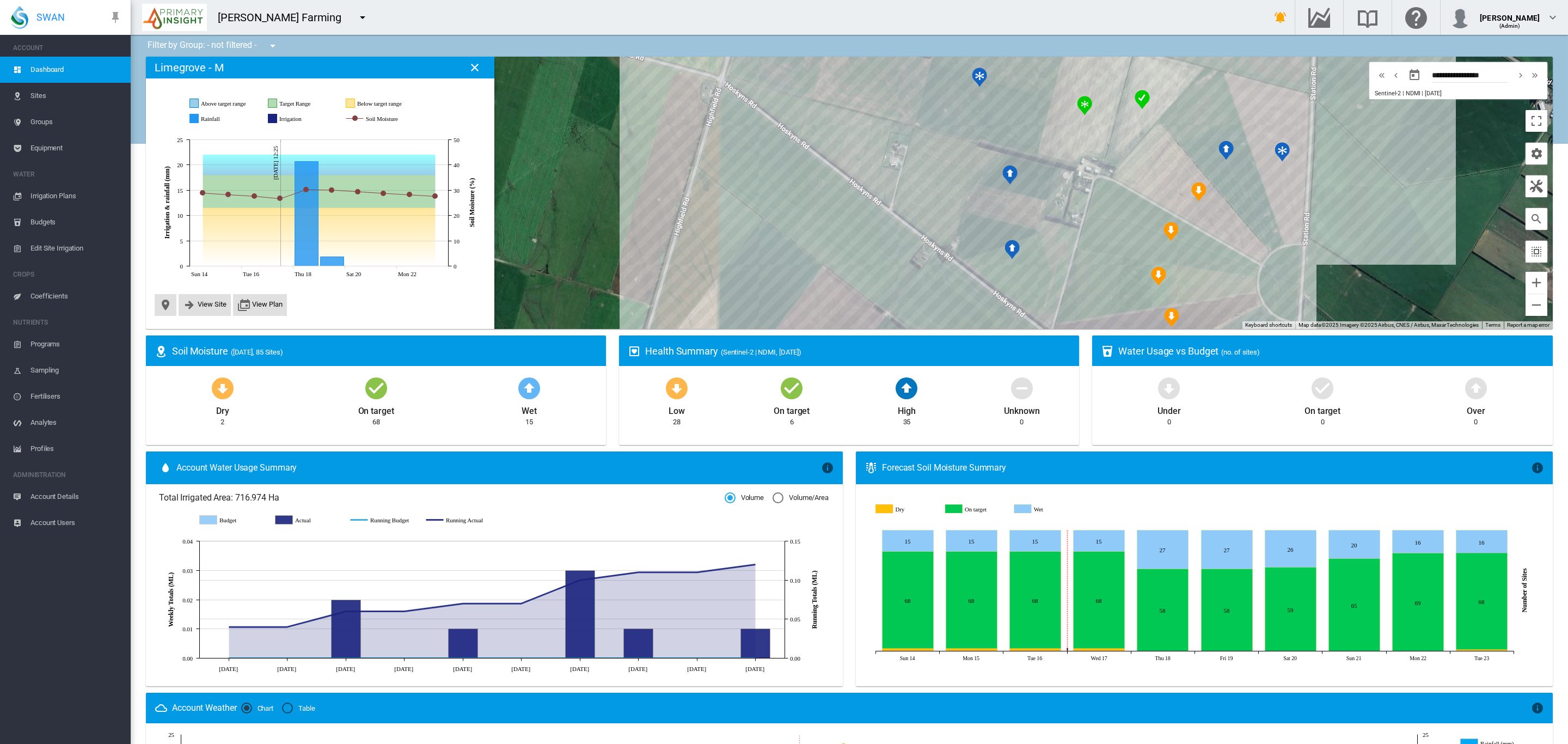
drag, startPoint x: 1219, startPoint y: 265, endPoint x: 1193, endPoint y: 263, distance: 26.1
click at [1193, 263] on div at bounding box center [850, 192] width 1407 height 272
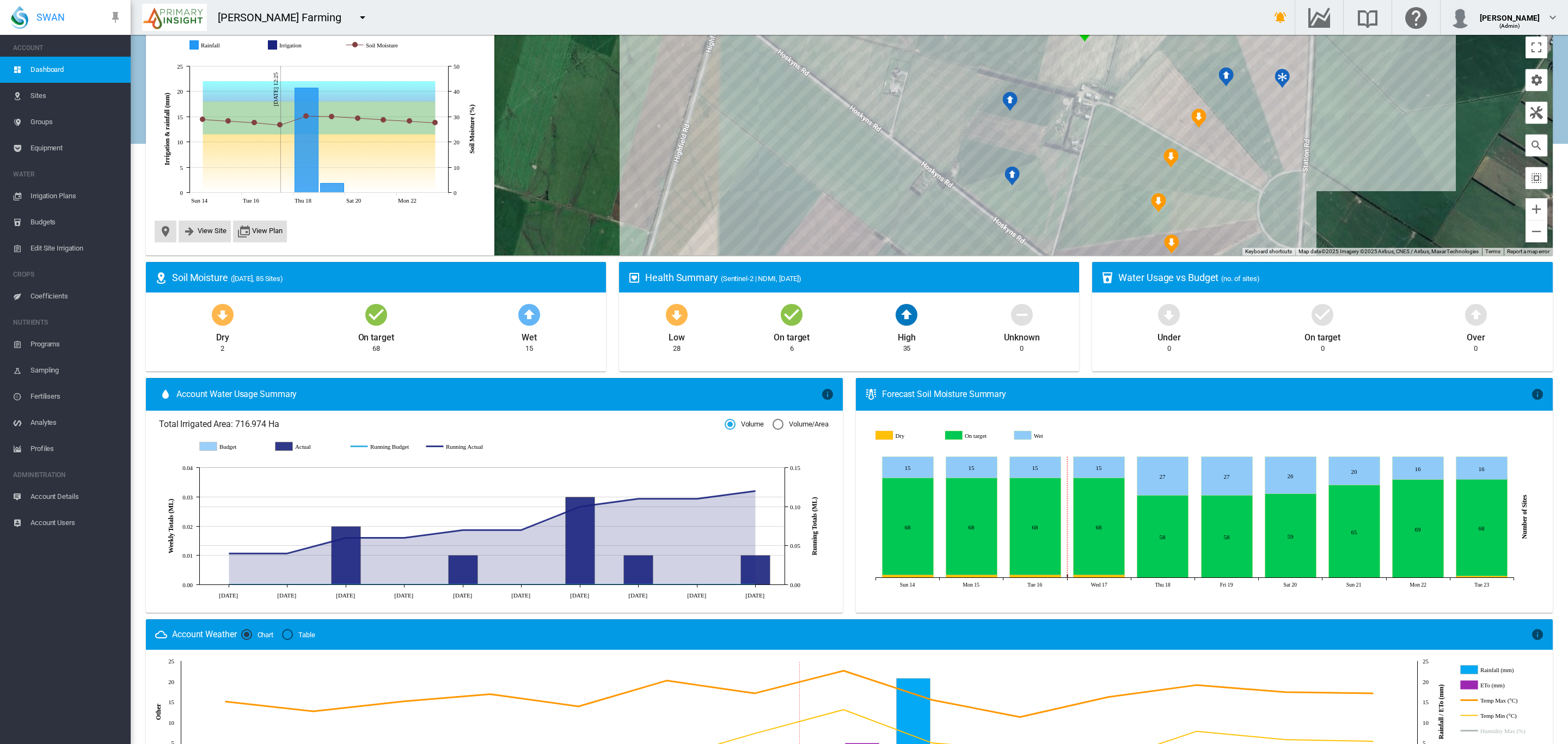
scroll to position [82, 0]
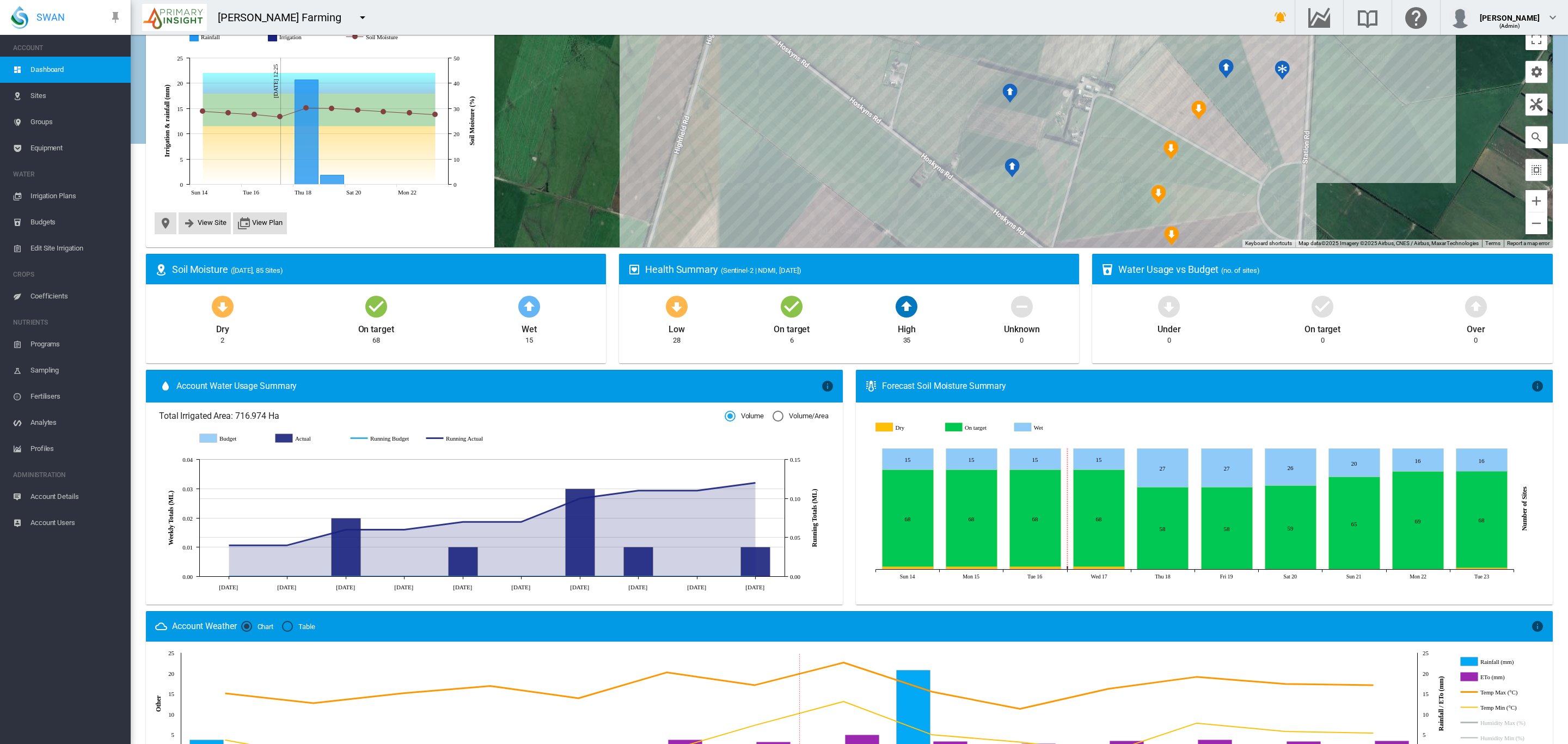
click at [46, 68] on span "Dashboard" at bounding box center [76, 69] width 91 height 26
click at [32, 97] on span "Sites" at bounding box center [76, 95] width 91 height 26
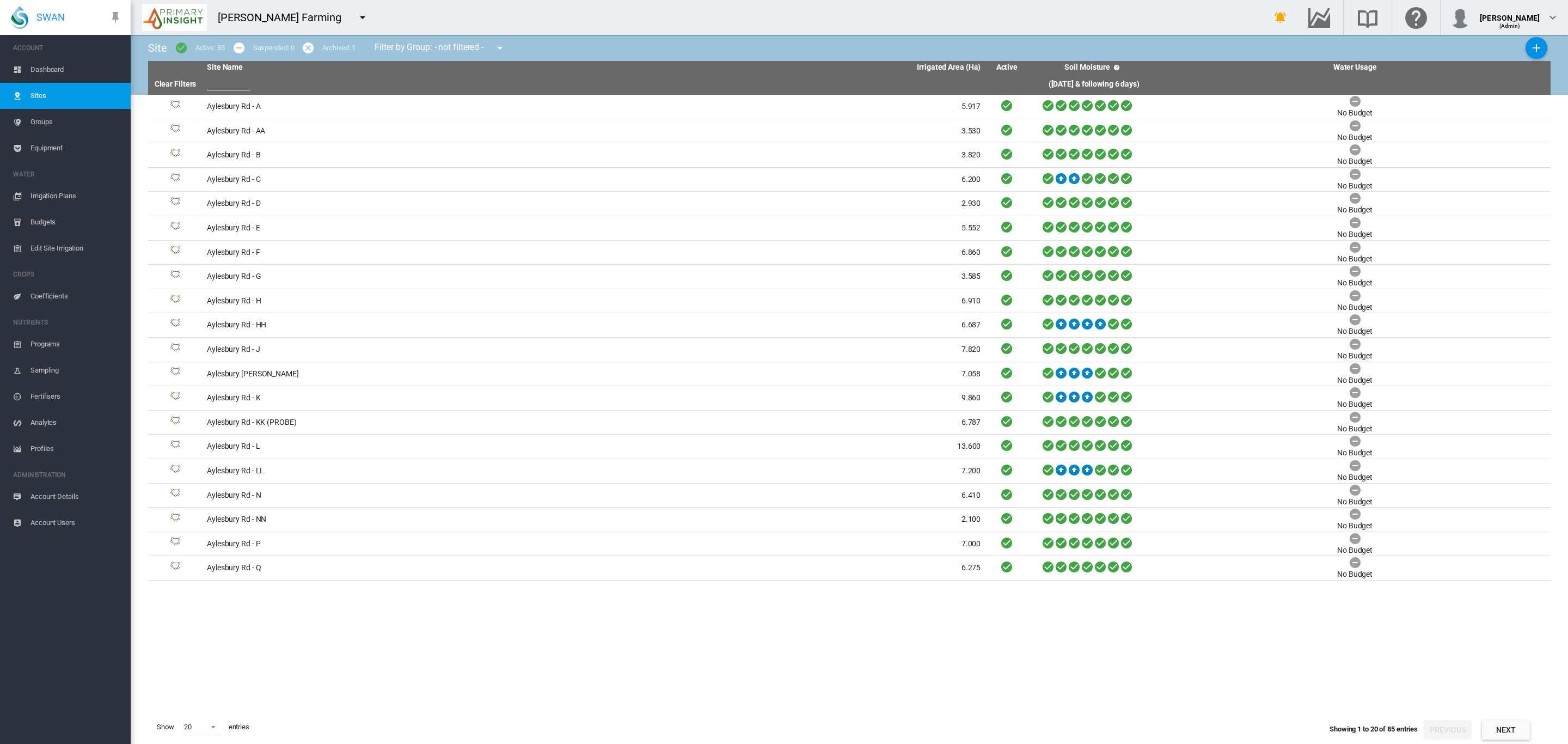
click at [42, 126] on span "Groups" at bounding box center [76, 121] width 91 height 26
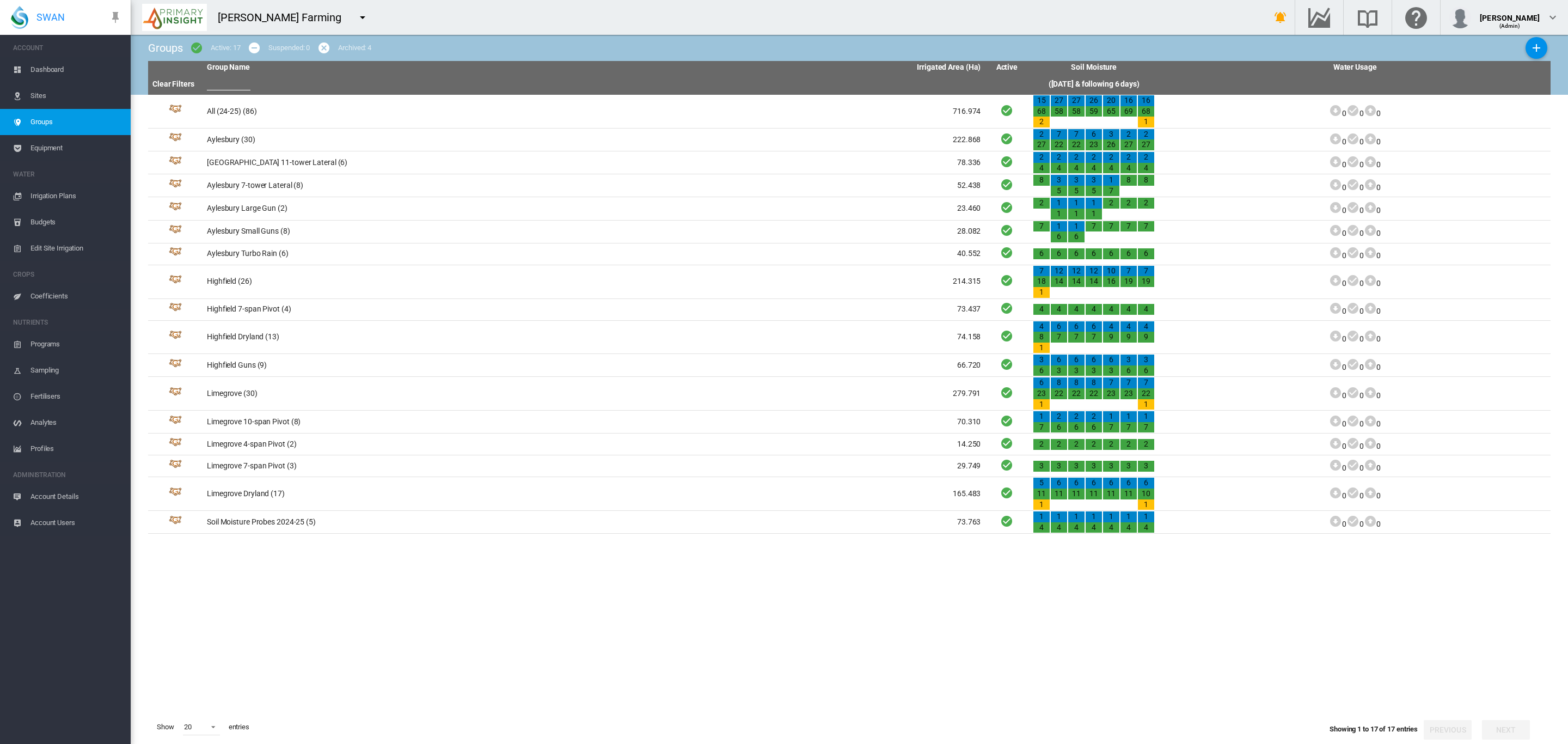
click at [42, 95] on span "Sites" at bounding box center [76, 95] width 91 height 26
